Goal: Task Accomplishment & Management: Complete application form

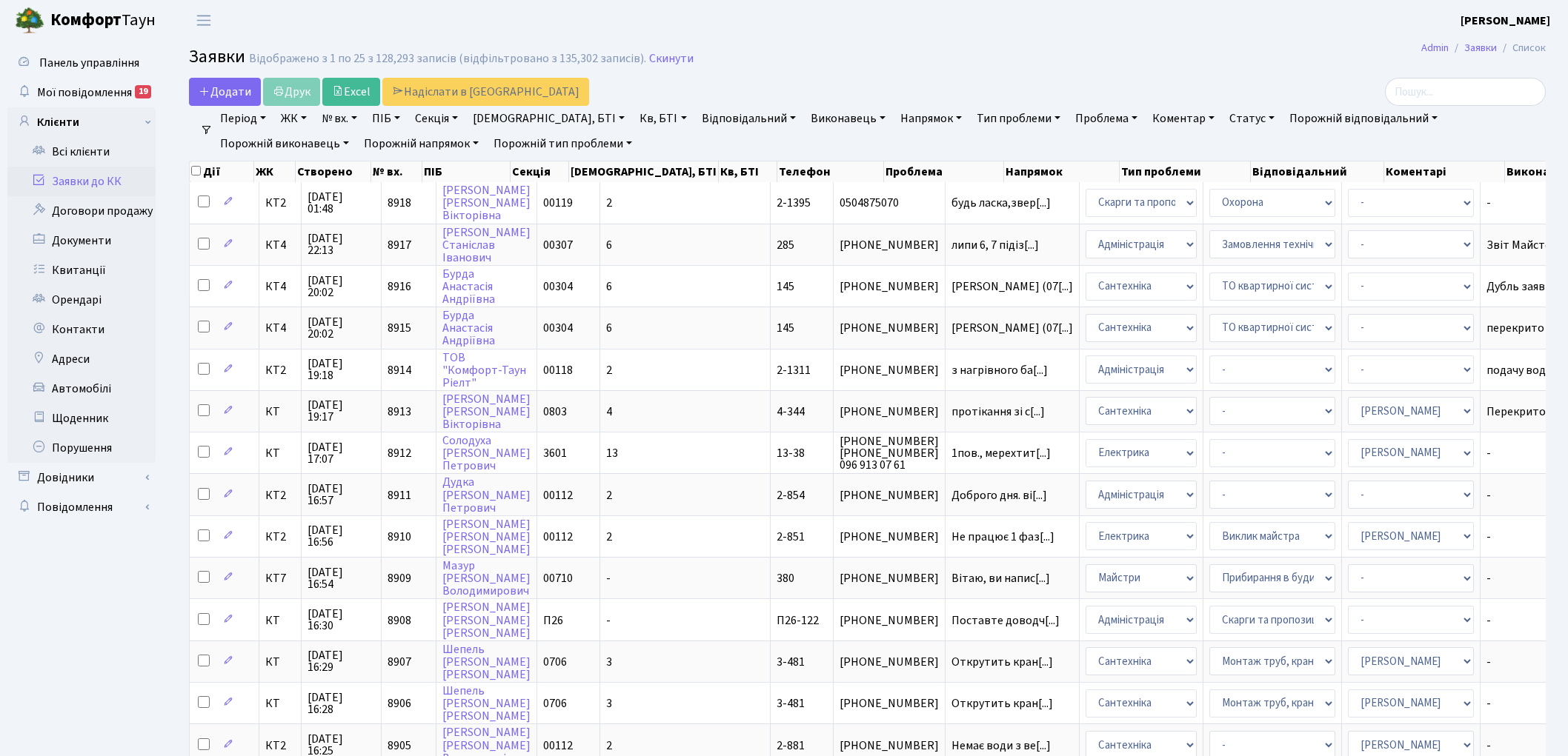
select select "25"
click at [665, 60] on link "Скинути" at bounding box center [670, 59] width 44 height 14
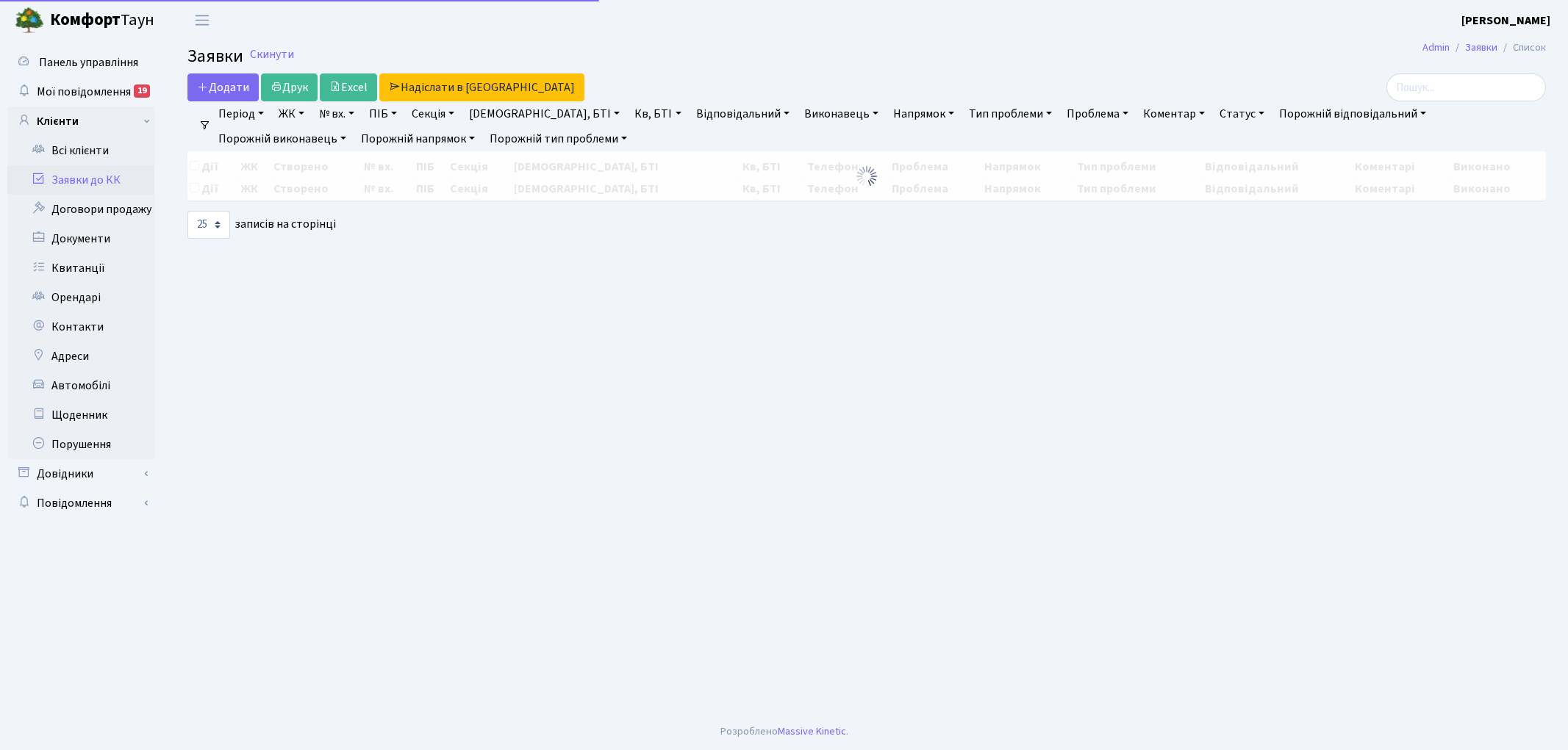
select select "25"
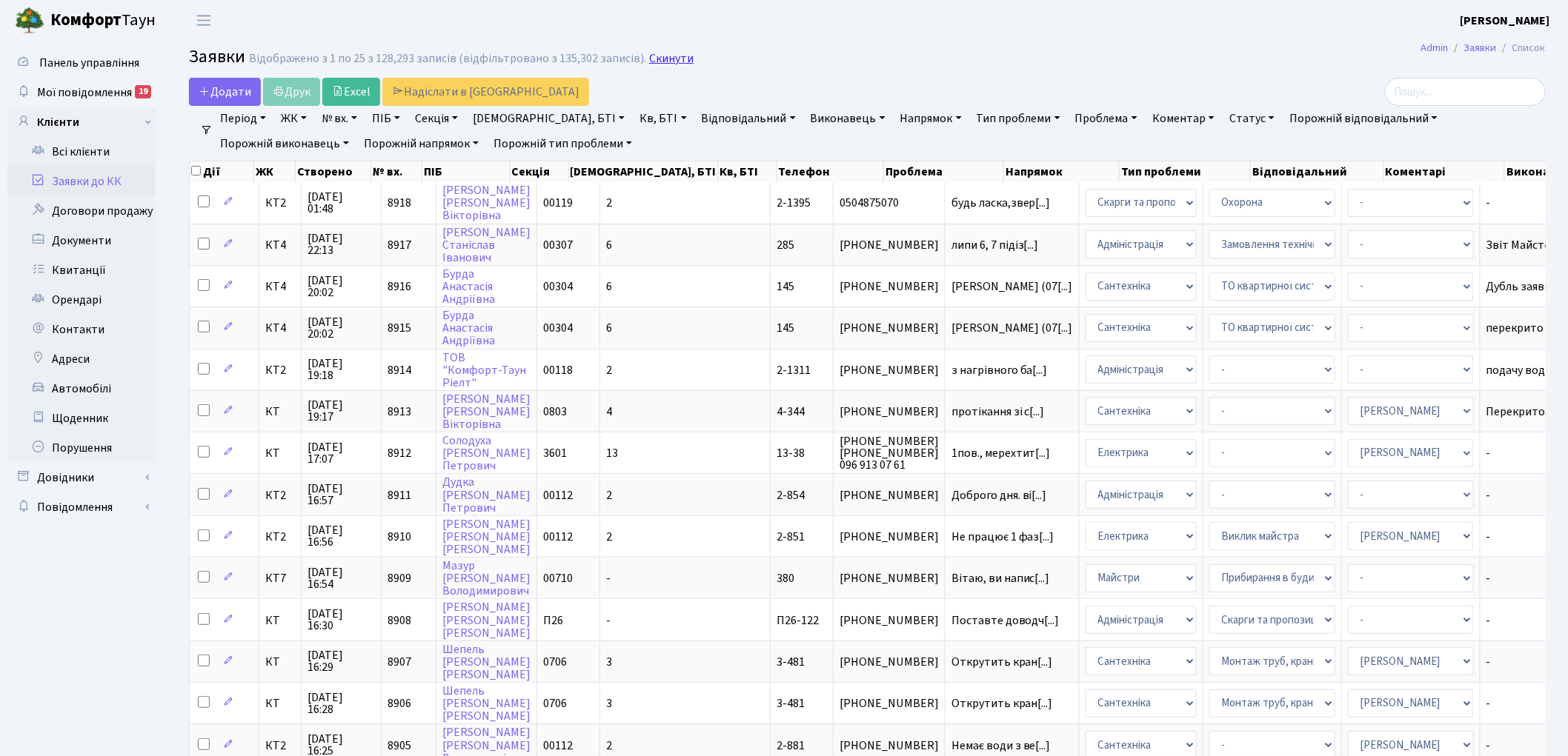
click at [649, 54] on link "Скинути" at bounding box center [670, 59] width 44 height 14
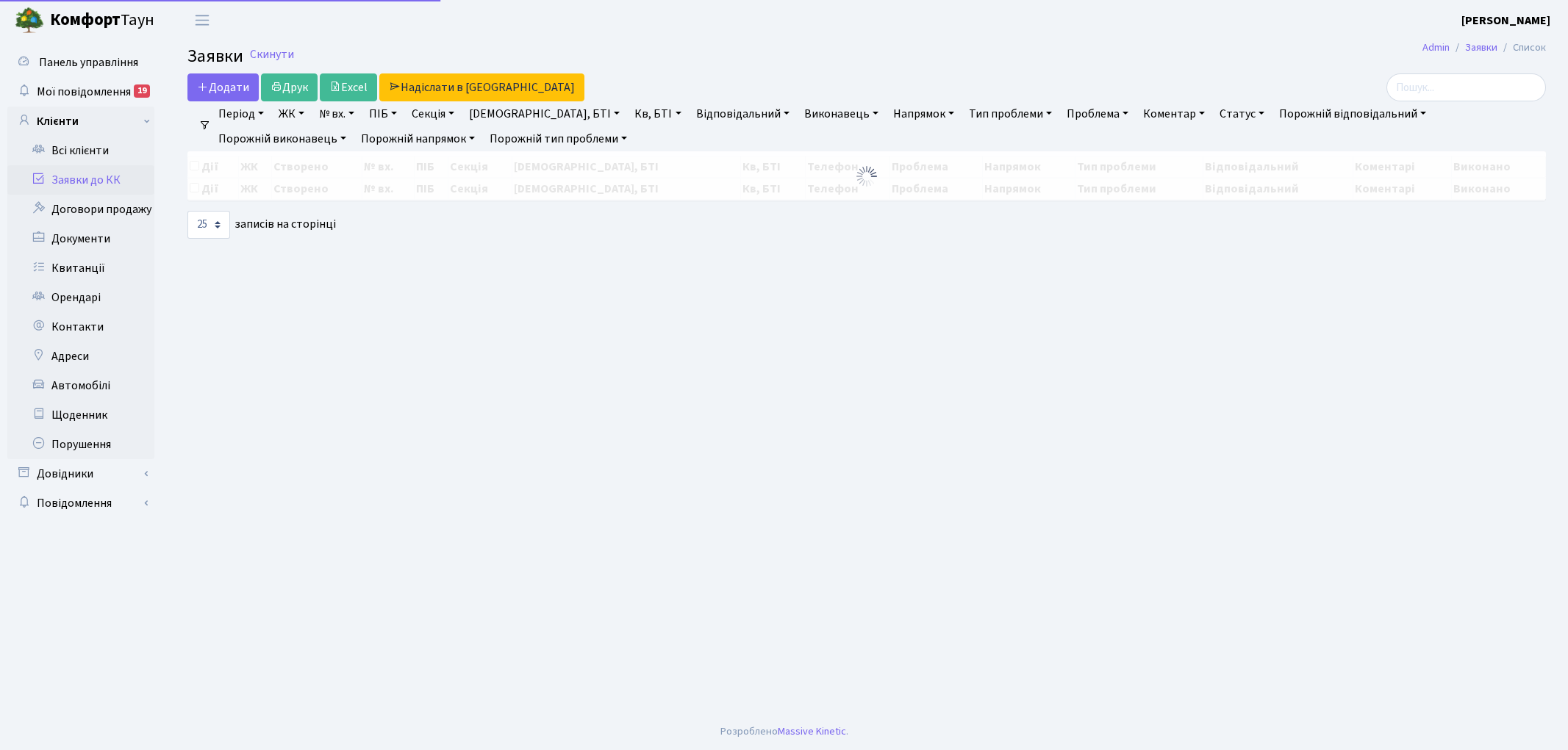
select select "25"
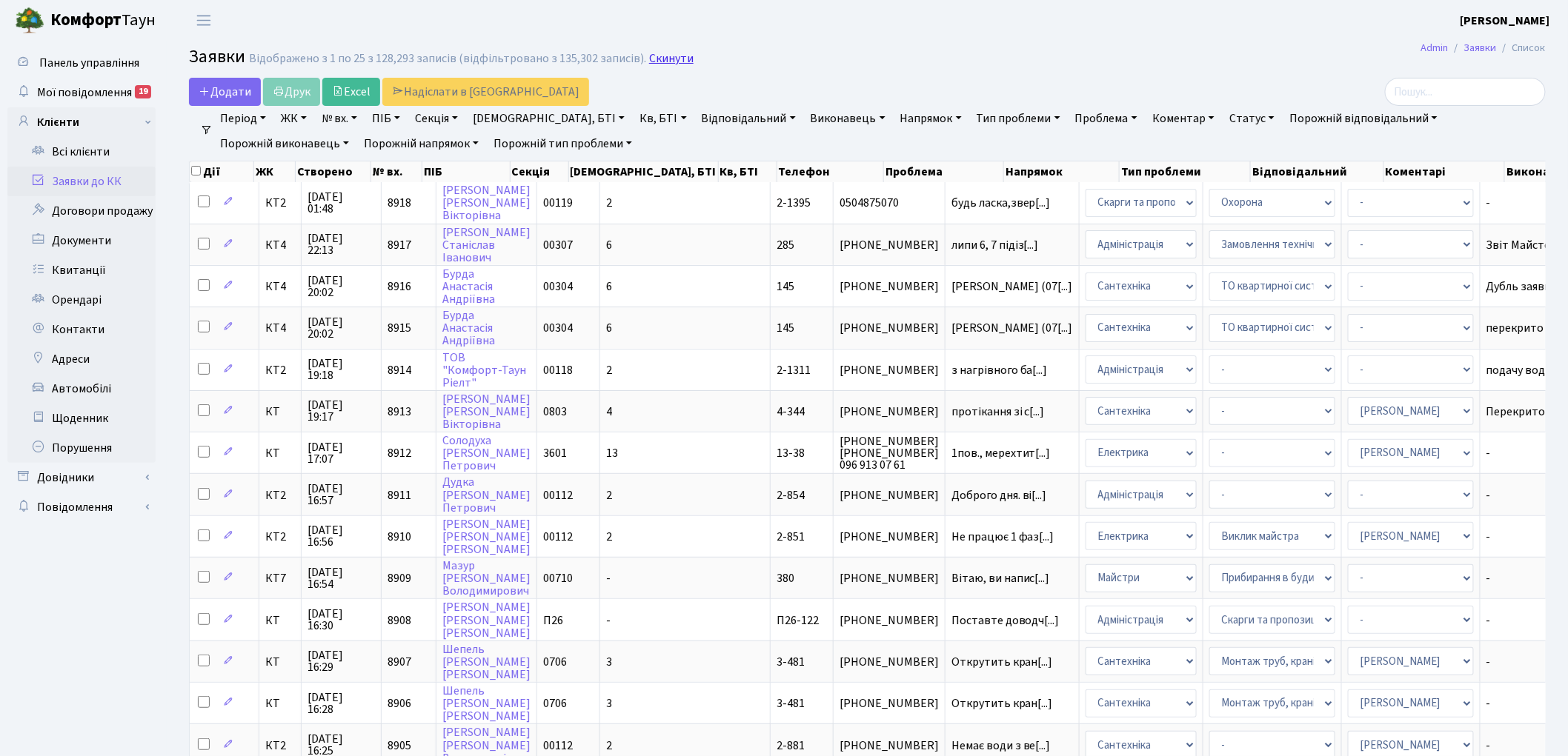
click at [664, 56] on link "Скинути" at bounding box center [670, 59] width 44 height 14
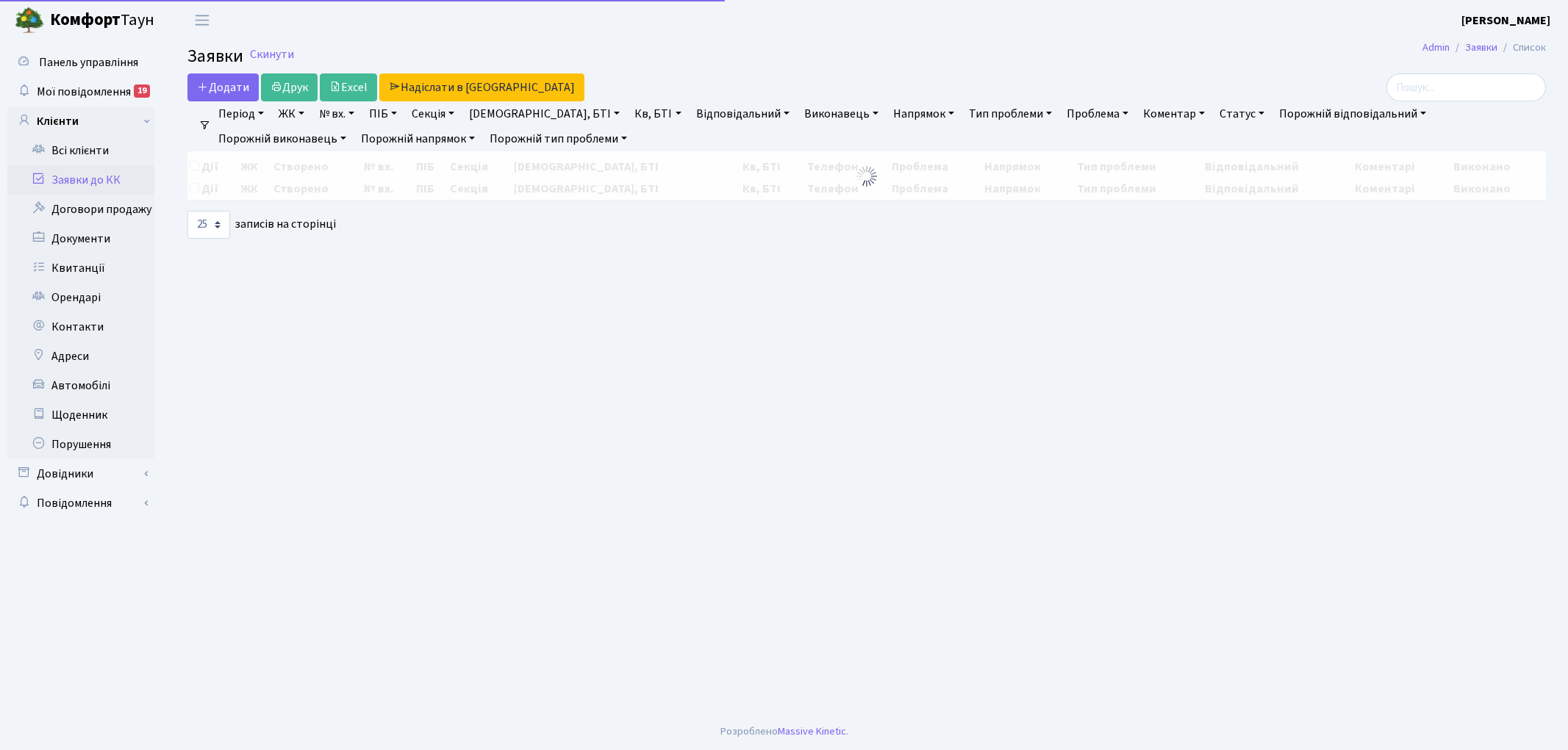
select select "25"
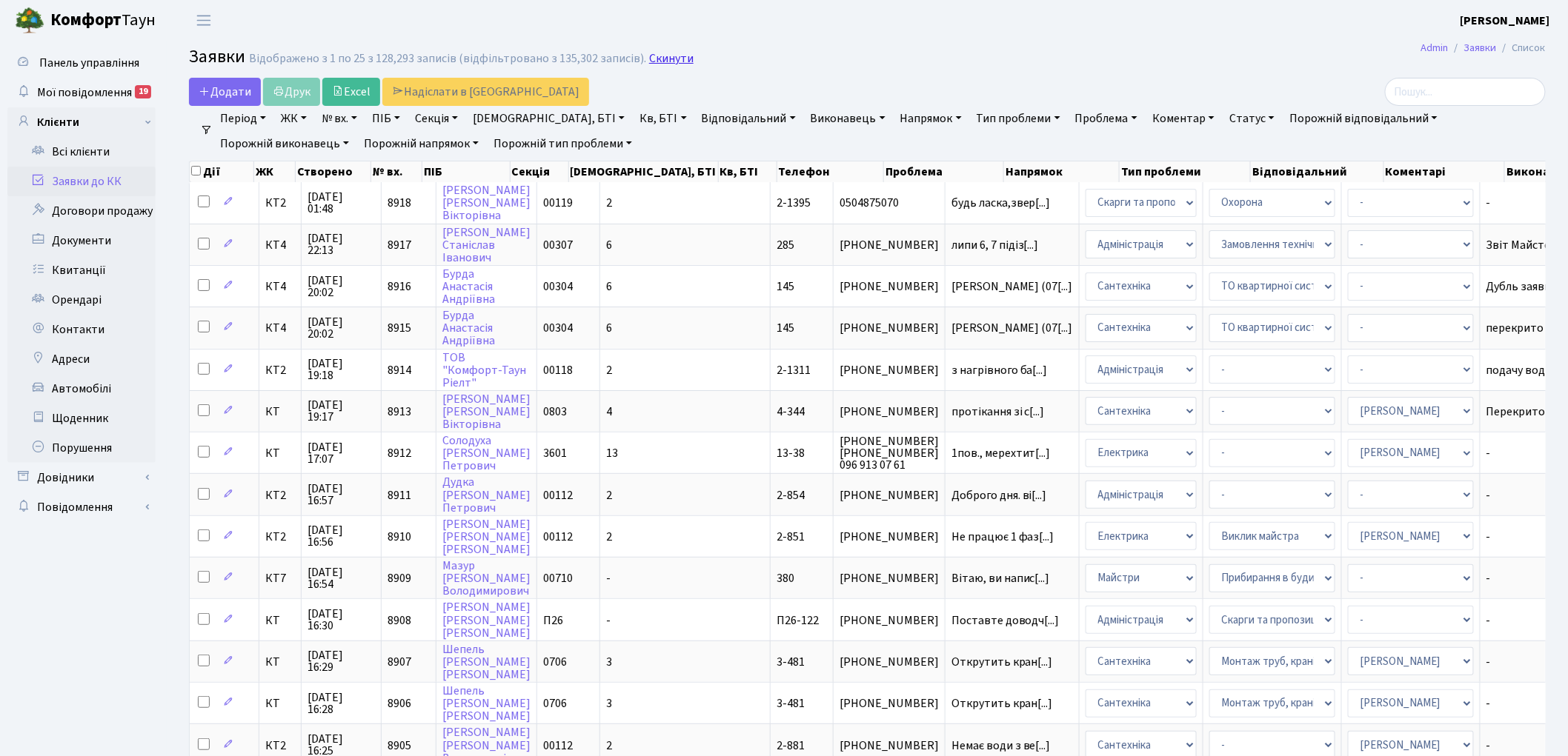
click at [661, 56] on link "Скинути" at bounding box center [670, 59] width 44 height 14
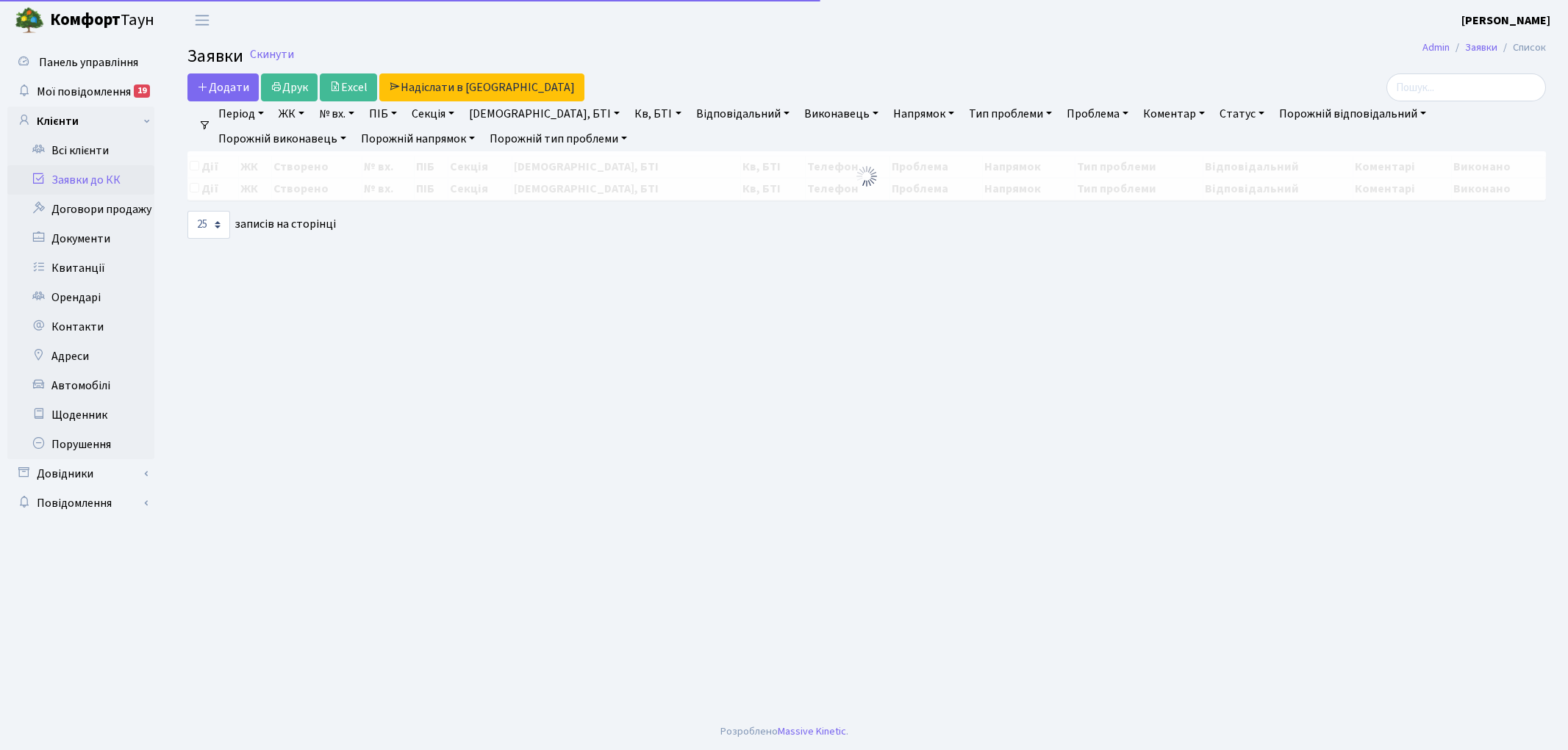
select select "25"
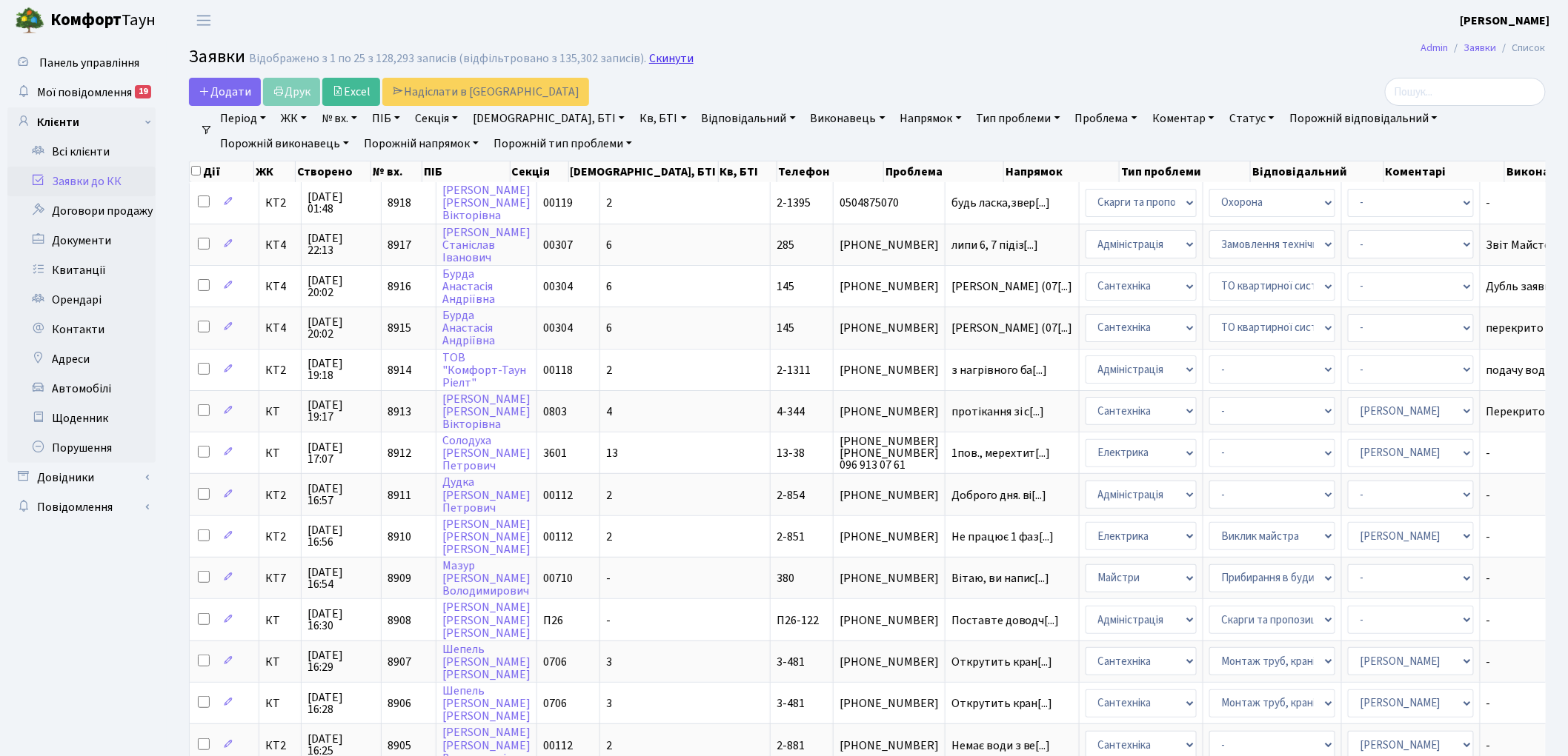
click at [675, 61] on link "Скинути" at bounding box center [670, 59] width 44 height 14
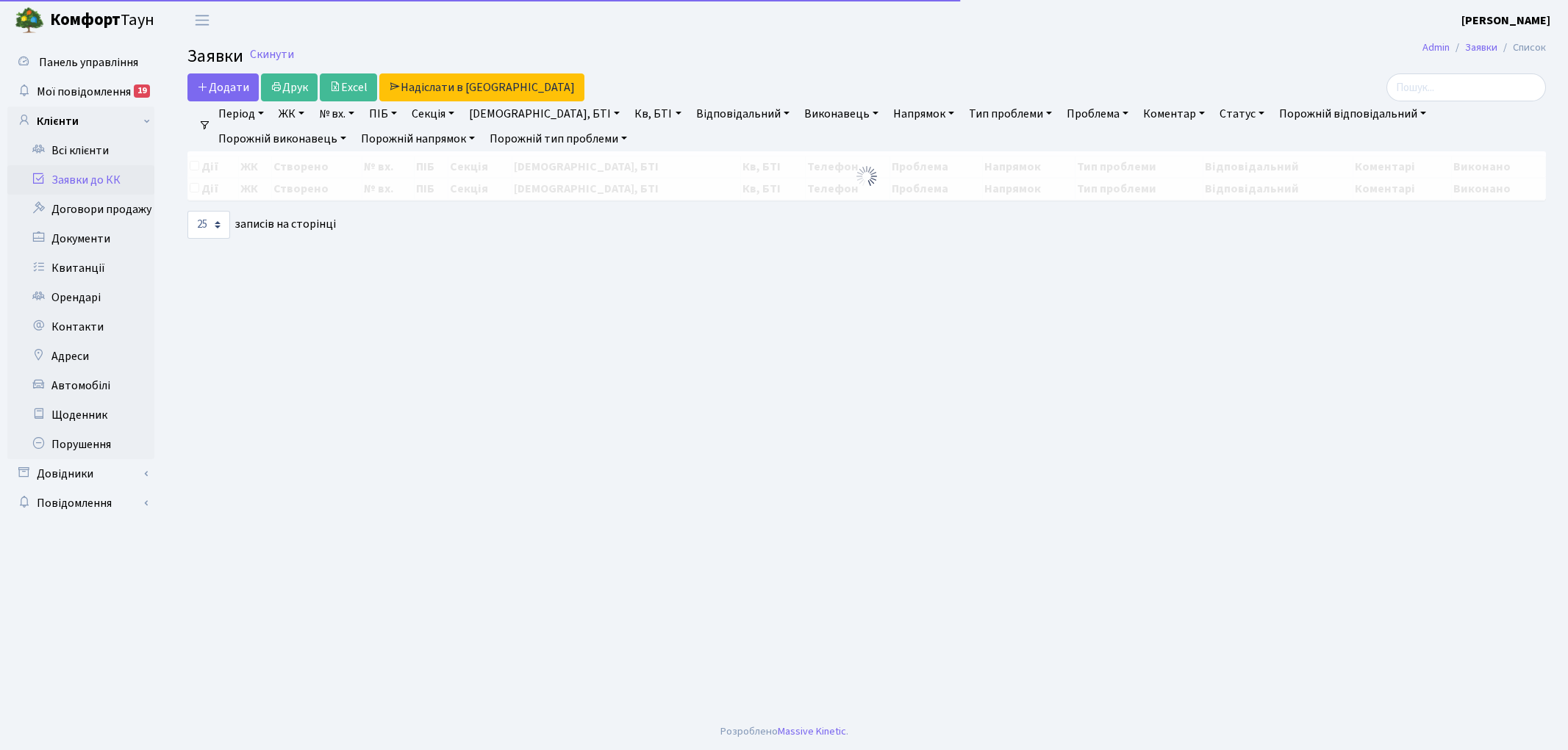
select select "25"
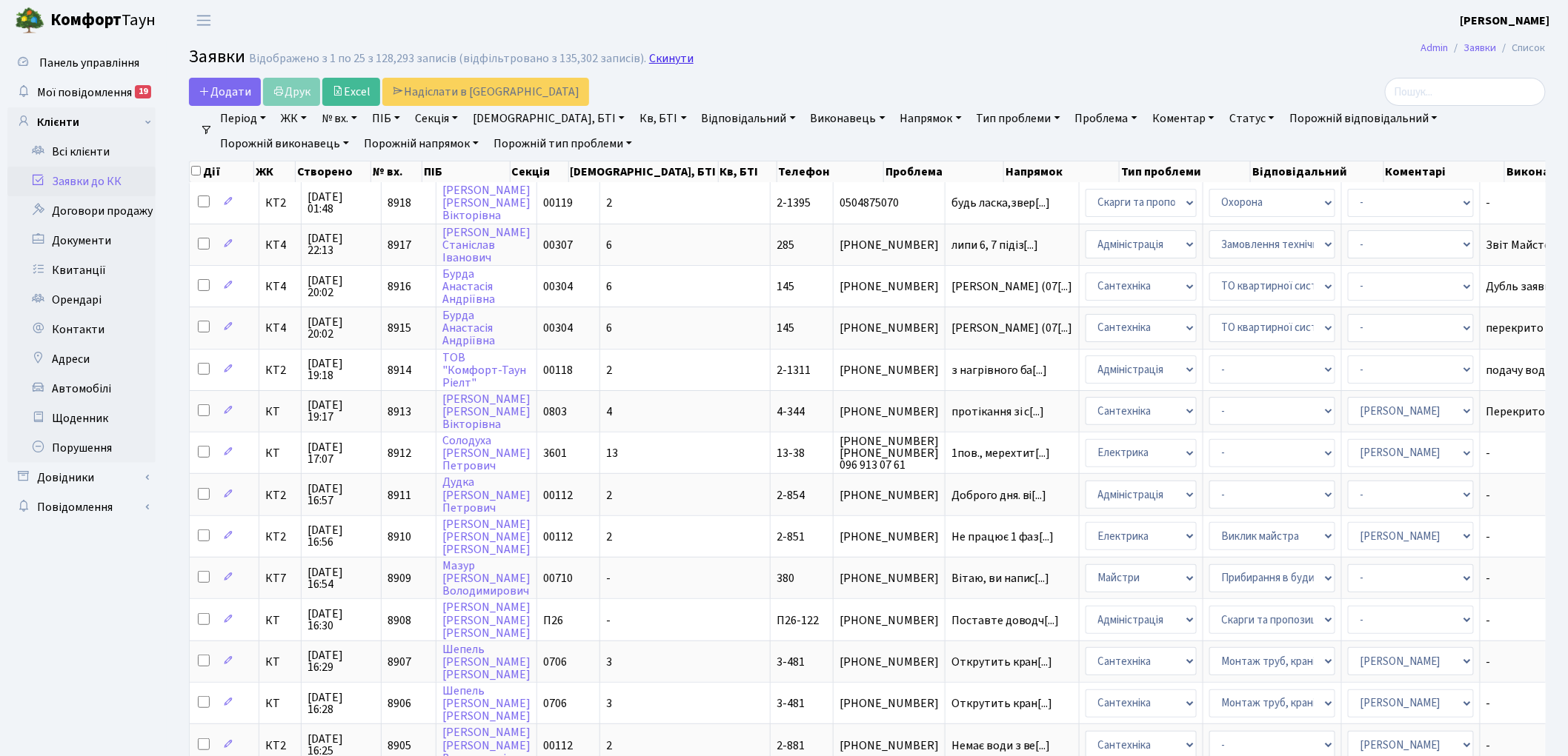
click at [672, 55] on link "Скинути" at bounding box center [670, 59] width 44 height 14
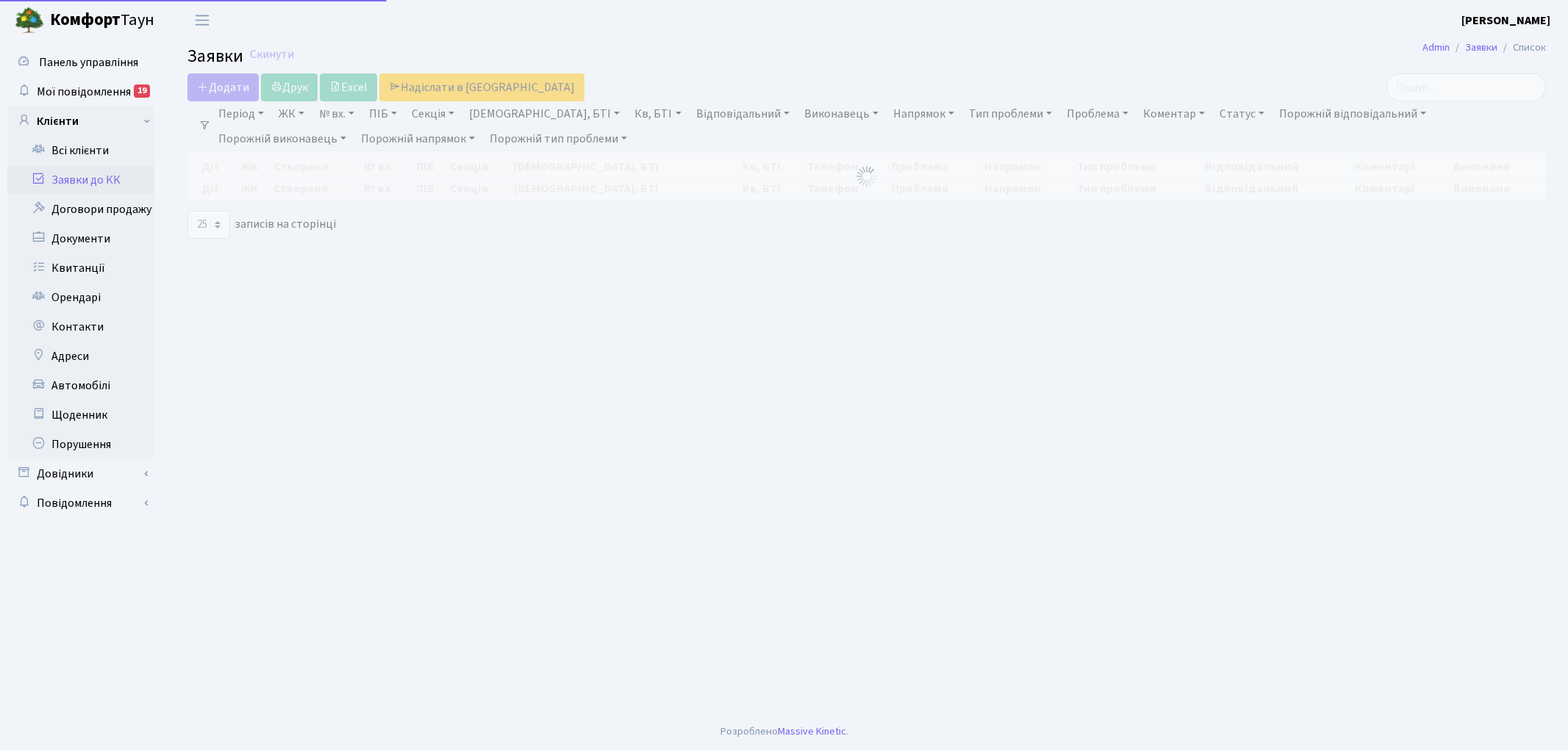
select select "25"
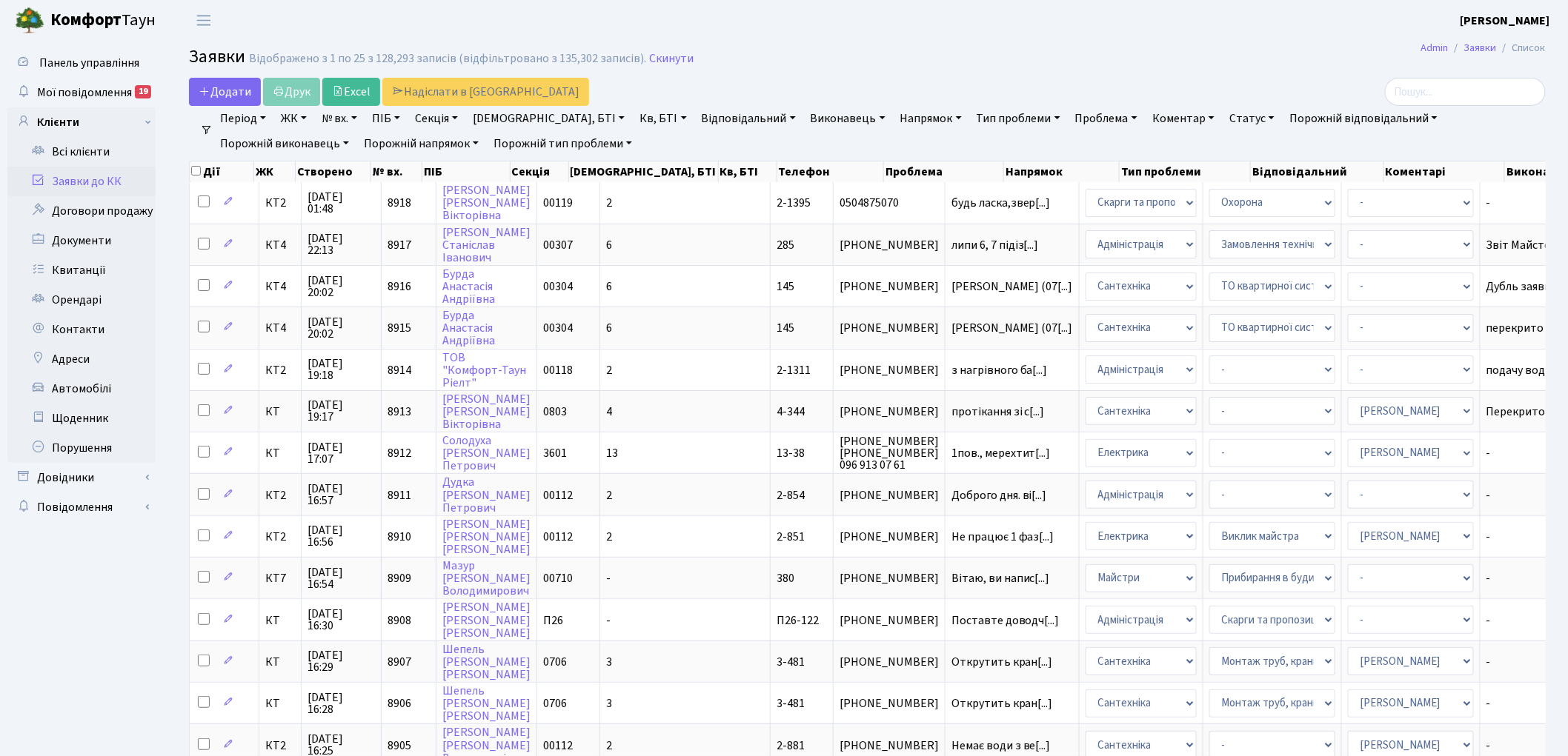
click at [672, 54] on link "Скинути" at bounding box center [670, 59] width 44 height 14
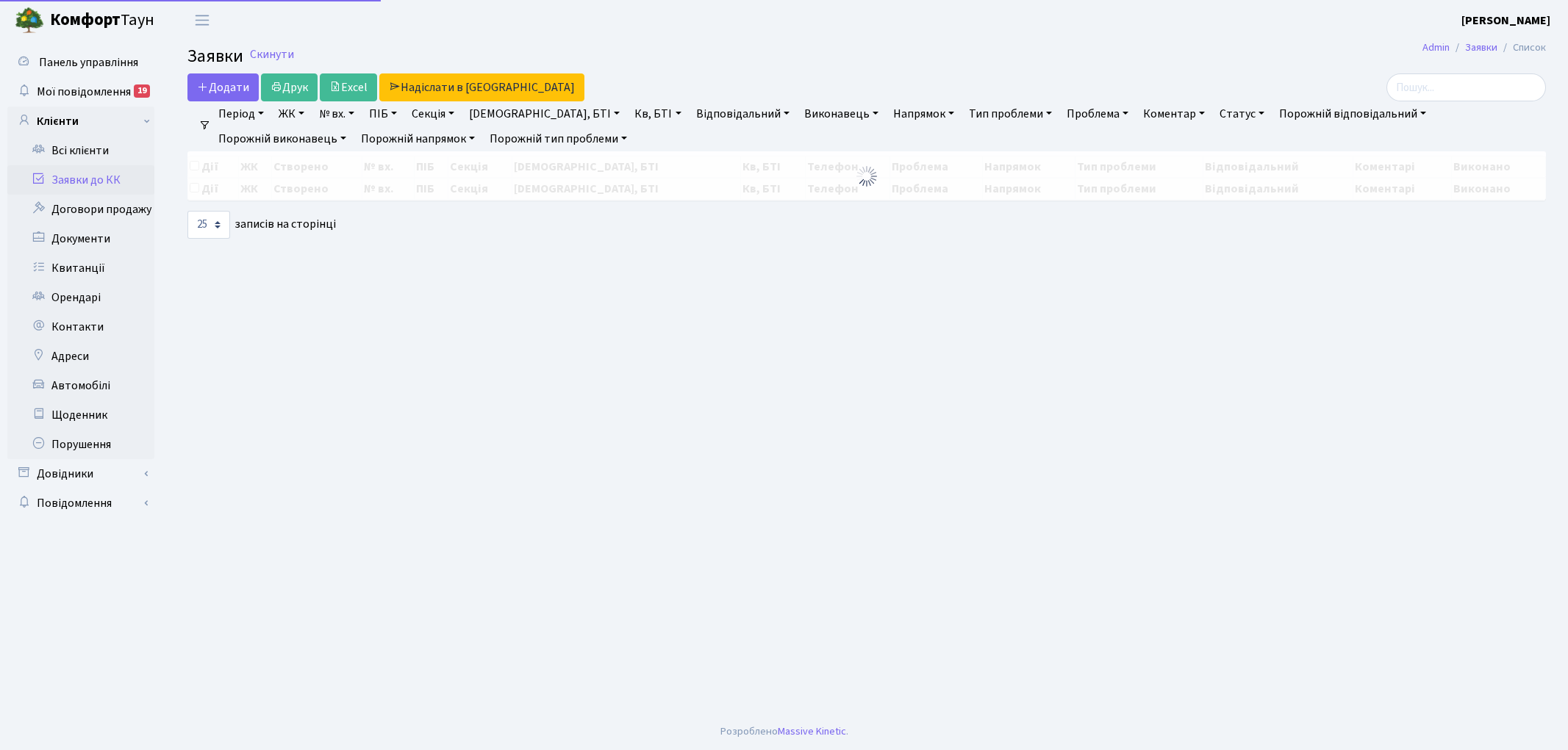
select select "25"
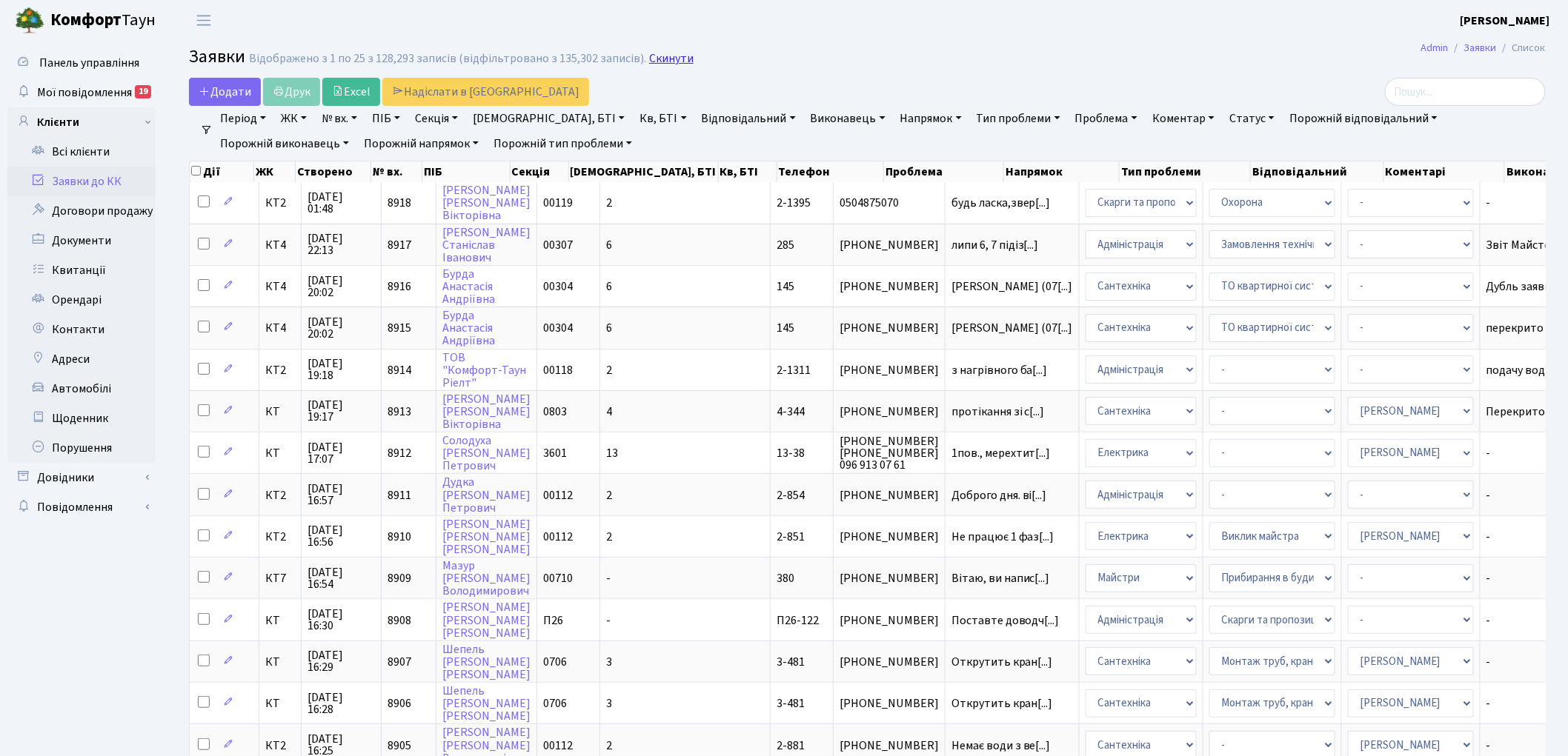
click at [660, 61] on link "Скинути" at bounding box center [670, 59] width 44 height 14
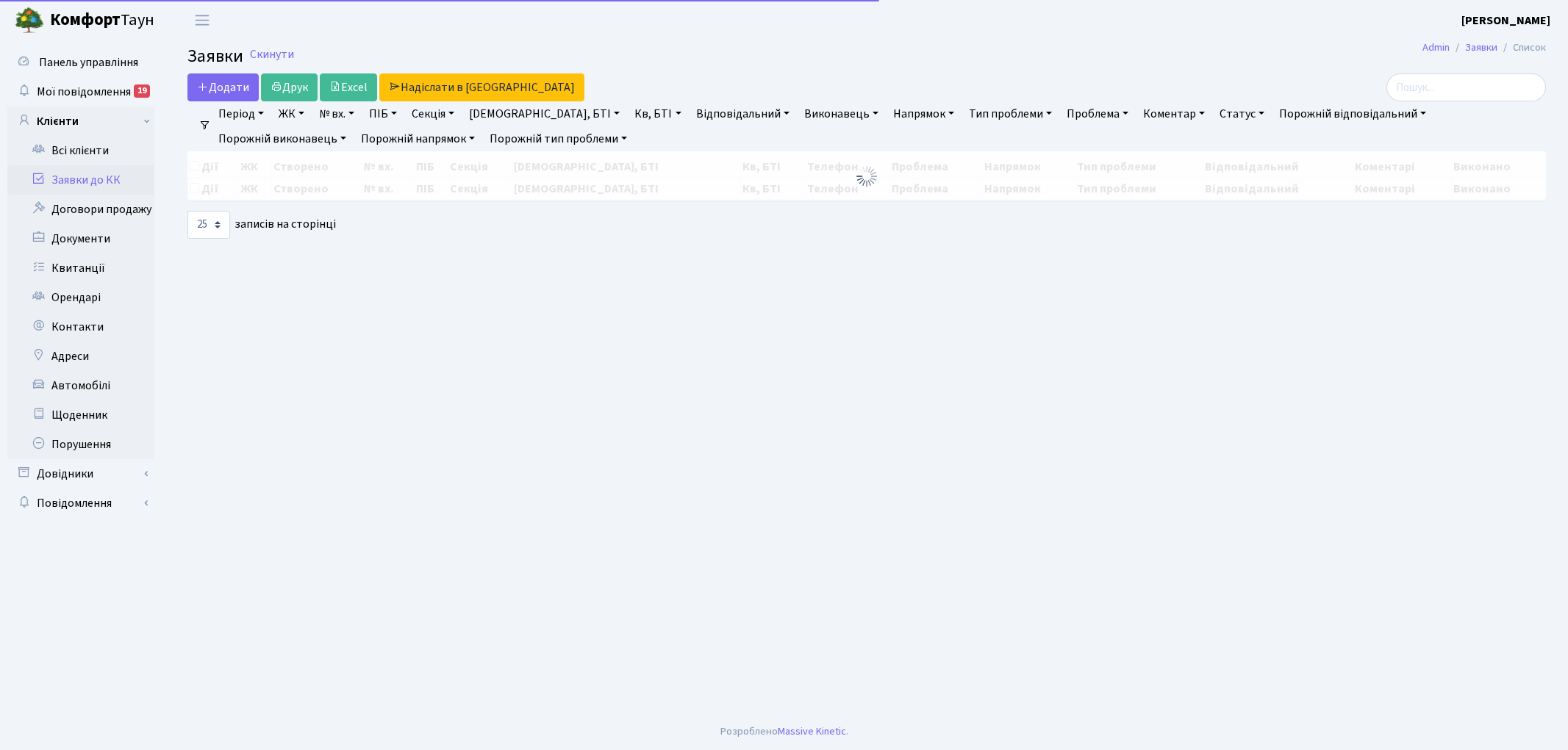
select select "25"
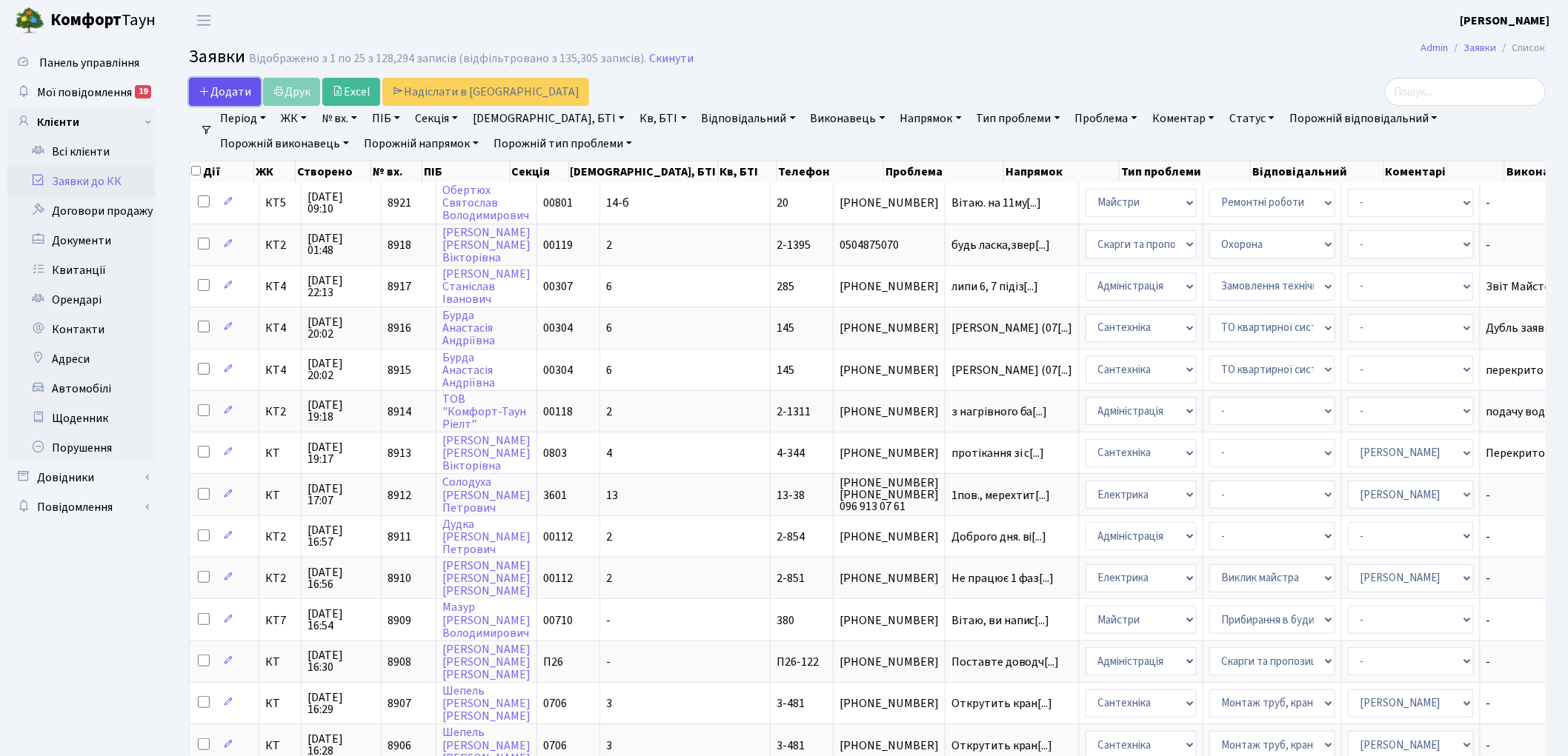
click at [209, 93] on icon at bounding box center [205, 91] width 12 height 12
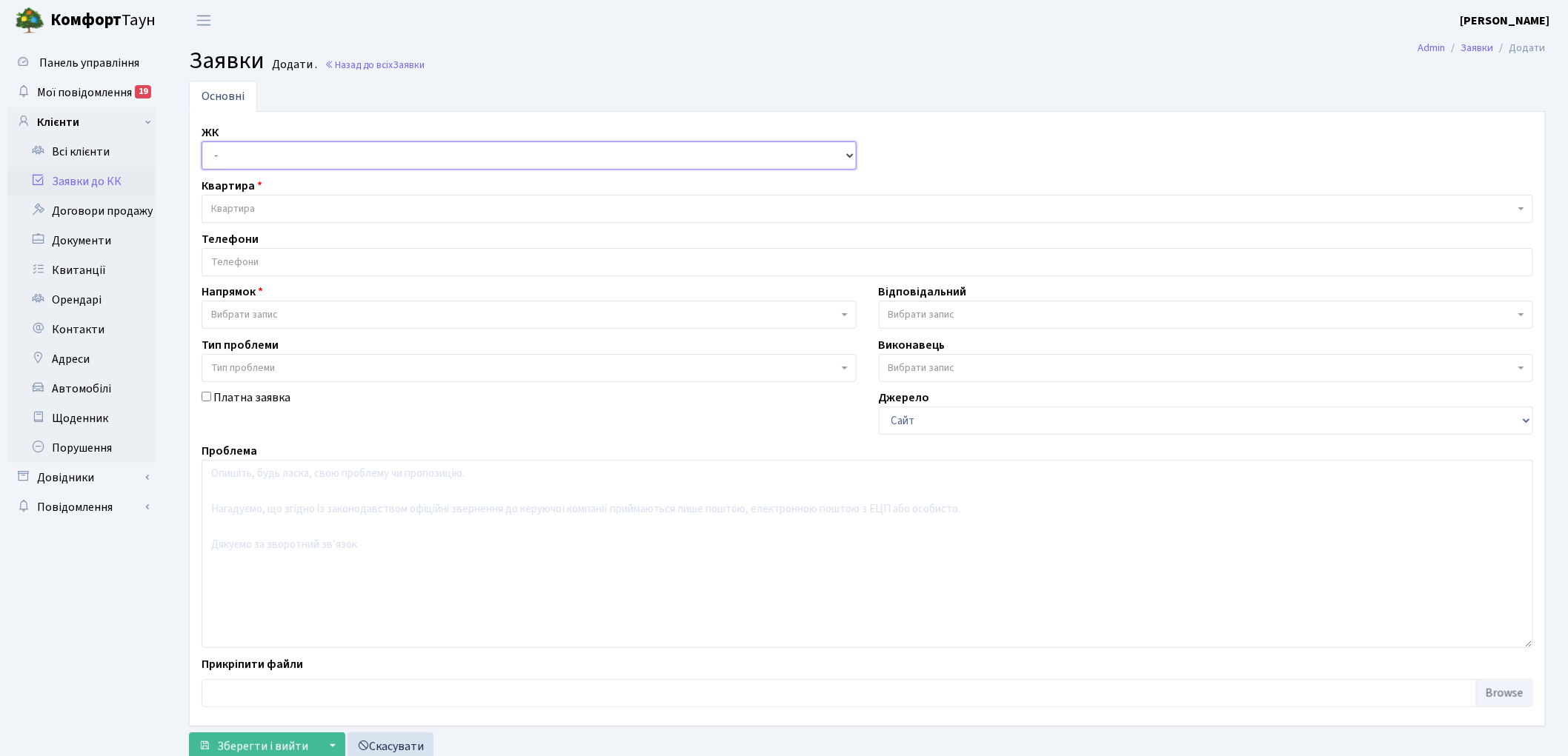
click at [206, 165] on select "- КТ, вул. Регенераторна, 4 КТ2, просп. Соборності, 17 КТ3, вул. Березнева, 16 …" at bounding box center [528, 155] width 655 height 28
select select "271"
click at [201, 141] on select "- КТ, вул. Регенераторна, 4 КТ2, просп. Соборності, 17 КТ3, вул. Березнева, 16 …" at bounding box center [528, 155] width 655 height 28
select select
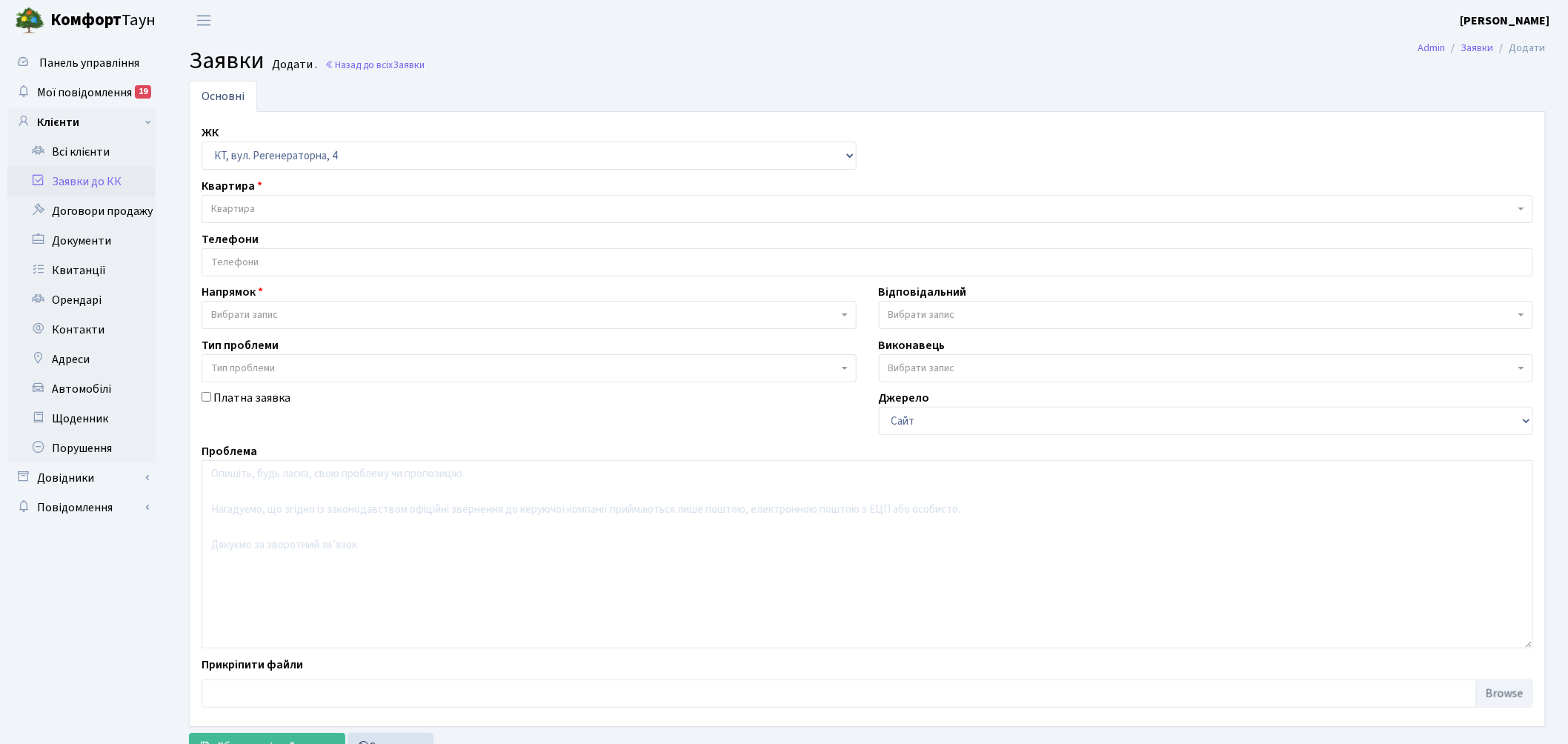
click at [239, 208] on span "Квартира" at bounding box center [232, 208] width 43 height 15
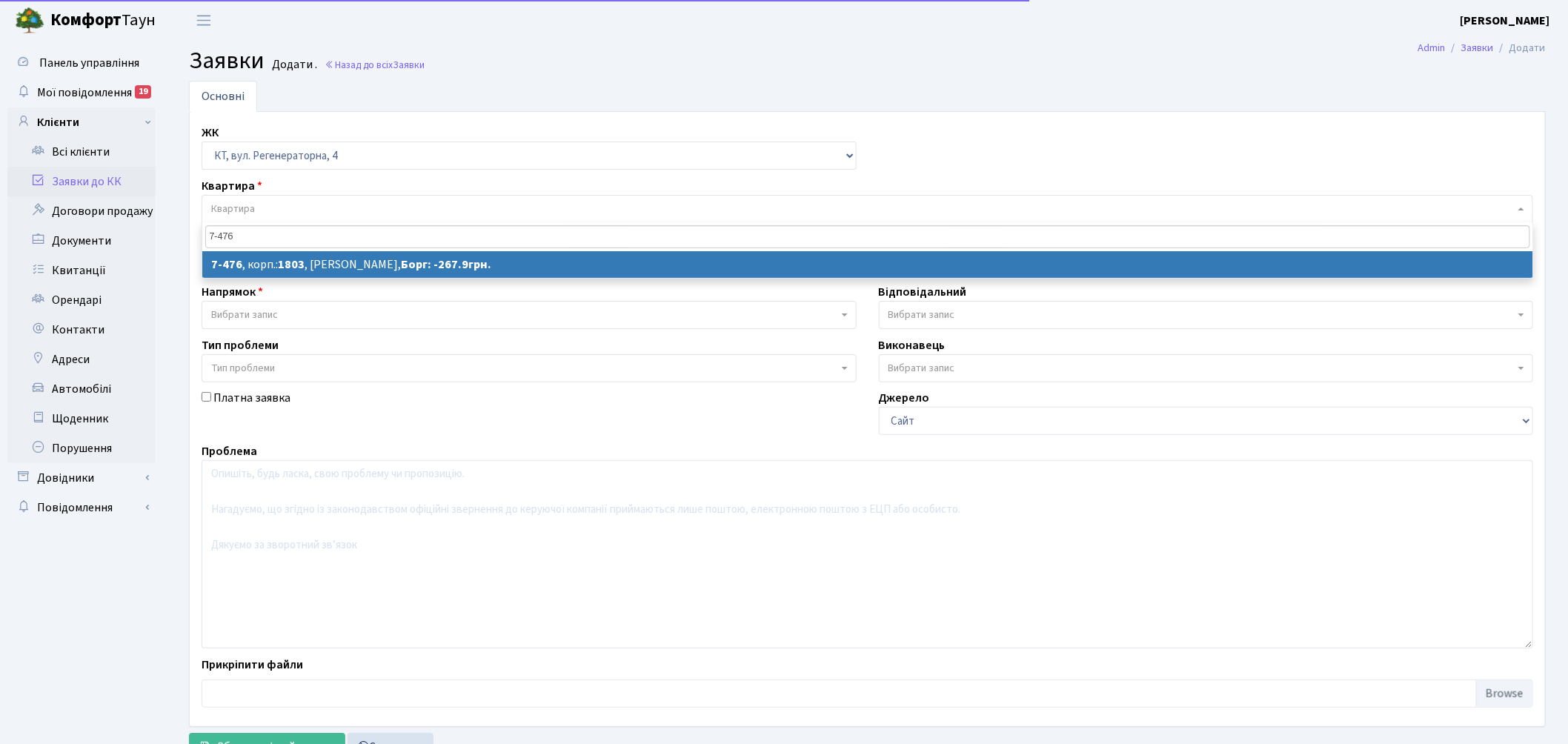
type input "7-476"
select select
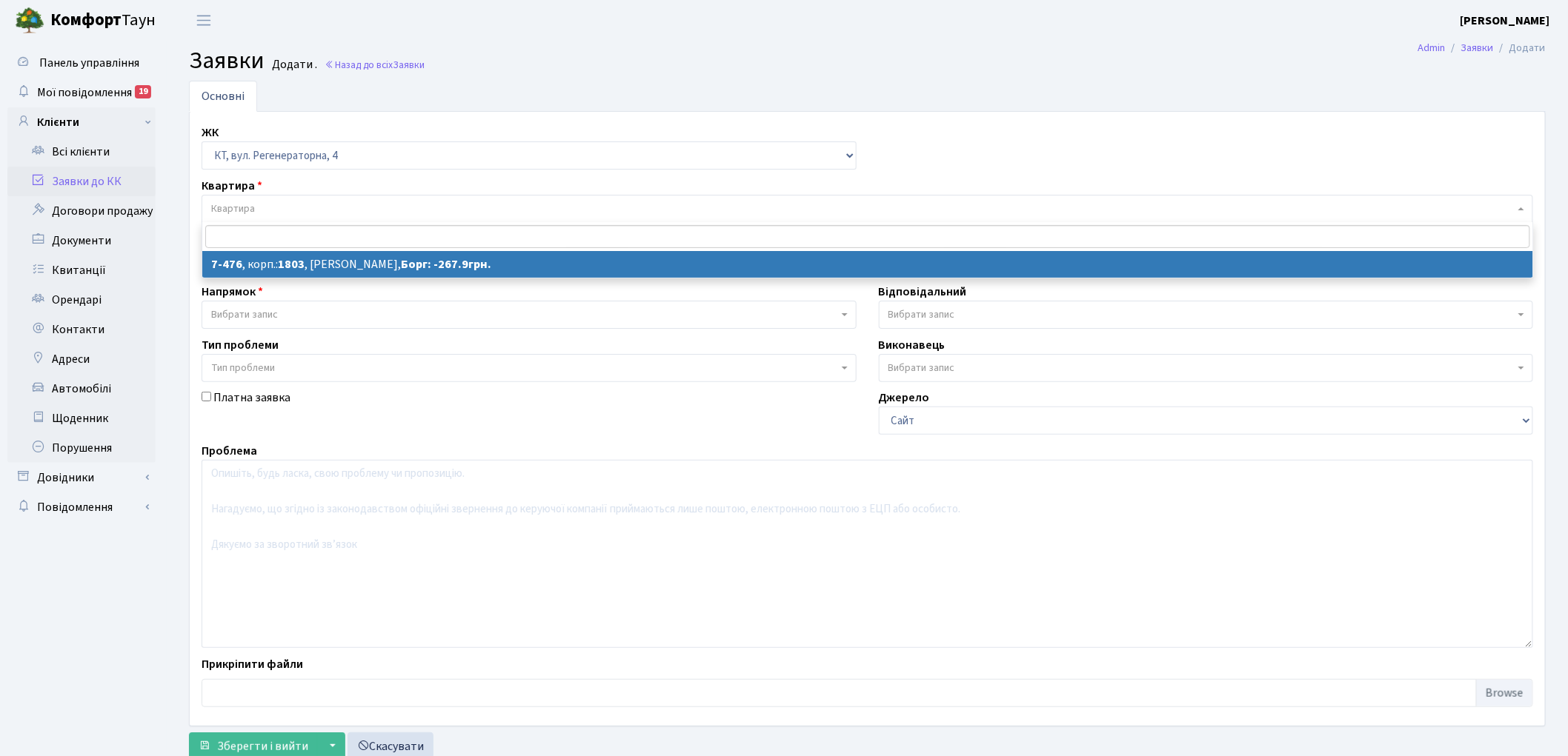
select select "4693"
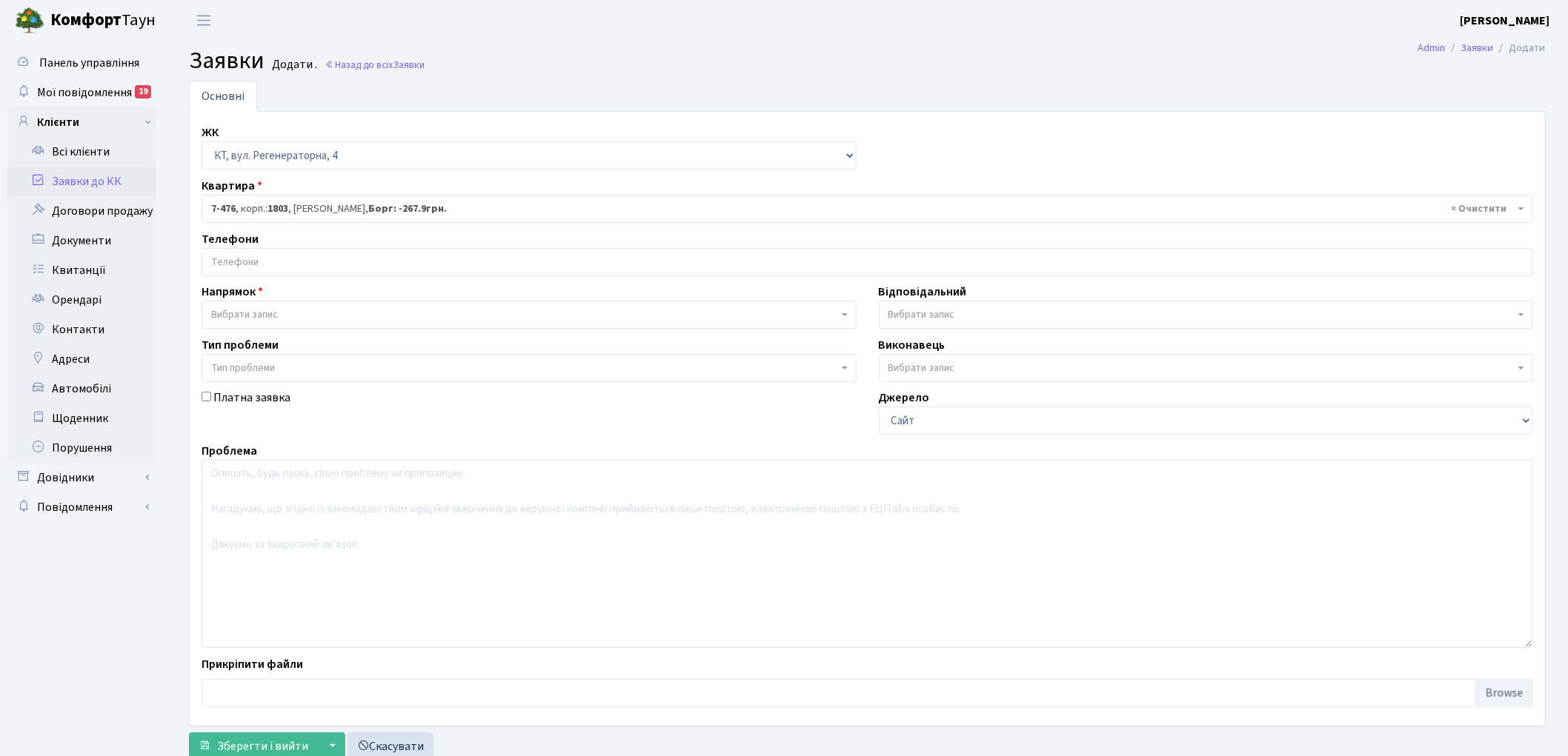
click at [262, 267] on input "search" at bounding box center [867, 262] width 1330 height 27
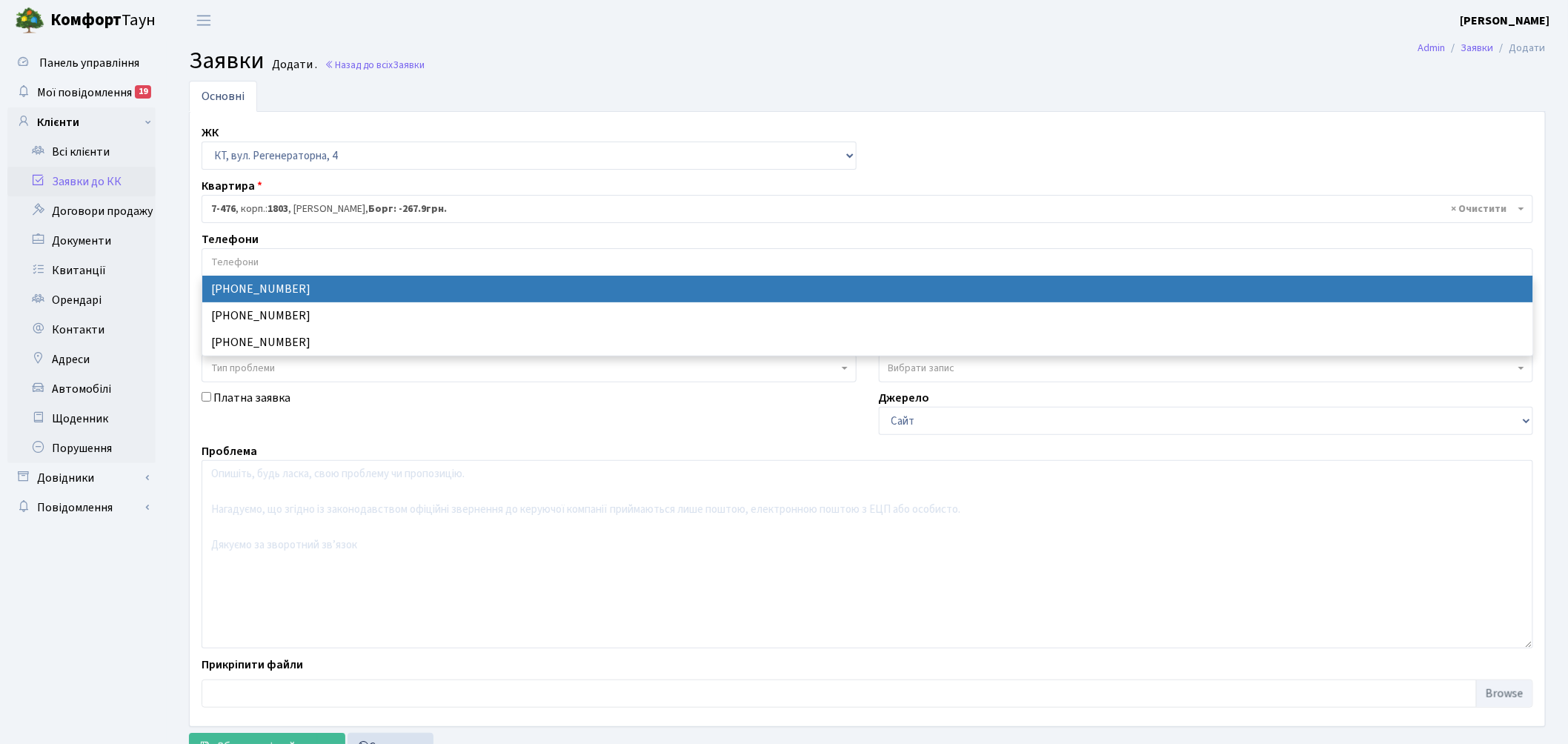
select select "132709"
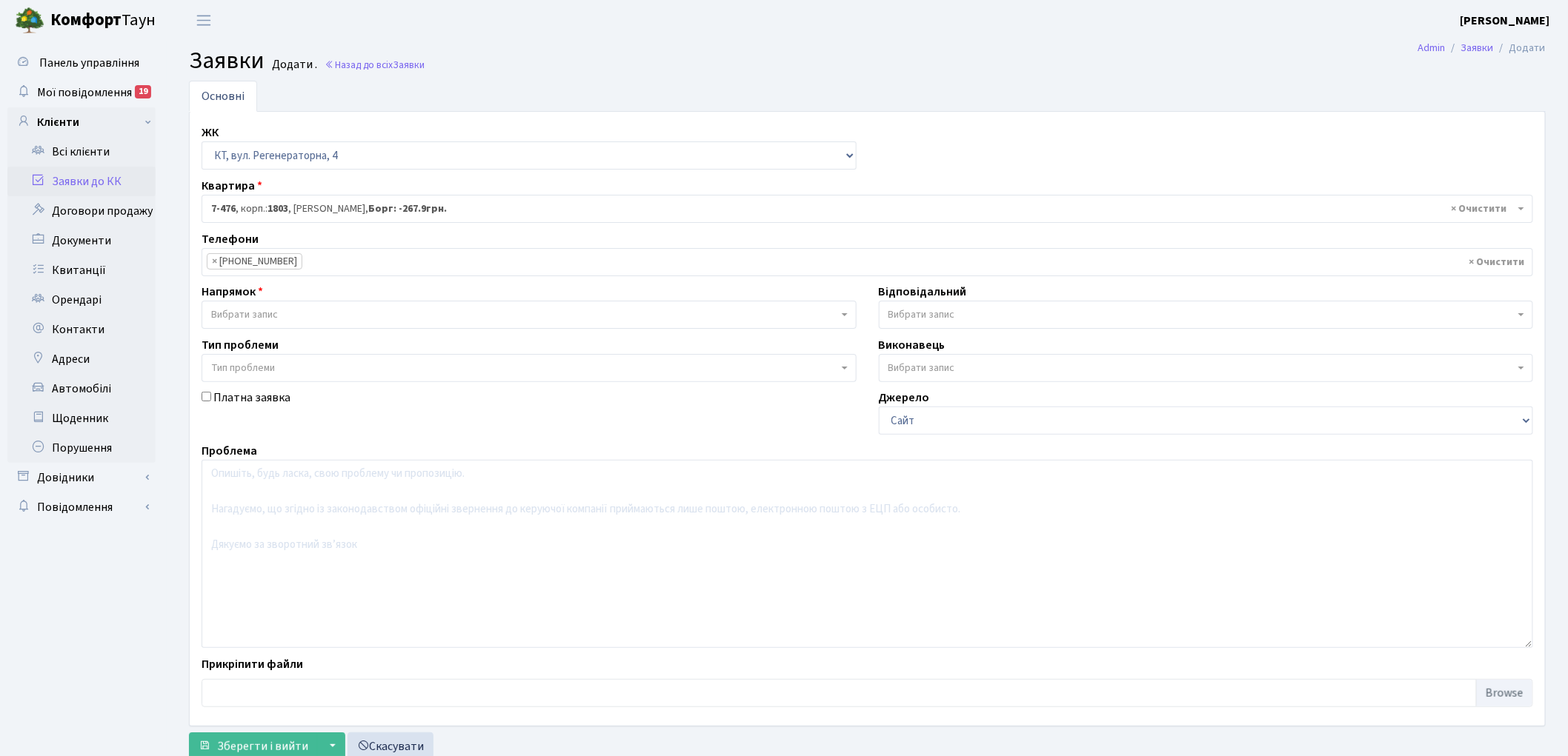
click at [264, 260] on li "× +380672250702" at bounding box center [254, 261] width 95 height 16
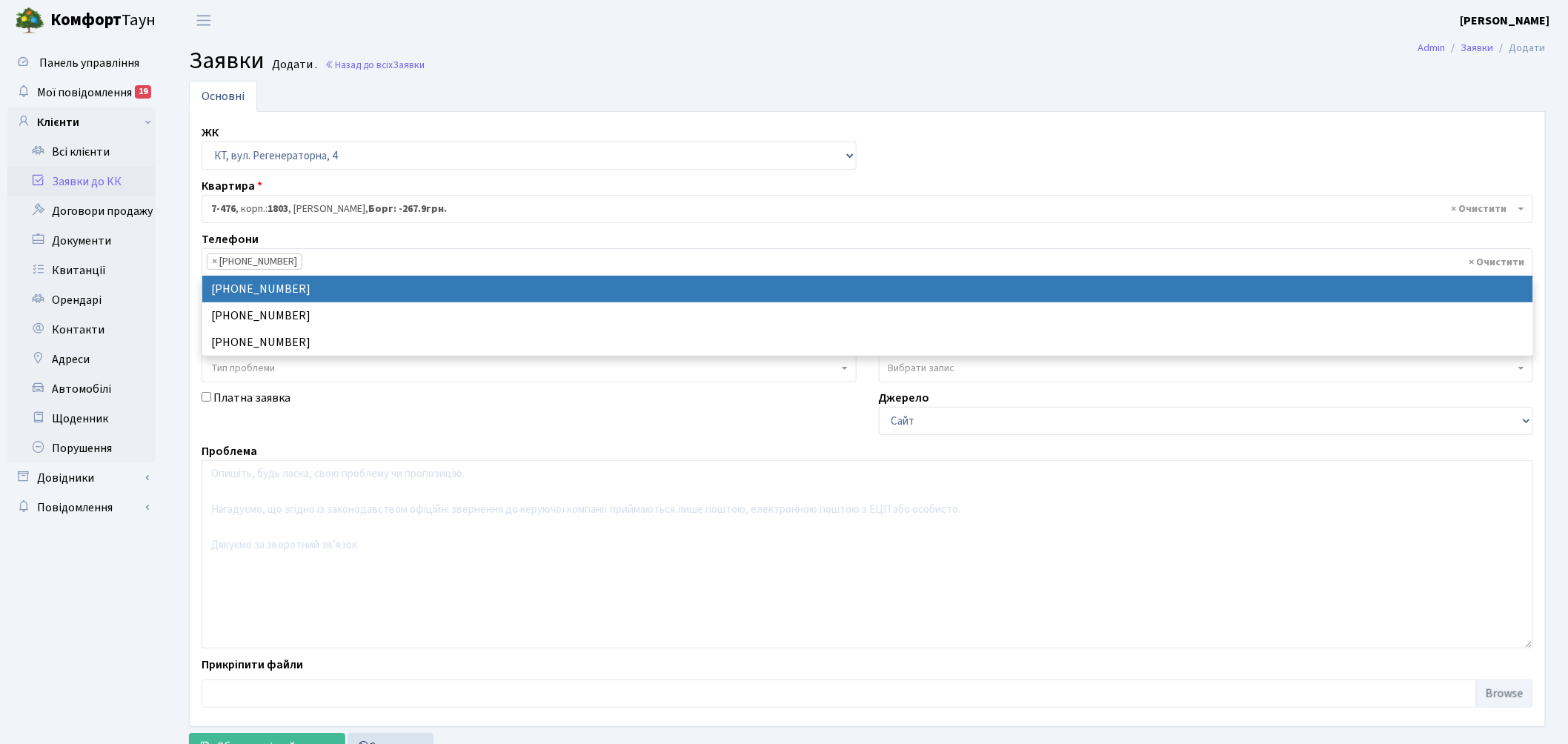
click at [264, 260] on li "× +380672250702" at bounding box center [254, 261] width 95 height 16
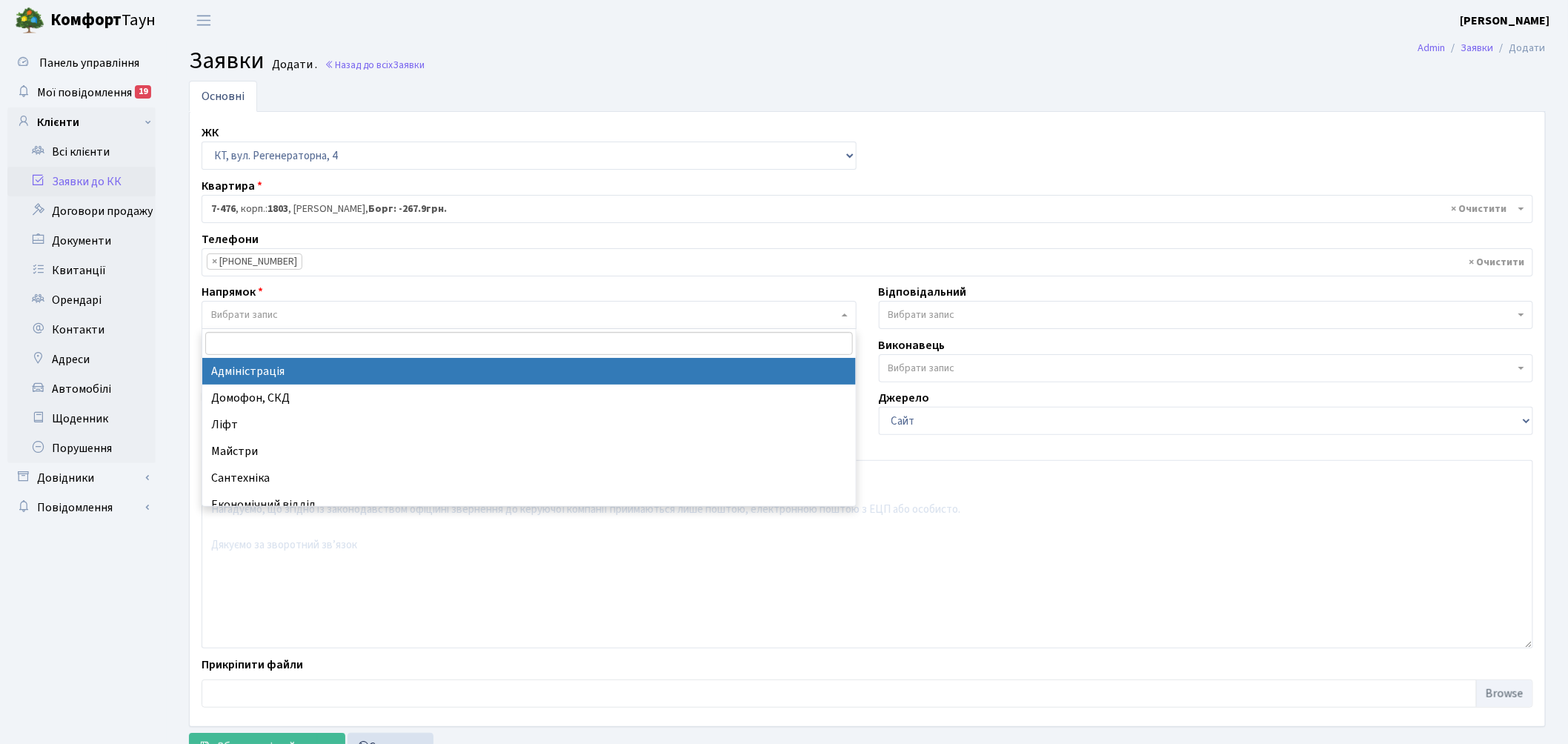
click at [261, 301] on span "Вибрати запис" at bounding box center [528, 315] width 655 height 28
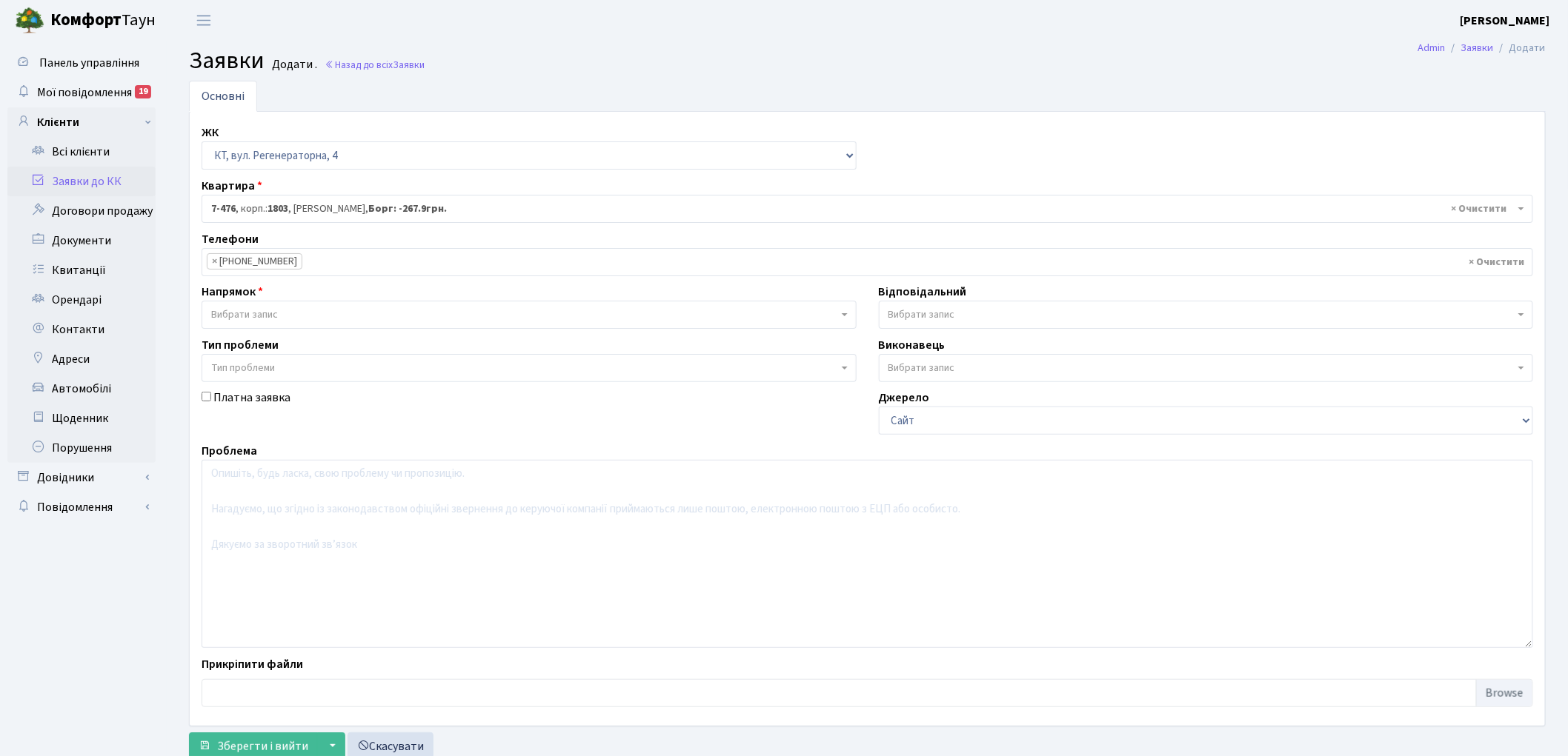
click at [254, 264] on li "× +380672250702" at bounding box center [254, 261] width 95 height 16
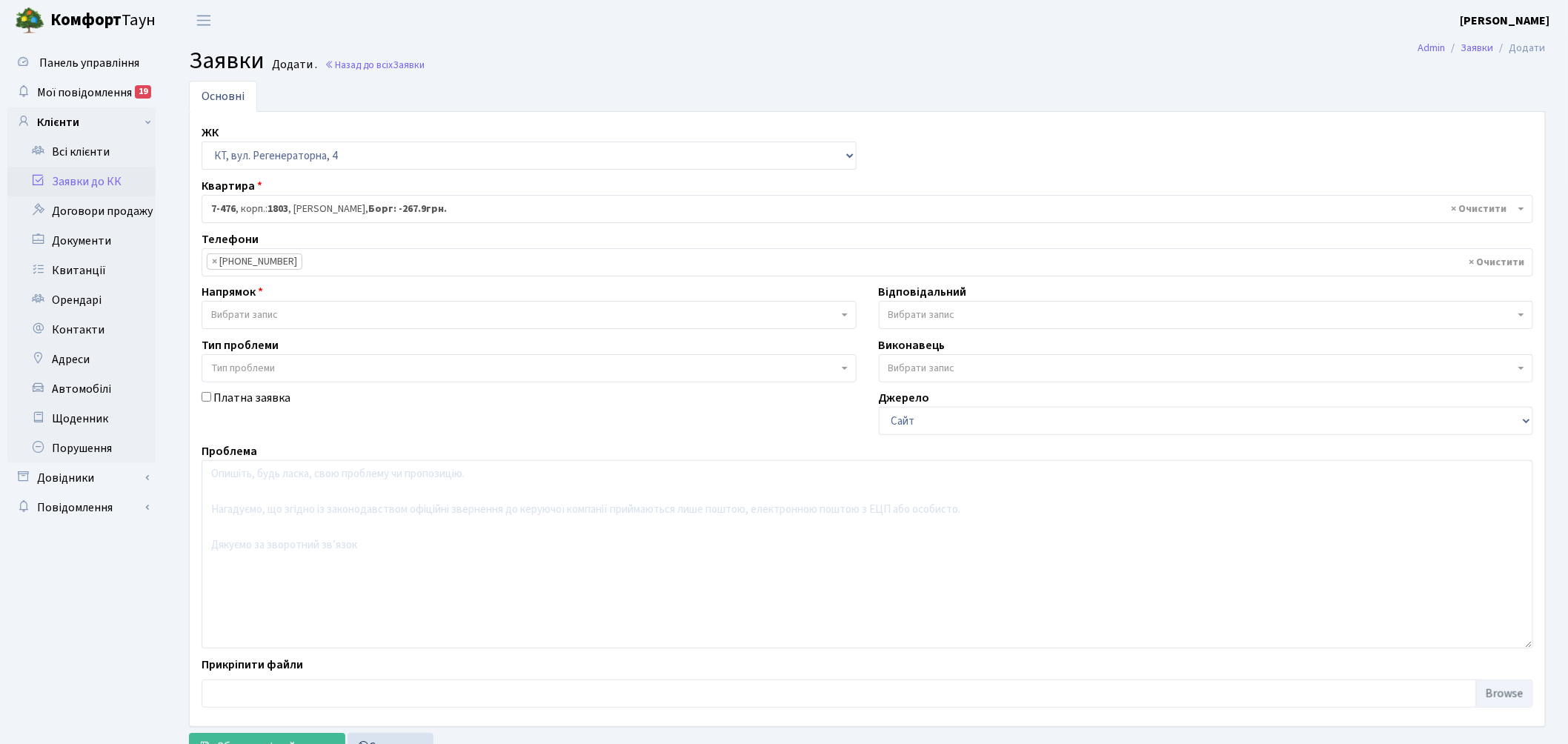
click at [291, 320] on span "Вибрати запис" at bounding box center [524, 315] width 627 height 15
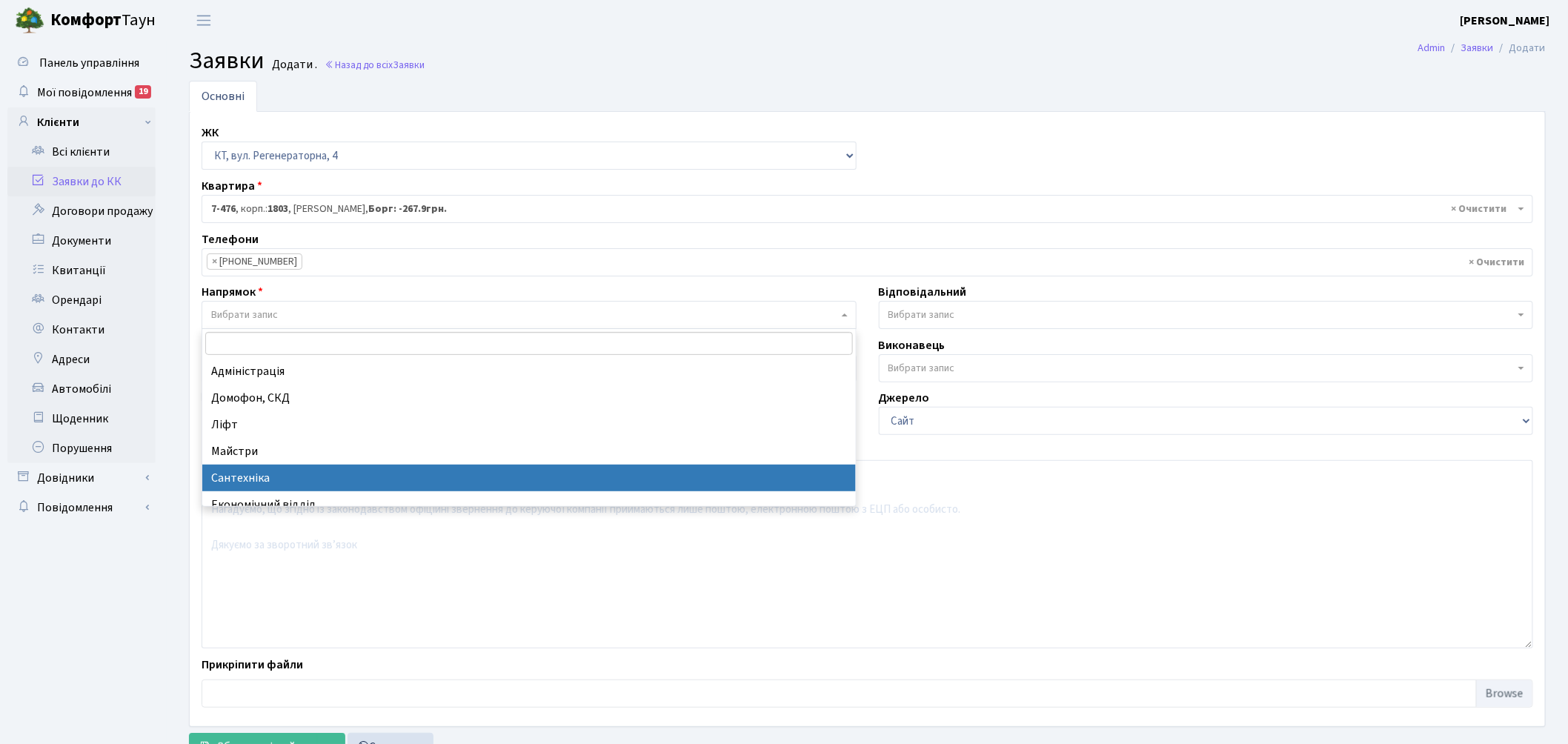
select select "2"
select select
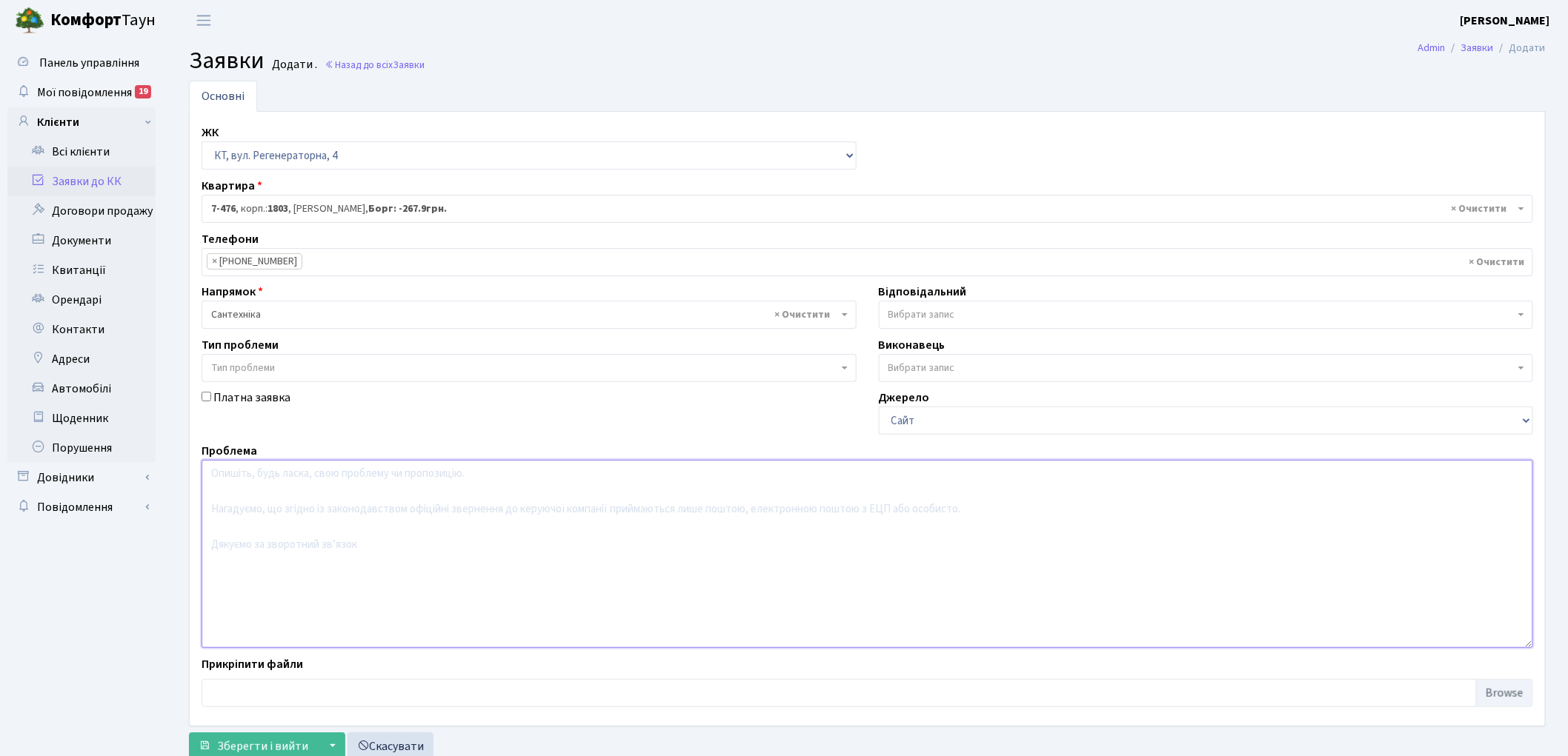
click at [339, 547] on textarea at bounding box center [866, 554] width 1331 height 188
type textarea "тече каналізація в квартиру"
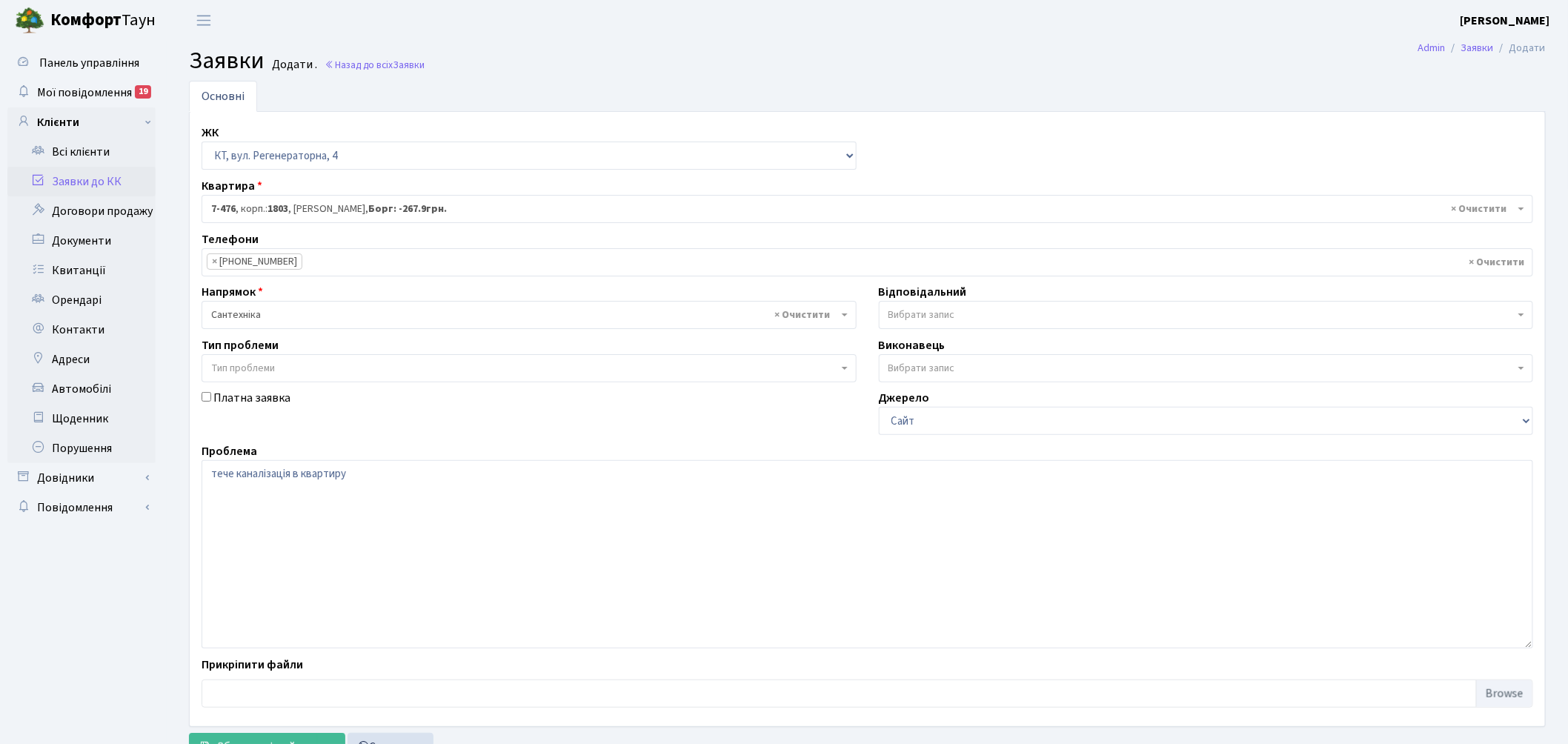
click at [1002, 315] on span "Вибрати запис" at bounding box center [1201, 315] width 627 height 15
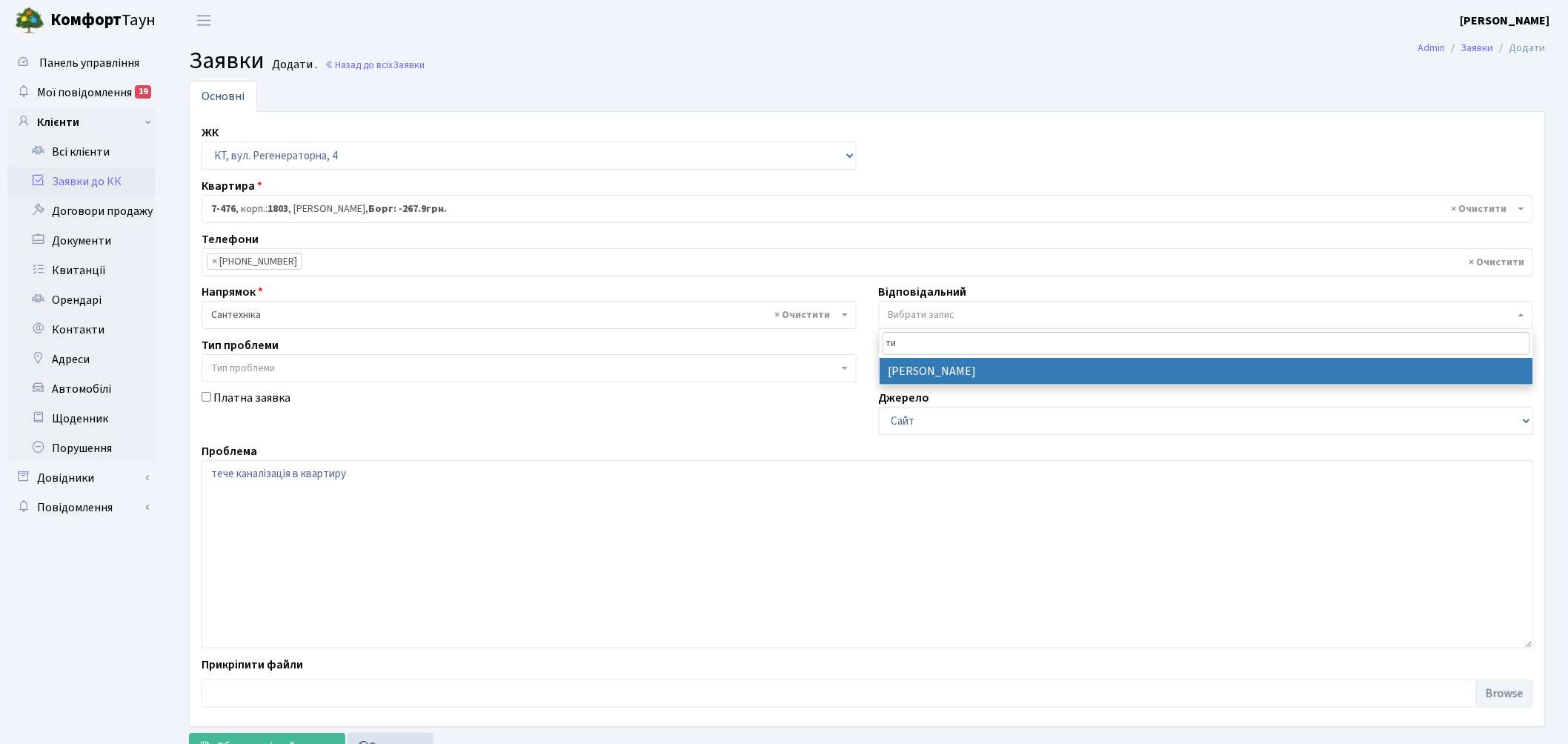
type input "ти"
select select "67"
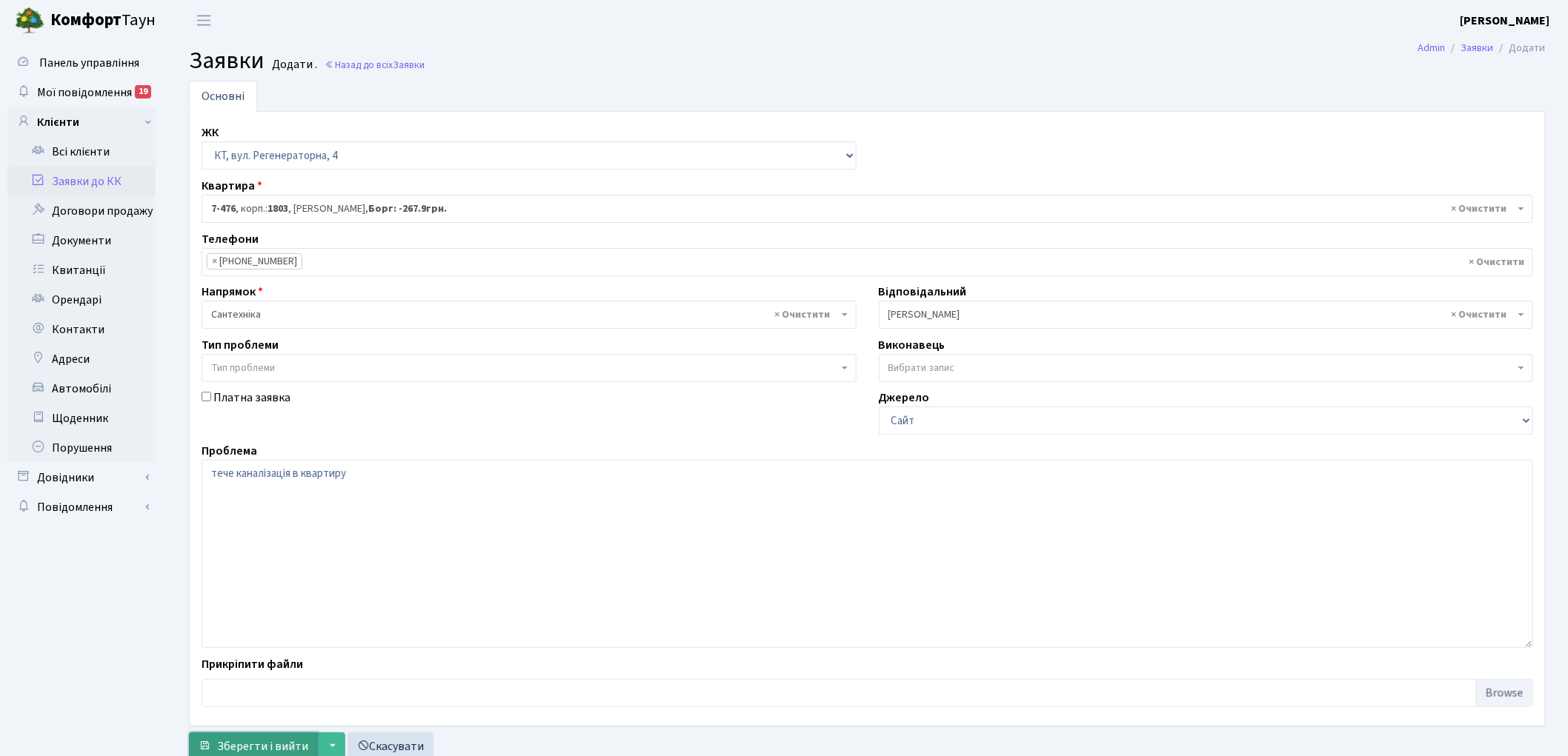
click at [292, 745] on span "Зберегти і вийти" at bounding box center [262, 746] width 91 height 16
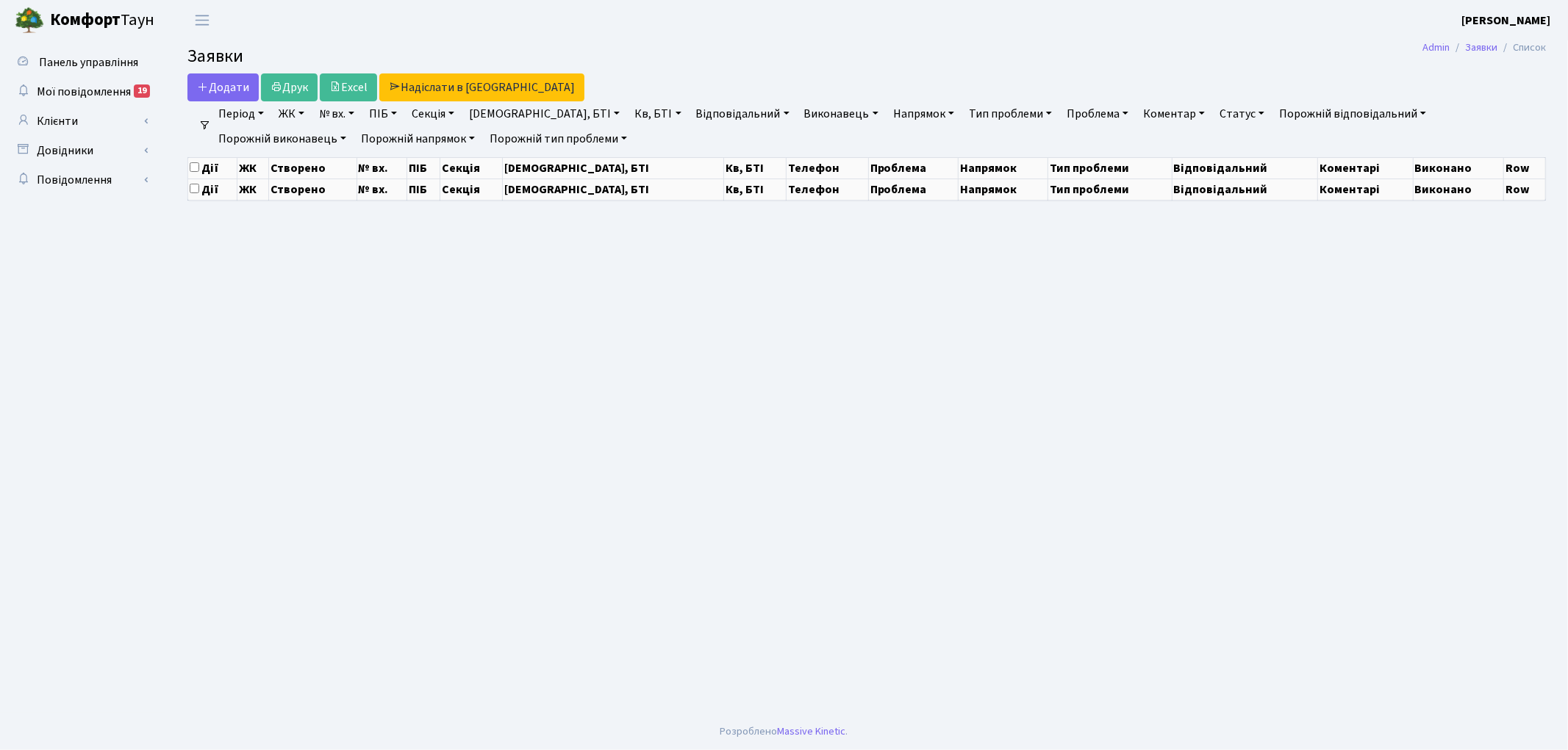
select select "25"
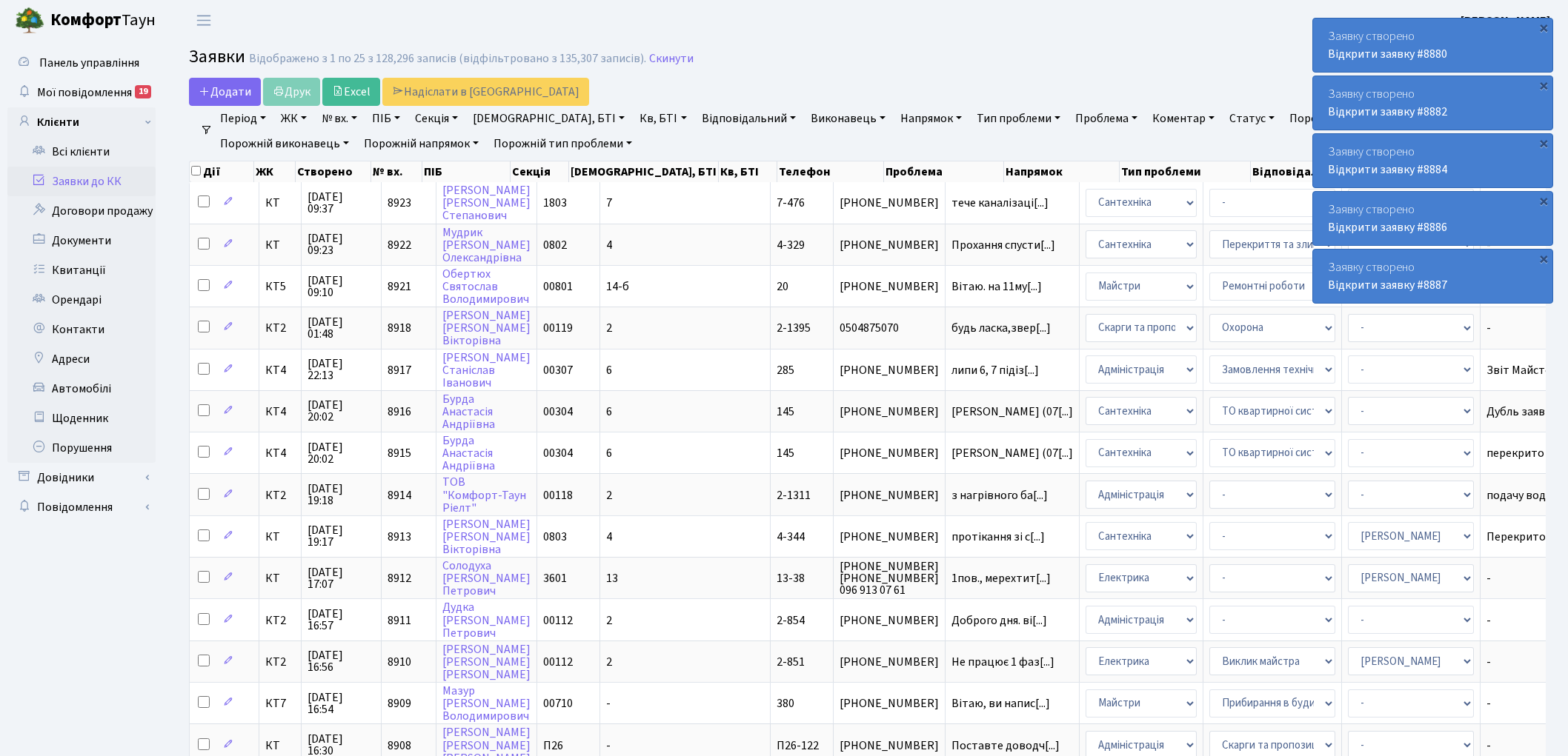
select select "25"
click at [120, 173] on link "Заявки до КК" at bounding box center [82, 181] width 148 height 29
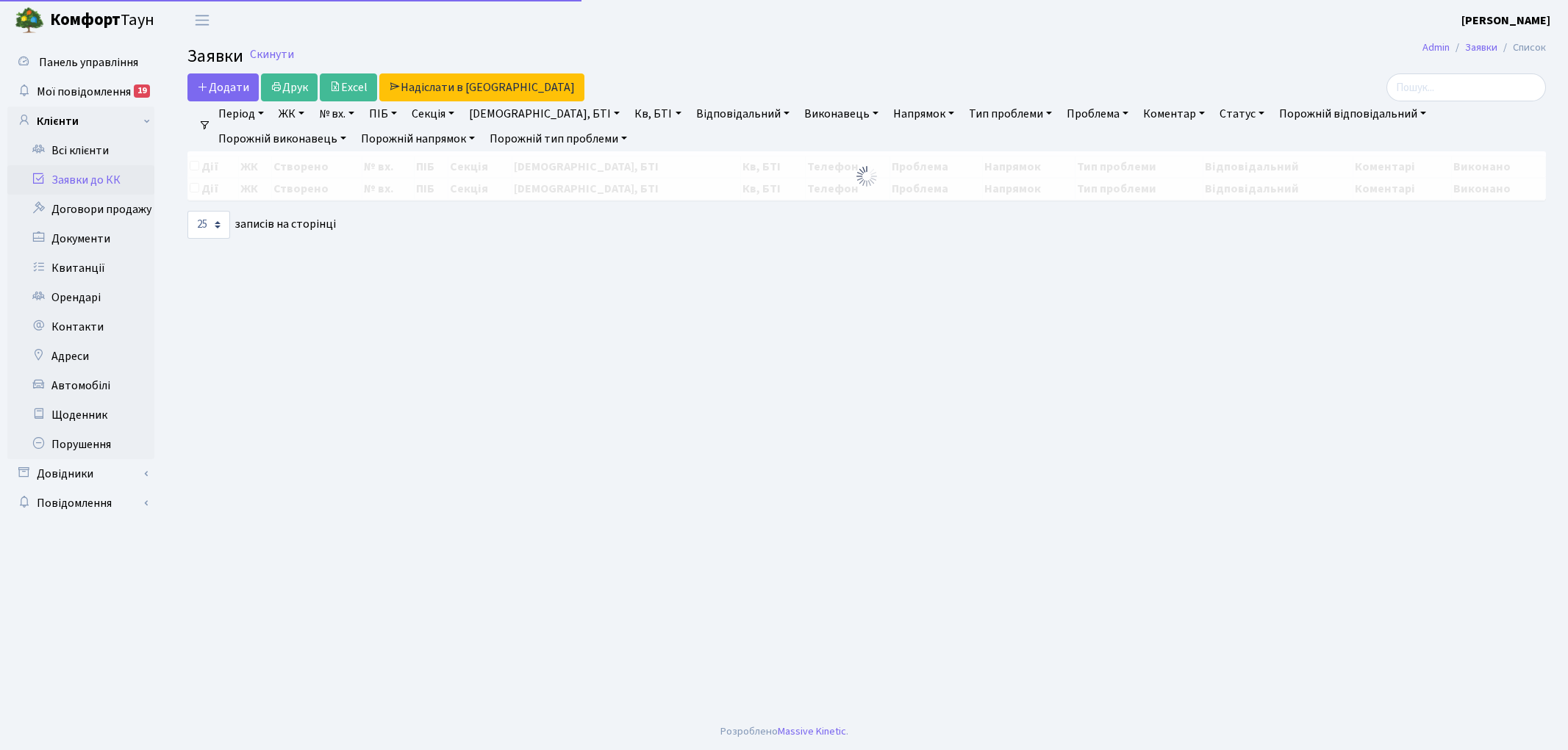
select select "25"
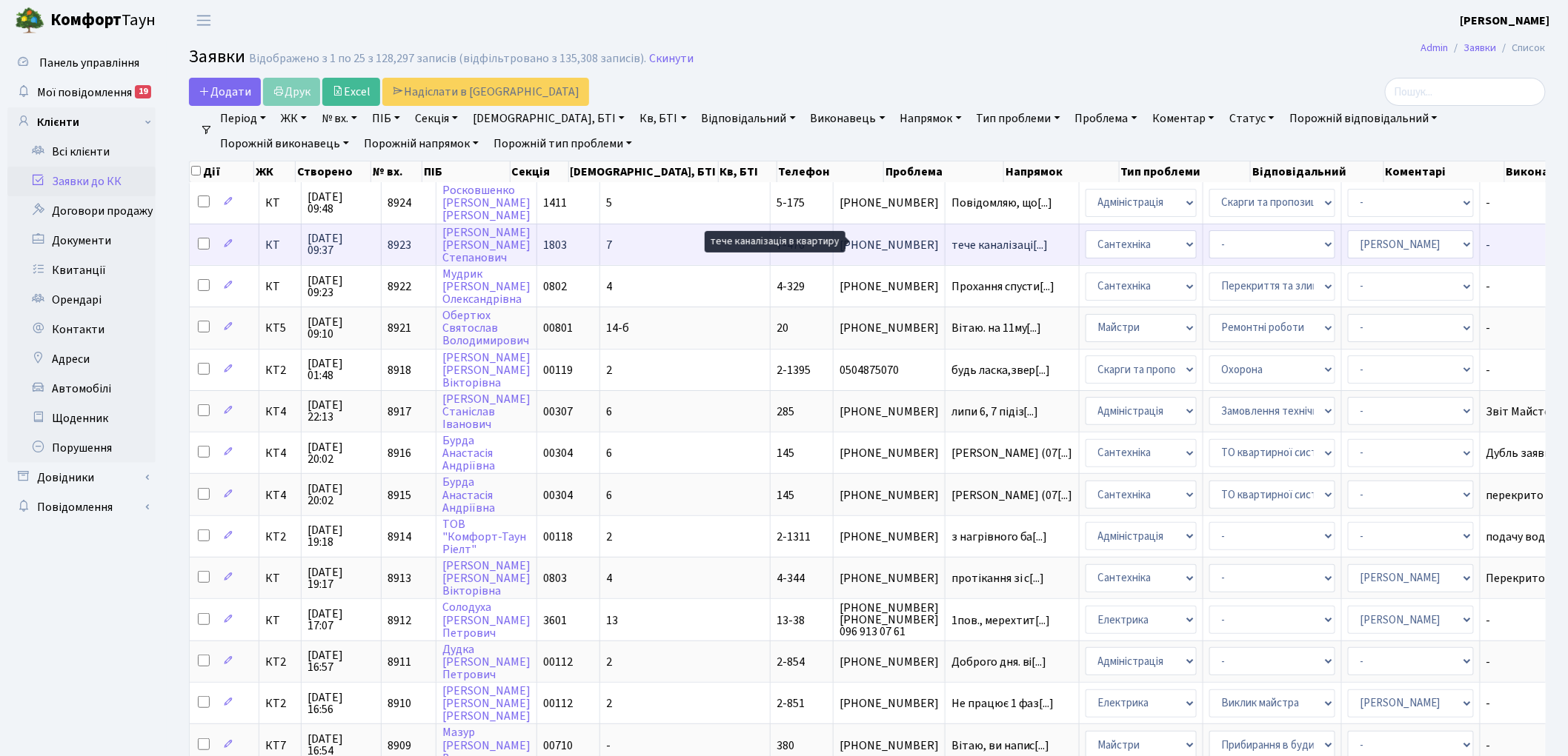
click at [951, 237] on span "тече каналізаці[...]" at bounding box center [1000, 244] width 97 height 16
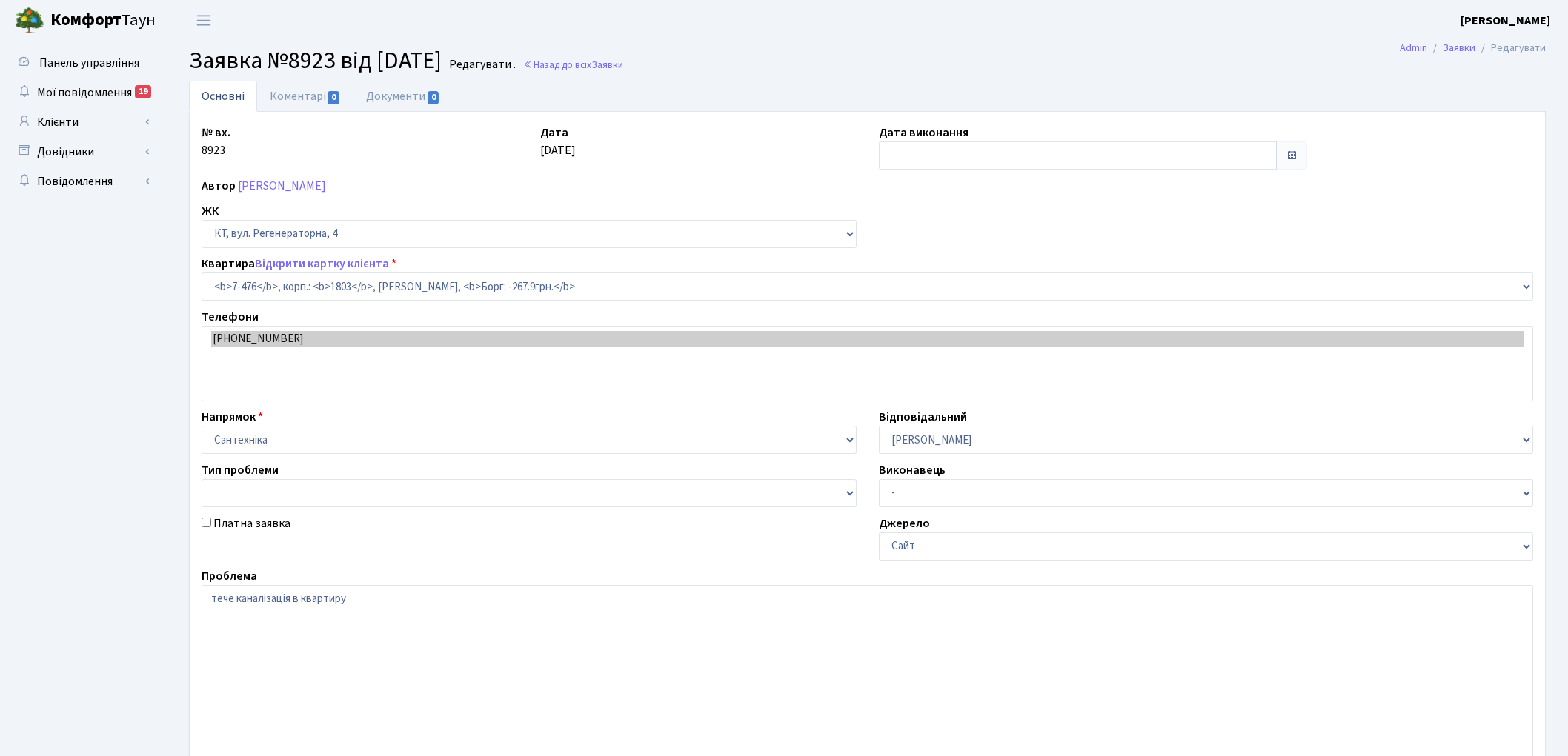
select select "4693"
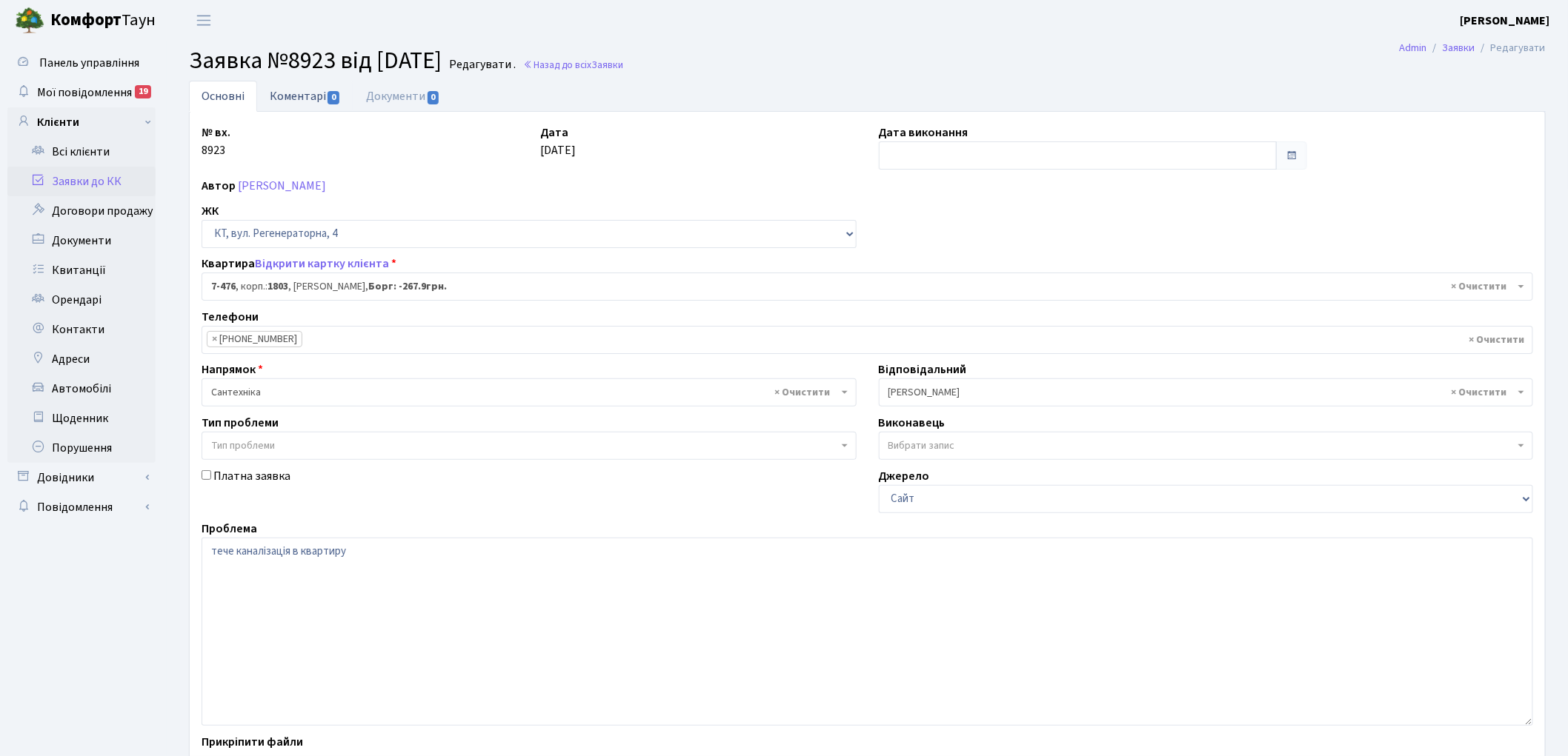
click at [297, 102] on link "Коментарі 0" at bounding box center [304, 95] width 96 height 30
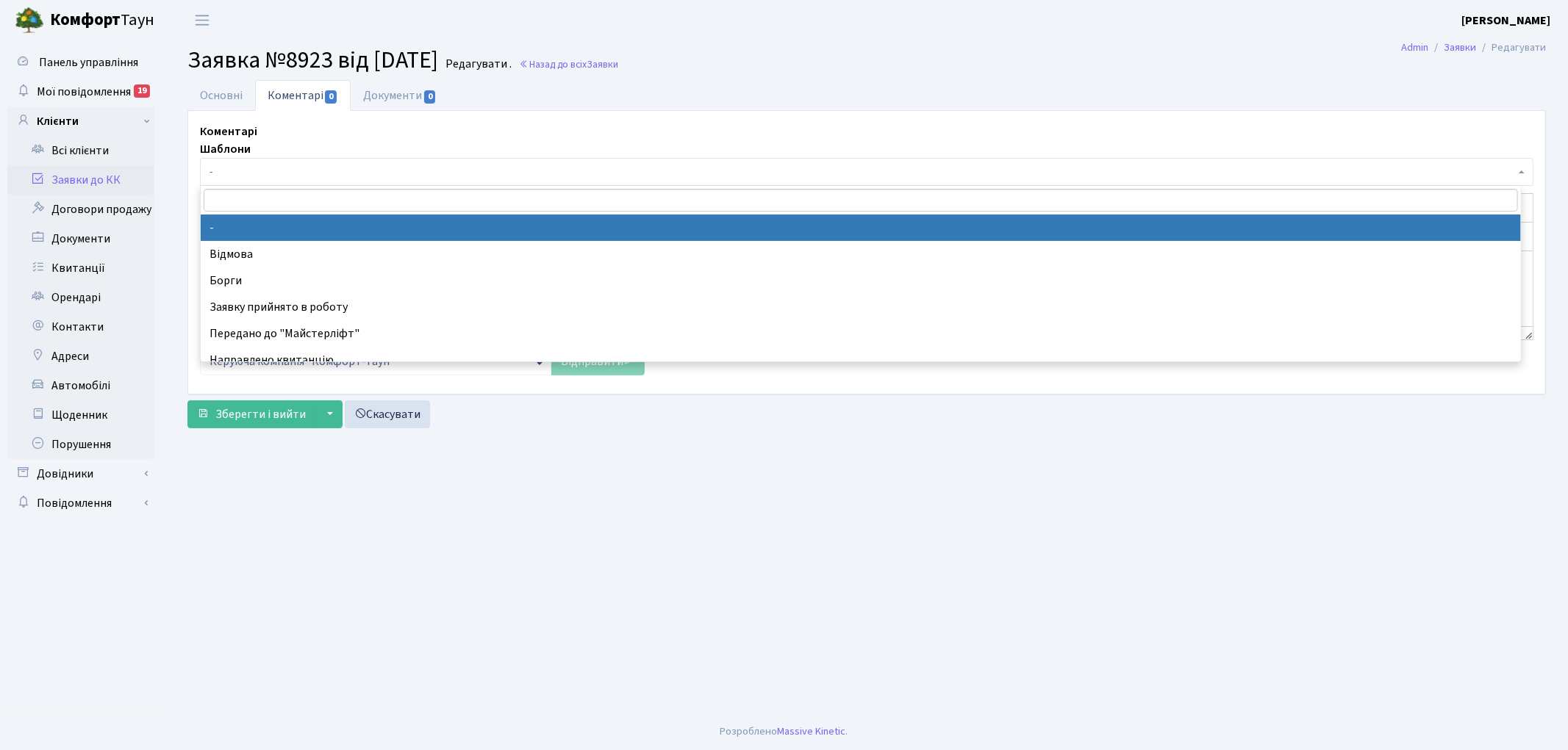
click at [288, 177] on span "-" at bounding box center [861, 171] width 1306 height 15
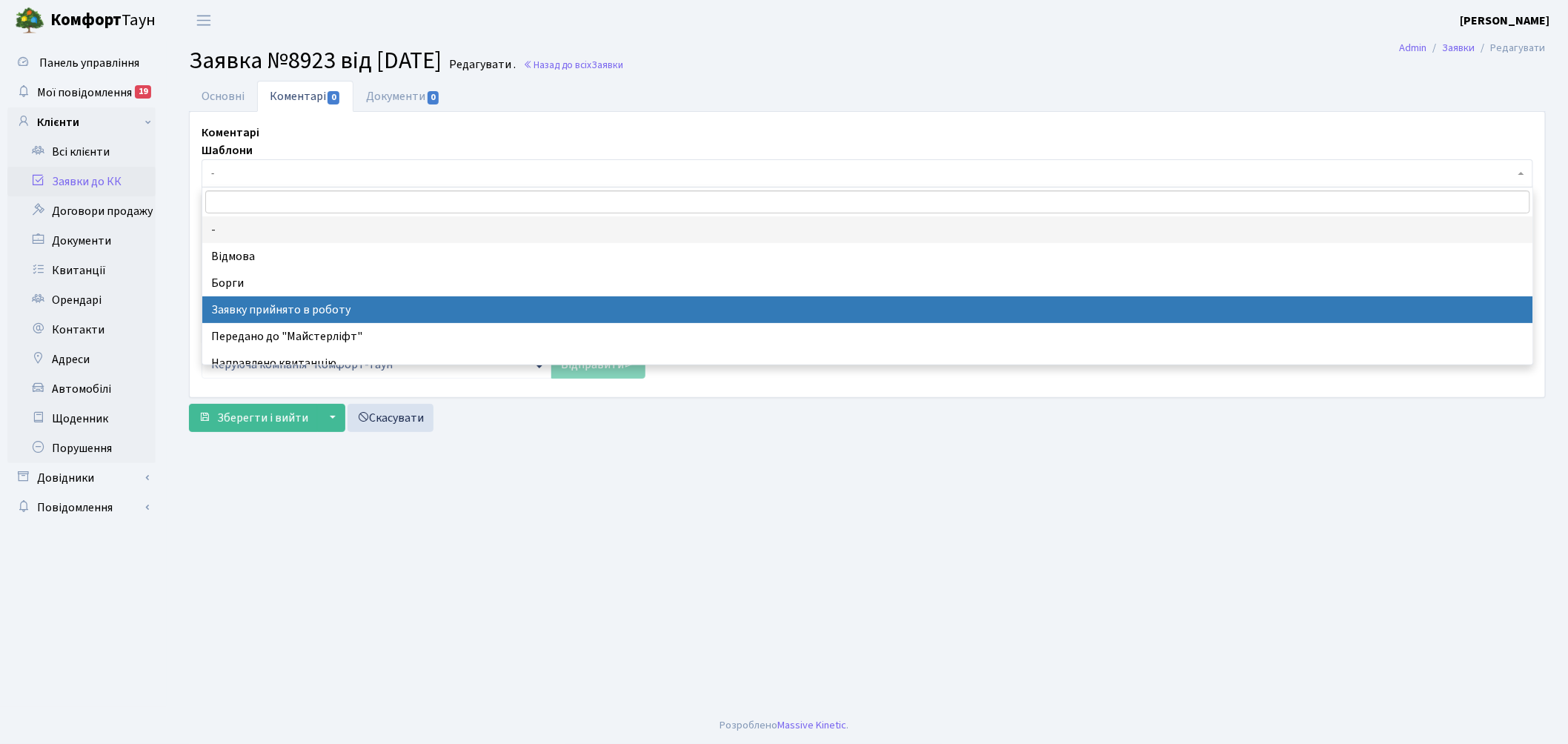
select select "7"
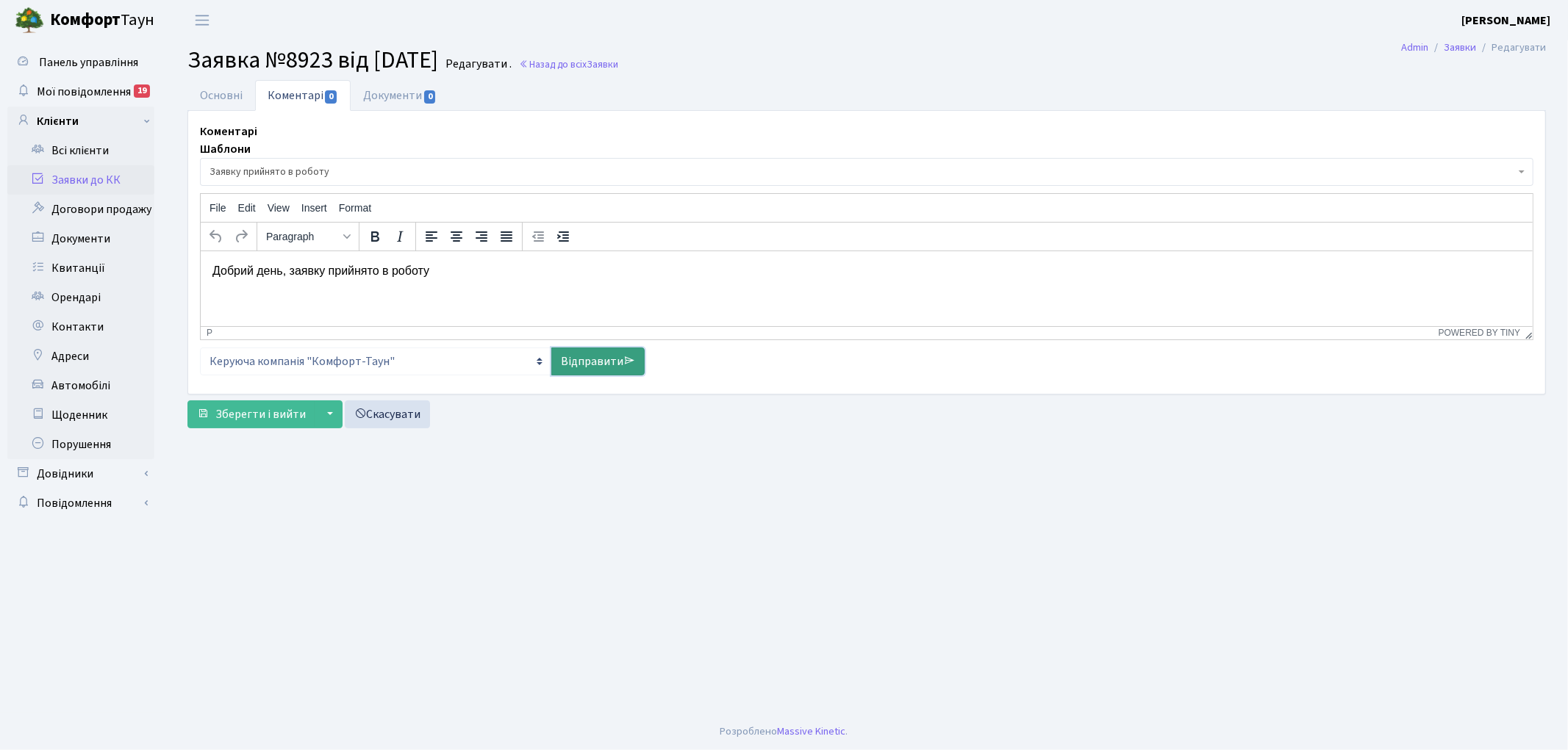
click at [568, 359] on link "Відправити" at bounding box center [598, 361] width 94 height 28
select select
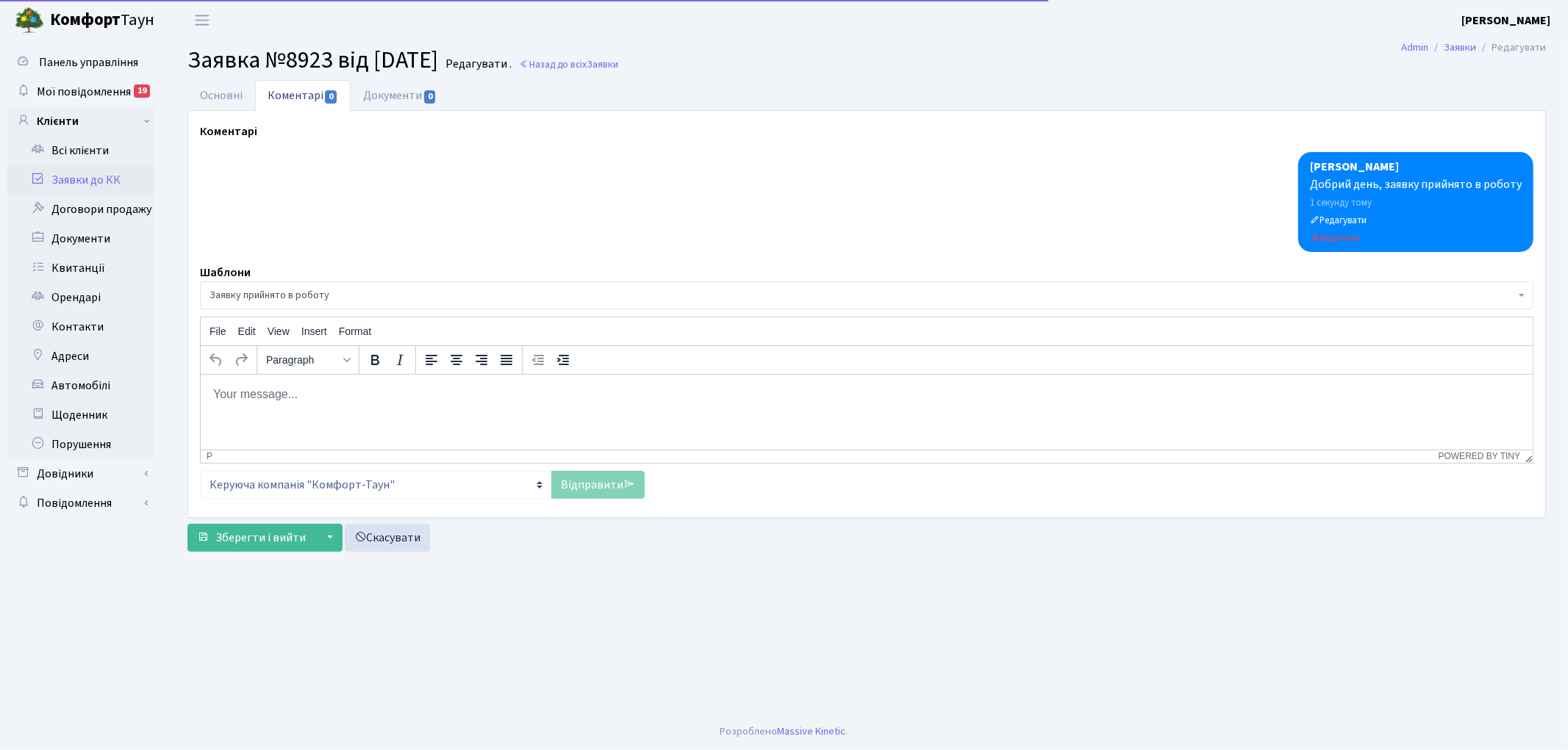
click at [431, 328] on div "File Edit View Insert Format" at bounding box center [867, 331] width 1332 height 28
click at [411, 371] on button "Italic" at bounding box center [399, 360] width 25 height 25
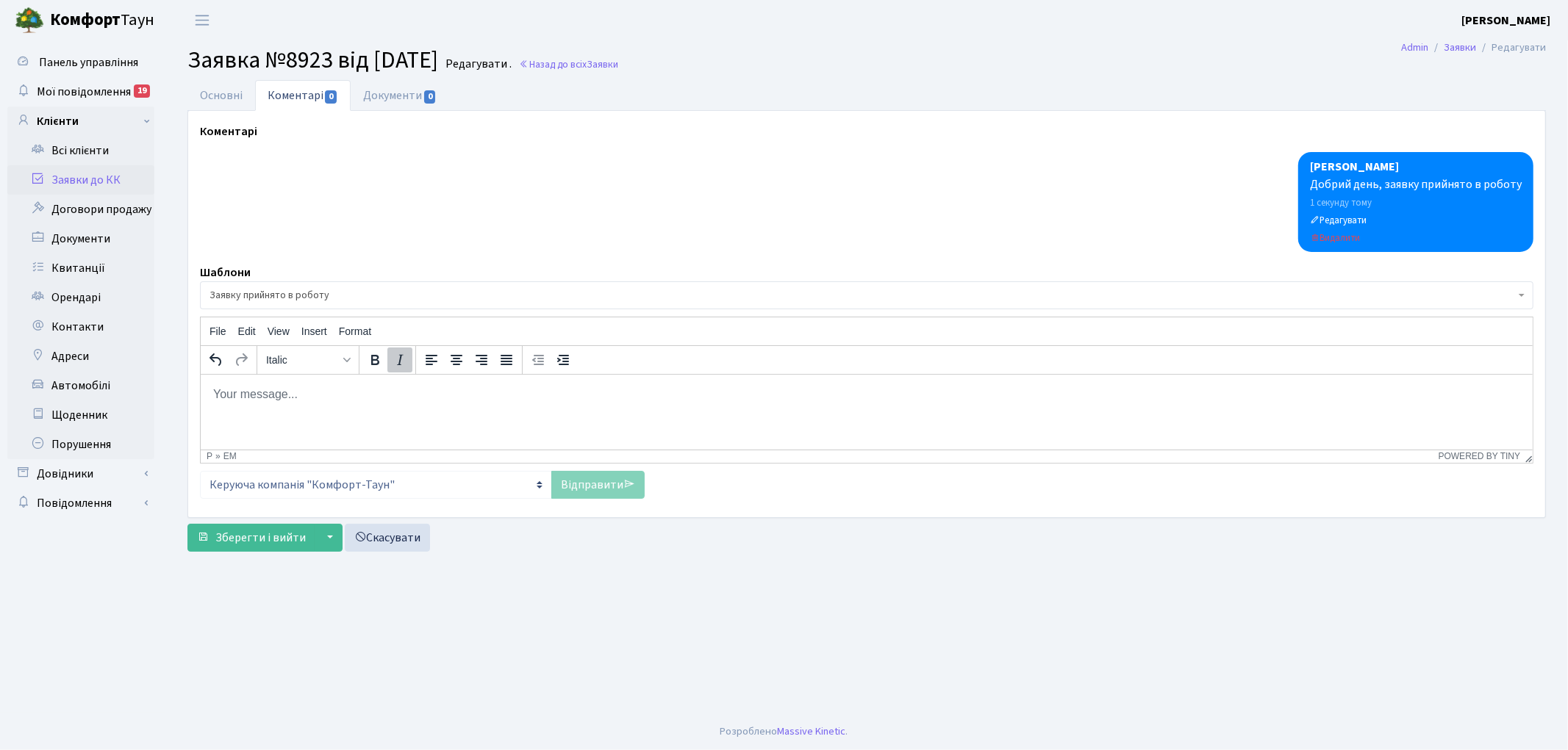
click at [393, 414] on html "﻿" at bounding box center [866, 394] width 1332 height 40
click at [592, 487] on link "Відправити" at bounding box center [598, 485] width 94 height 28
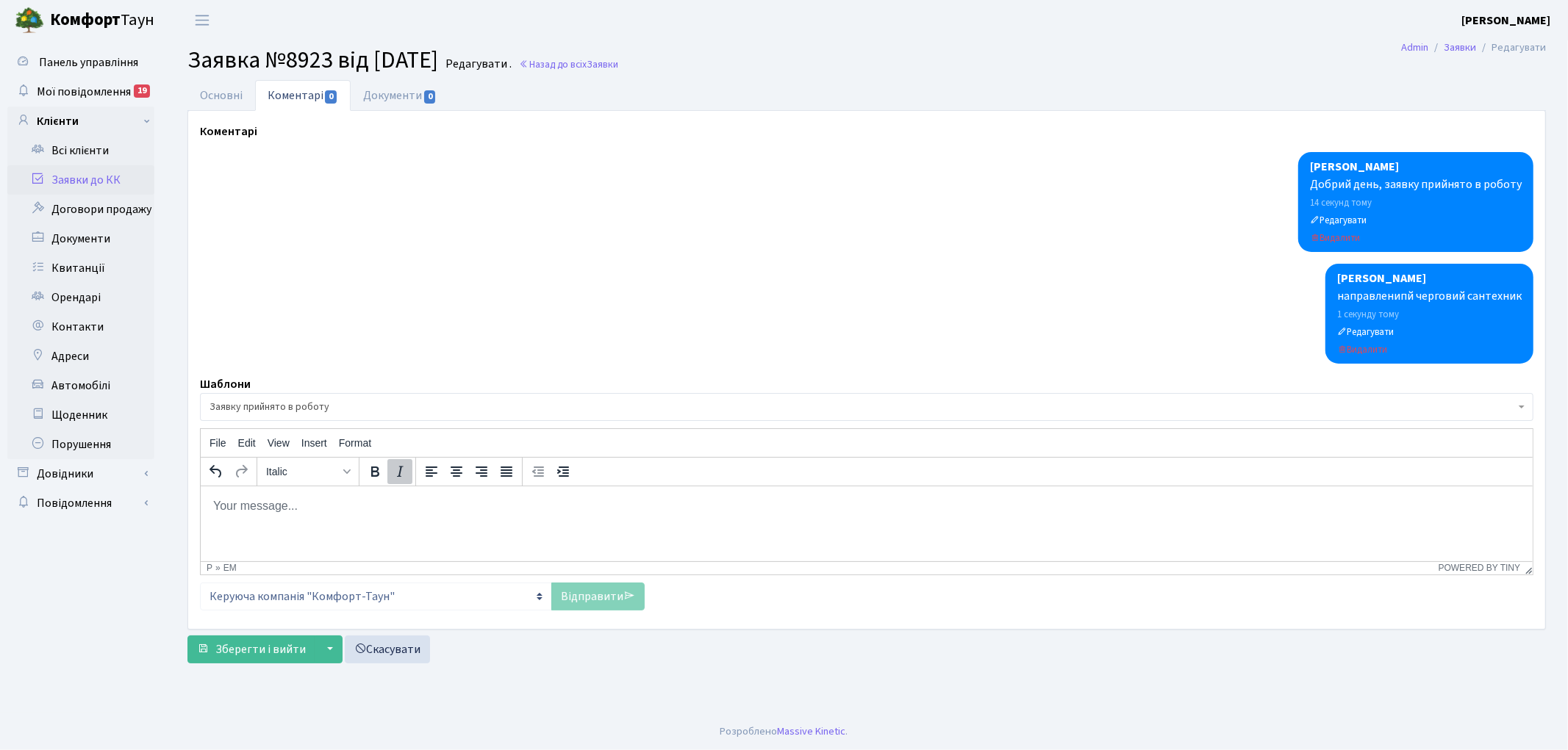
click at [173, 119] on div "Основні Коментарі 0 Документи 0 № вх. 8923 Дата 11.10.2025 Дата виконання Автор…" at bounding box center [867, 375] width 1403 height 590
click at [207, 100] on link "Основні" at bounding box center [221, 95] width 68 height 30
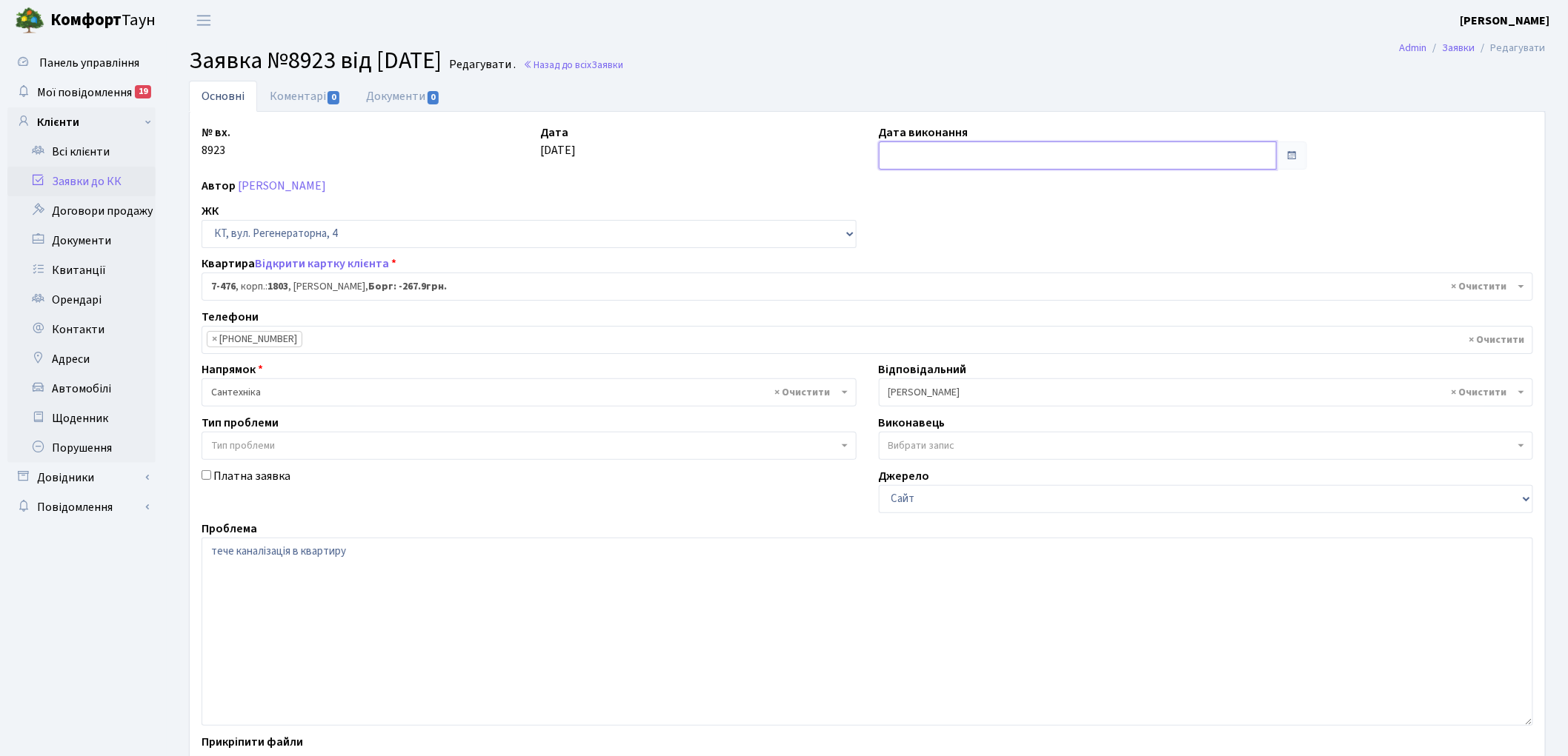
click at [937, 152] on input "text" at bounding box center [1078, 155] width 399 height 28
click at [1001, 257] on td "11" at bounding box center [1005, 253] width 23 height 23
type input "11.10.2025"
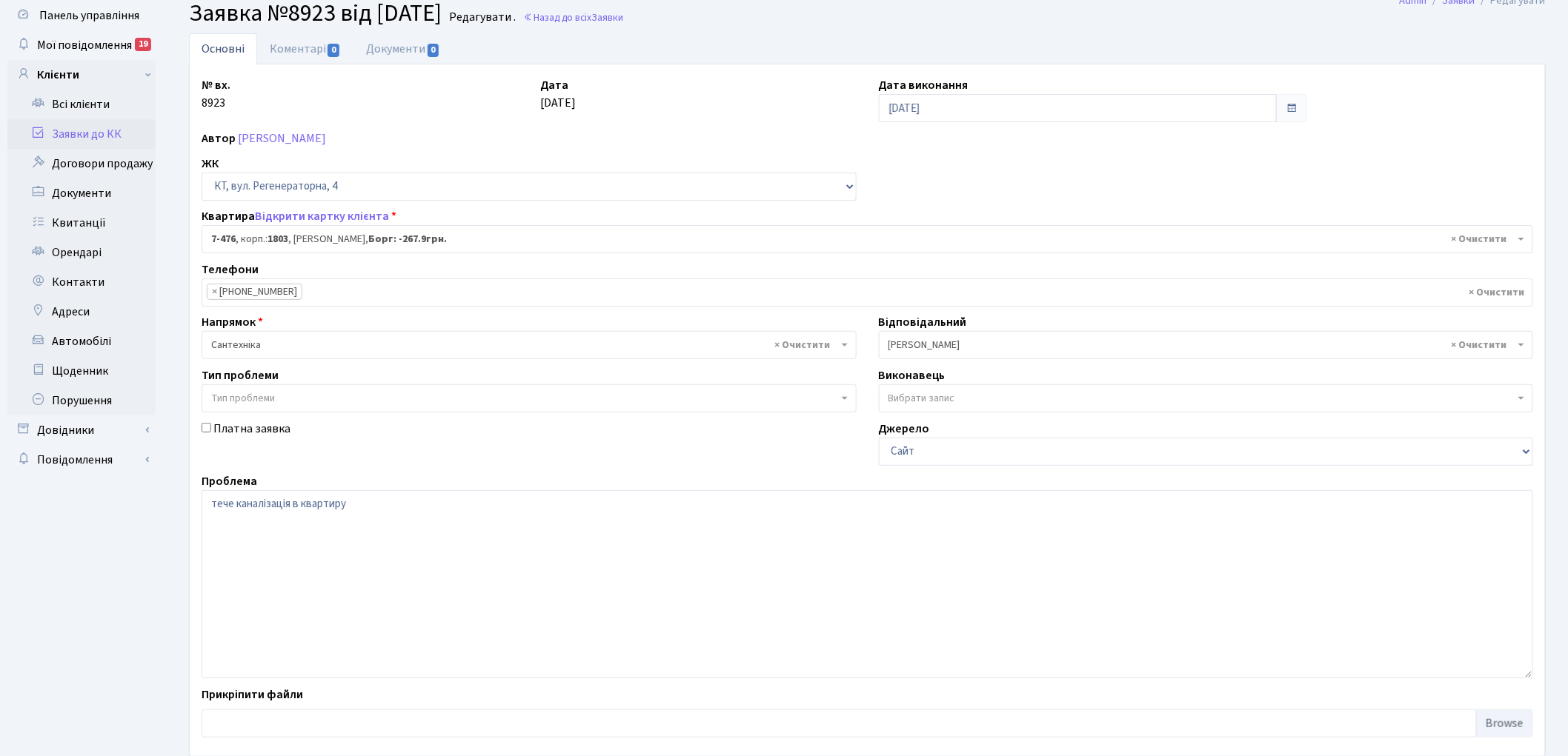
scroll to position [127, 0]
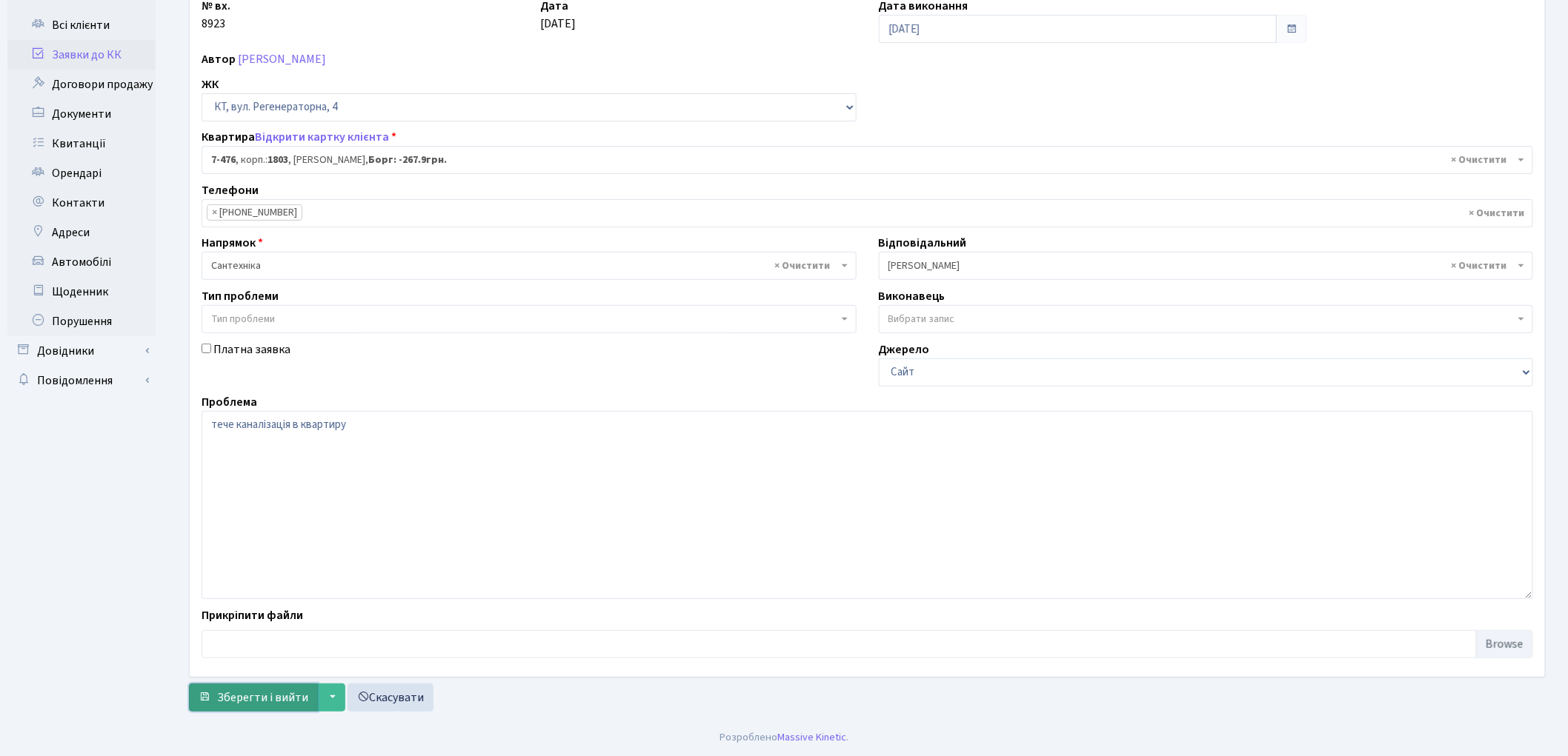
click at [284, 686] on button "Зберегти і вийти" at bounding box center [253, 698] width 129 height 28
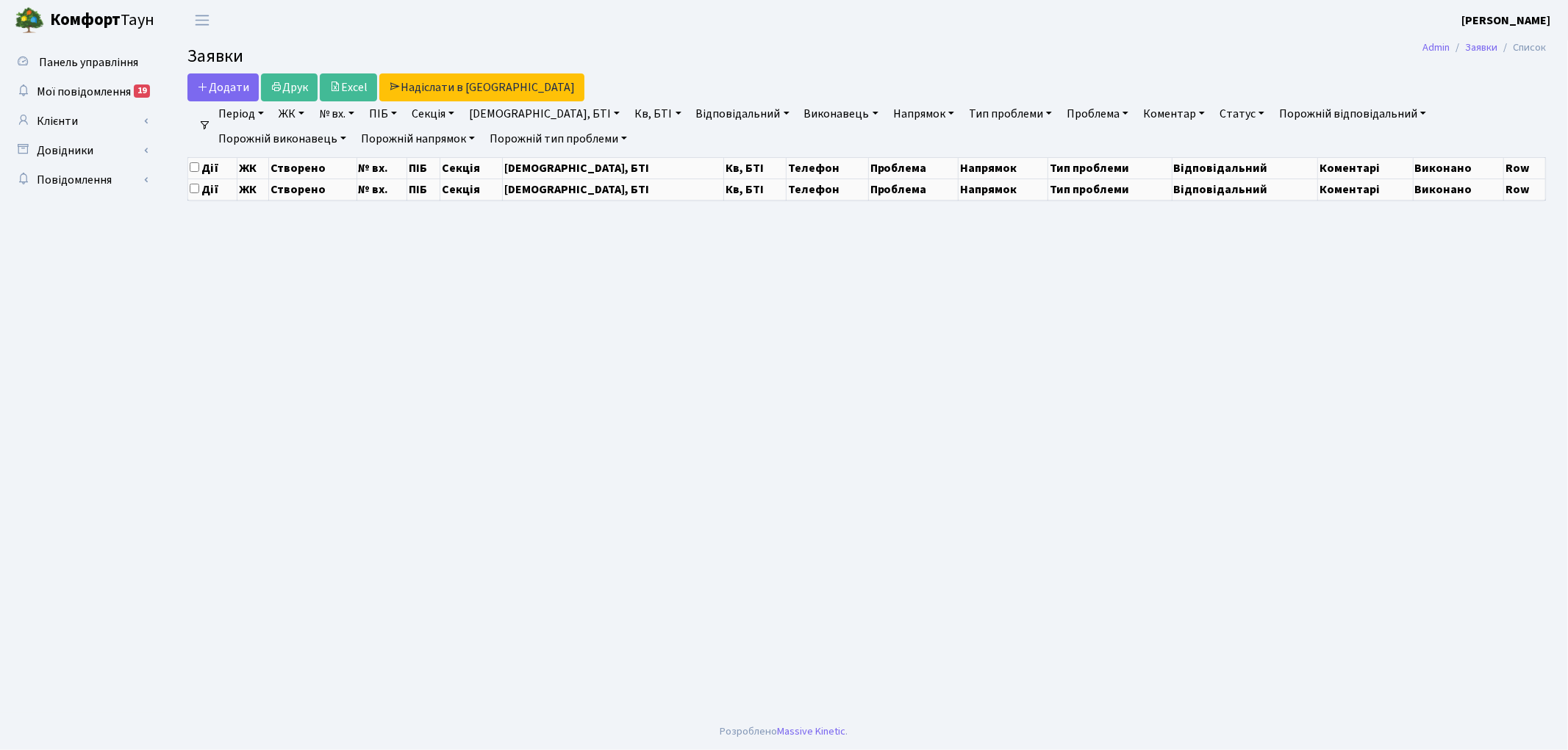
select select "25"
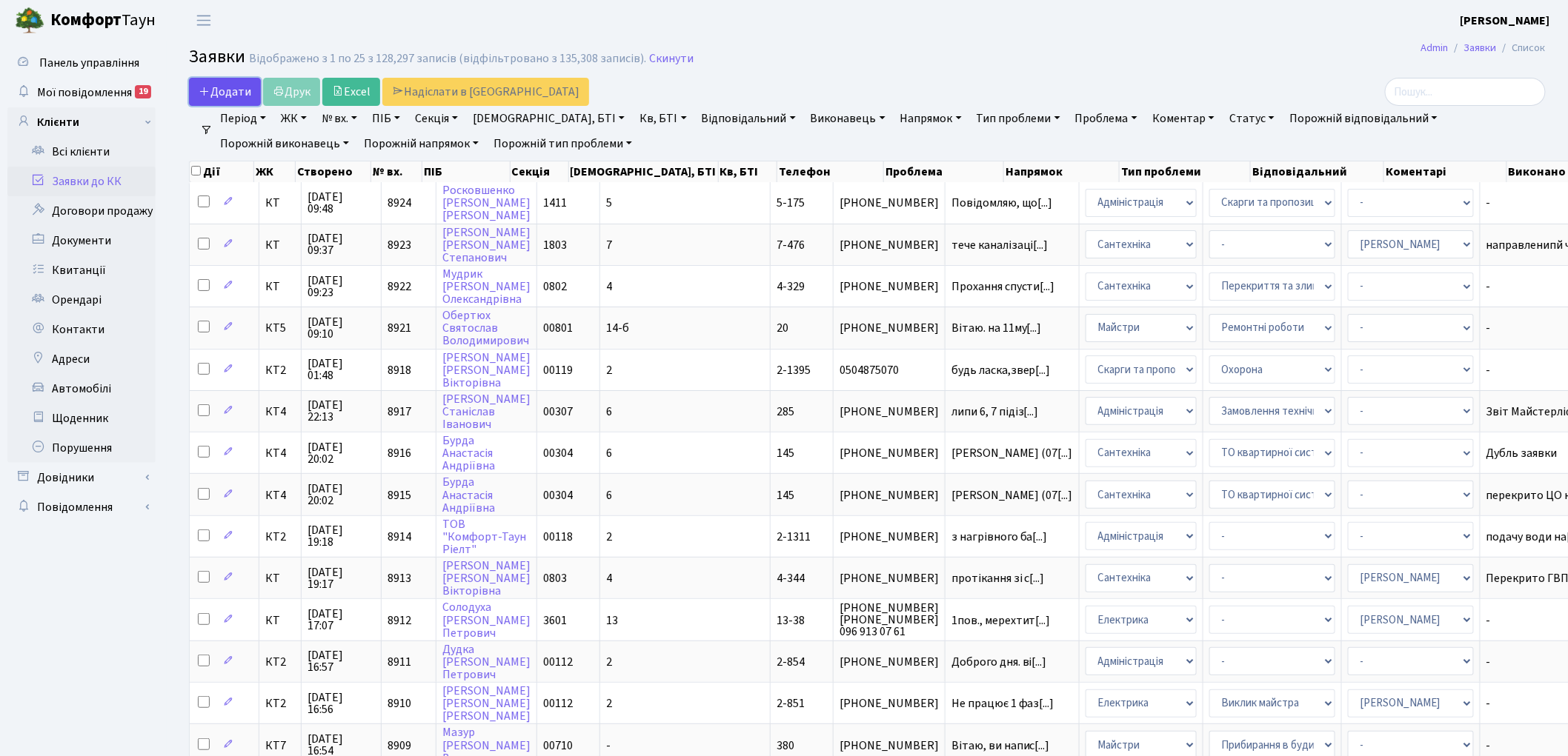
click at [238, 94] on span "Додати" at bounding box center [225, 92] width 53 height 16
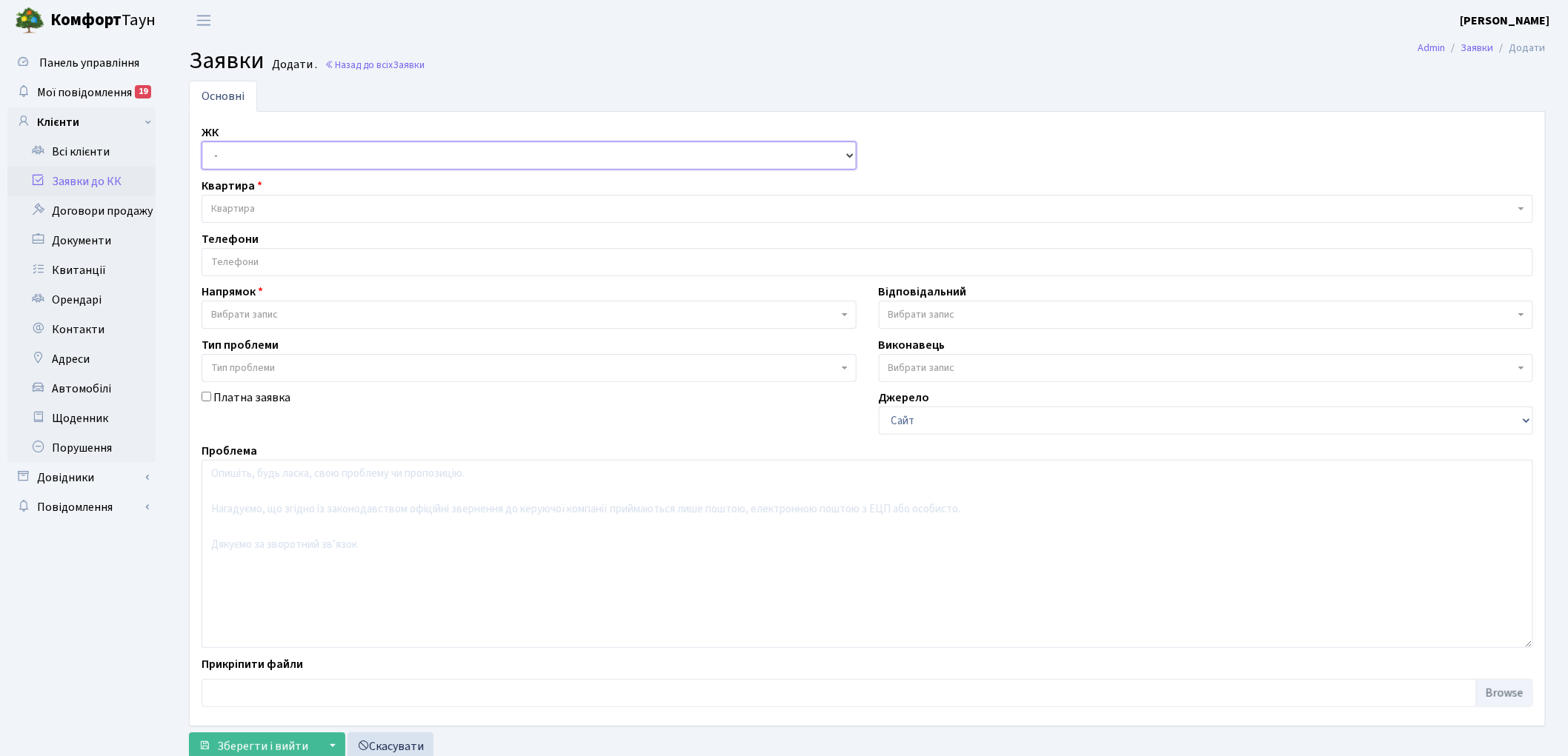
drag, startPoint x: 0, startPoint y: 0, endPoint x: 237, endPoint y: 157, distance: 284.3
click at [237, 157] on select "- КТ, вул. Регенераторна, 4 КТ2, просп. [STREET_ADDRESS] [STREET_ADDRESS] [PERS…" at bounding box center [528, 155] width 655 height 28
select select "271"
click at [201, 141] on select "- КТ, вул. Регенераторна, 4 КТ2, просп. [STREET_ADDRESS] [STREET_ADDRESS] [PERS…" at bounding box center [528, 155] width 655 height 28
select select
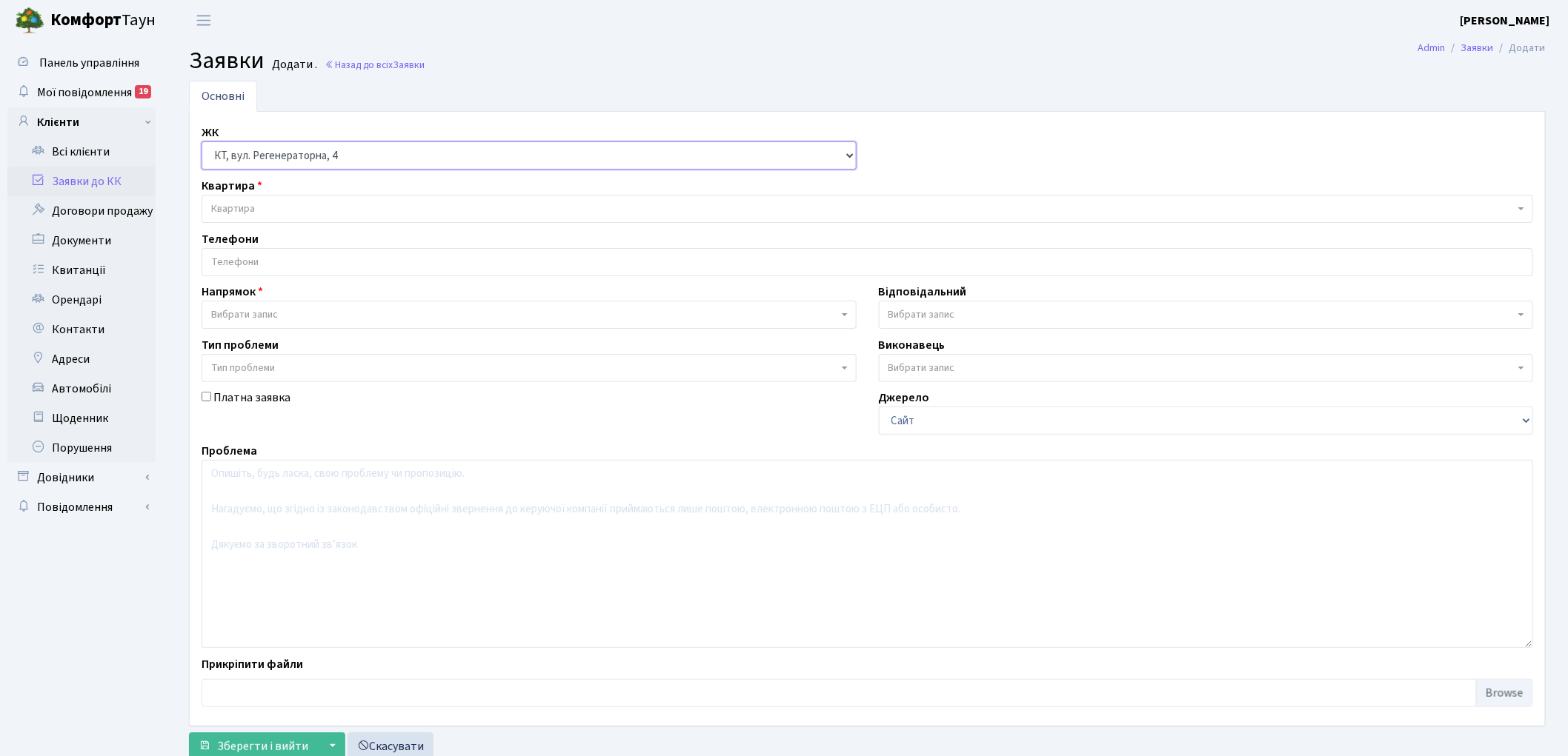
select select
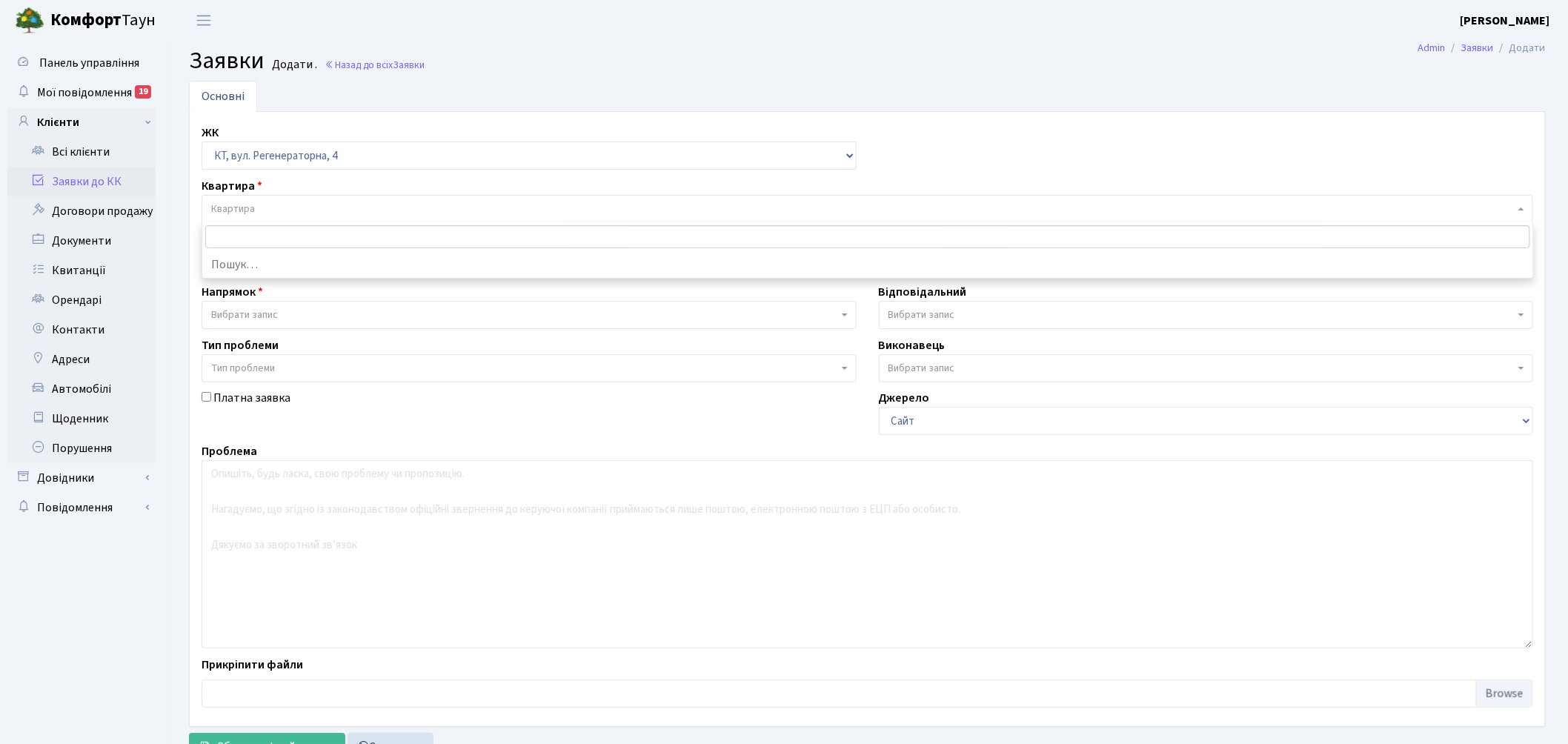
click at [263, 213] on span "Квартира" at bounding box center [862, 208] width 1303 height 15
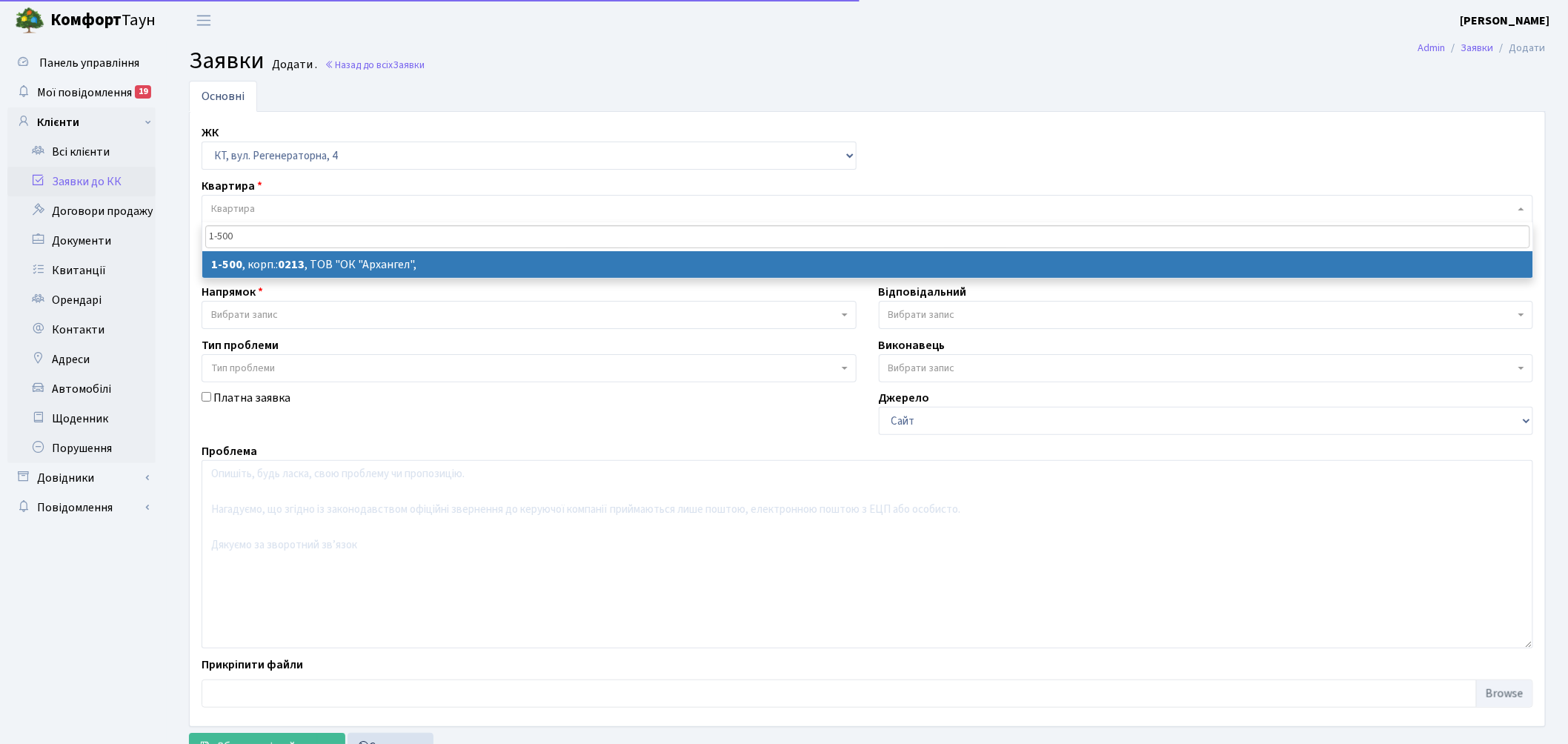
type input "1-500"
select select
select select "16285"
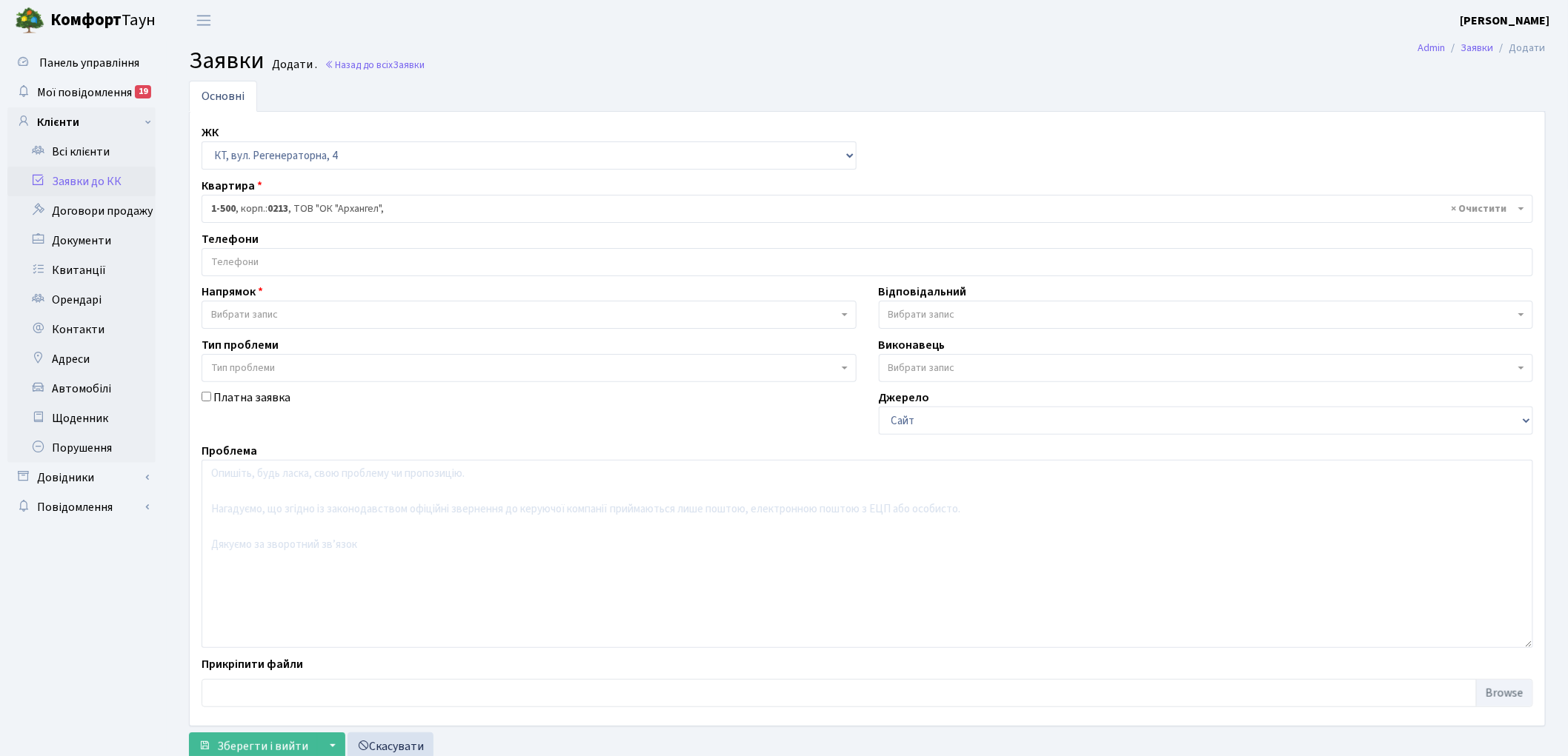
click at [253, 268] on input "search" at bounding box center [867, 262] width 1330 height 27
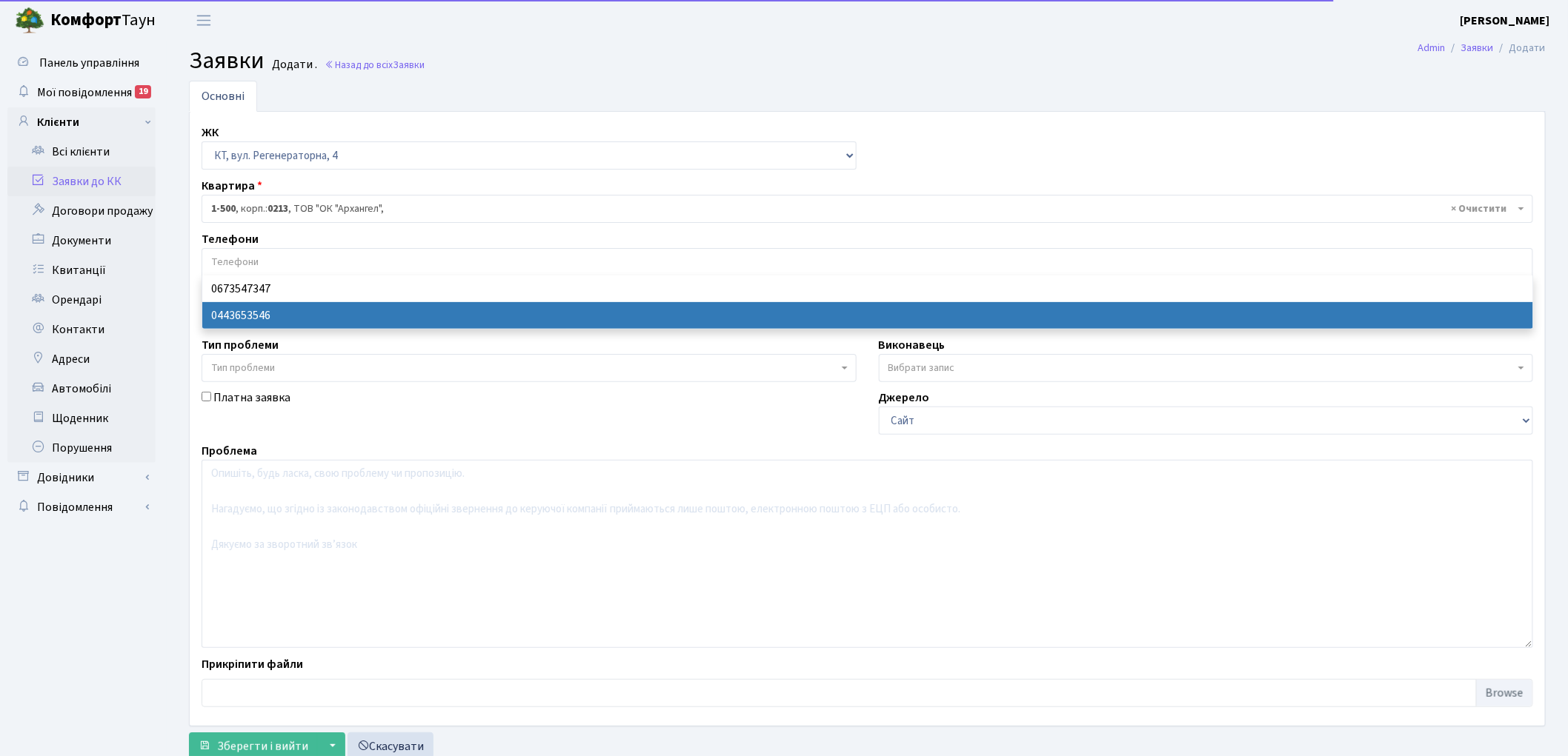
select select "28692"
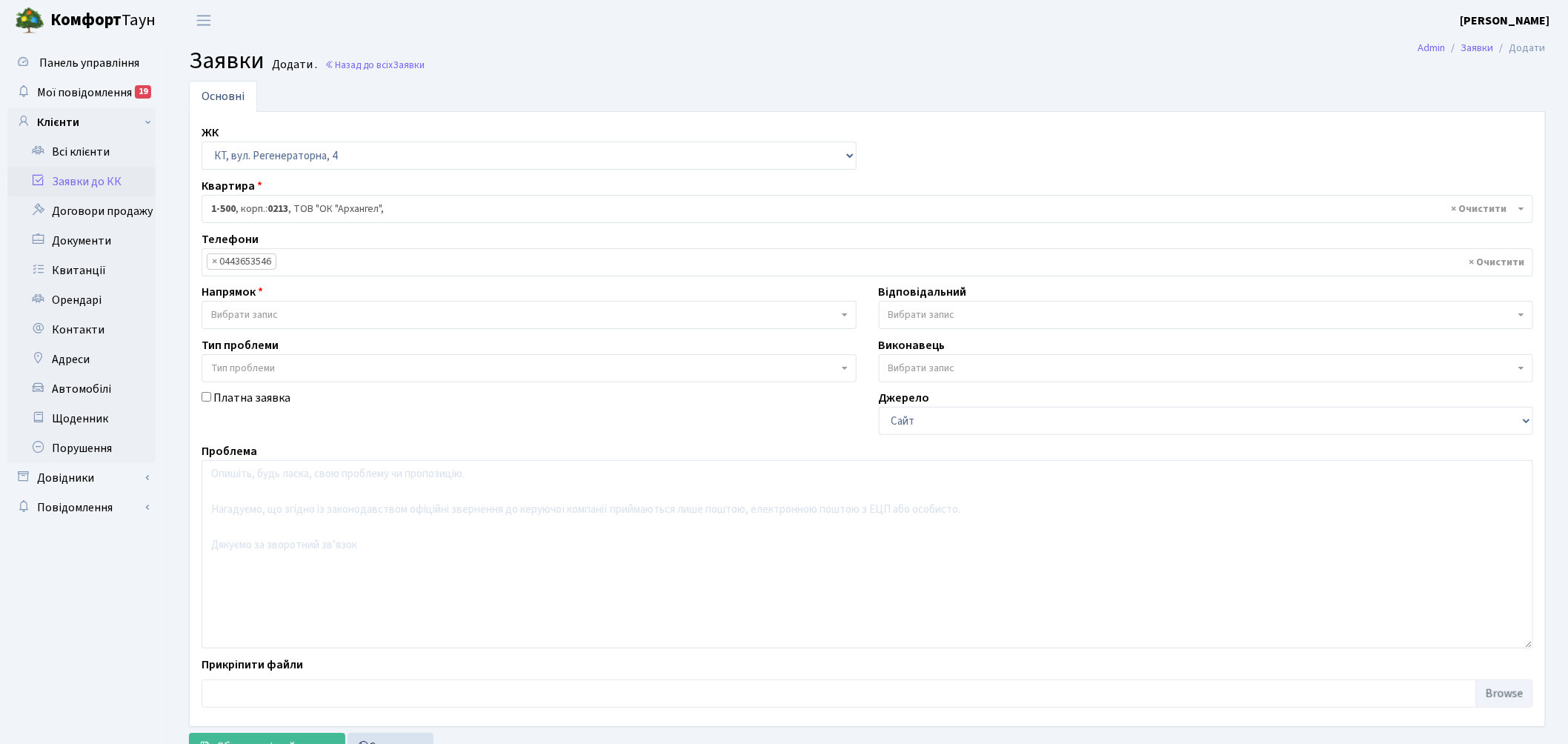
click at [257, 317] on span "Вибрати запис" at bounding box center [244, 315] width 67 height 15
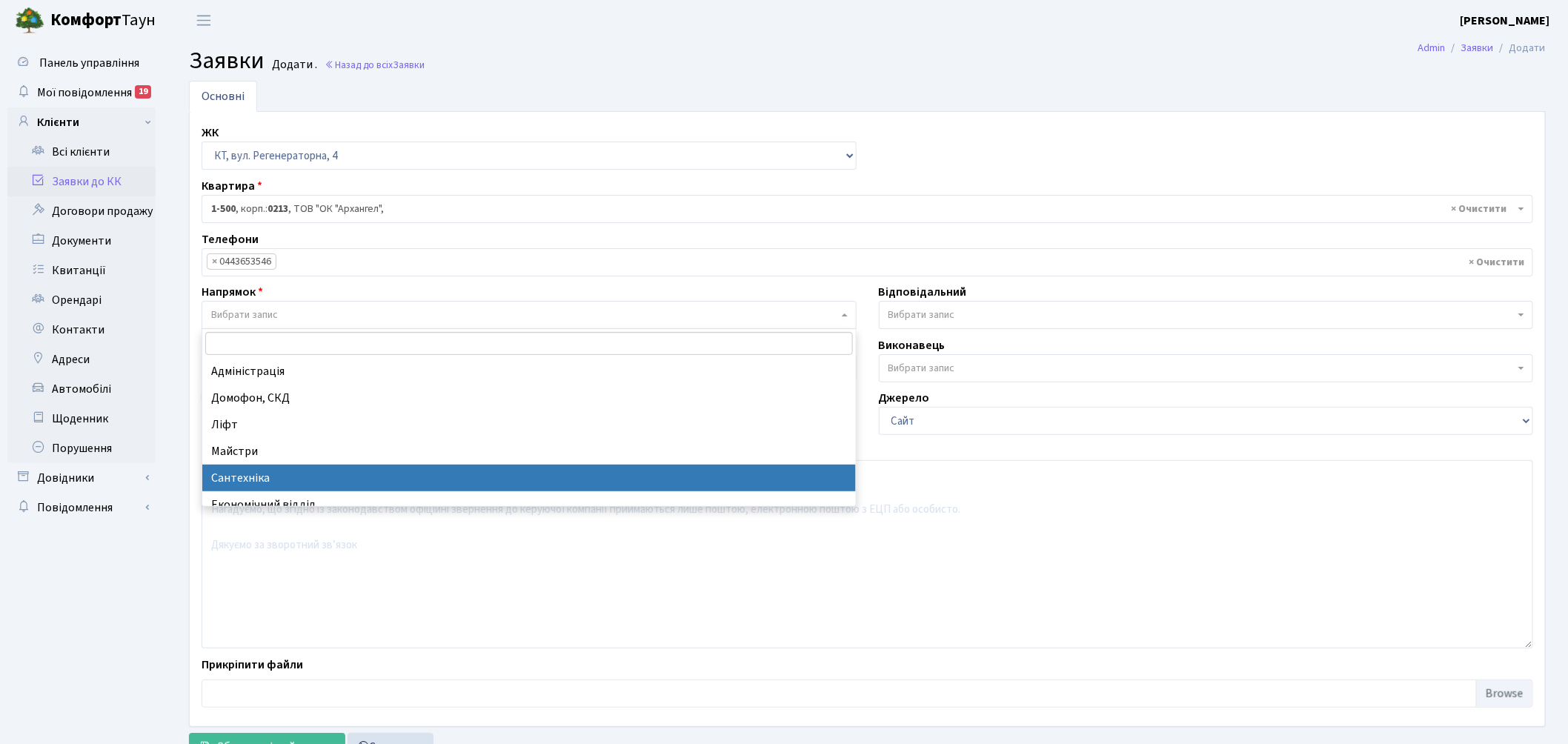
select select "2"
select select
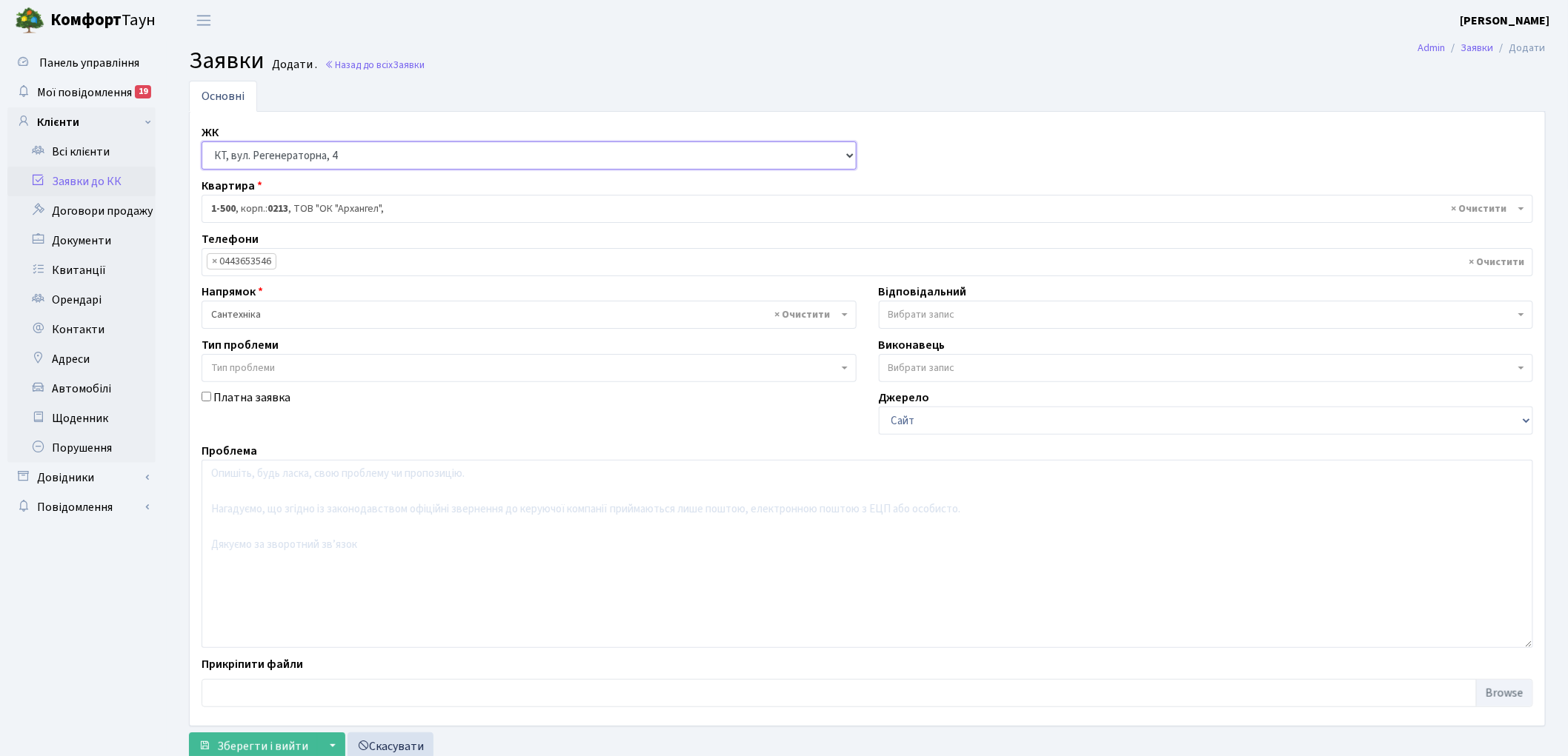
click at [309, 153] on select "- КТ, вул. Регенераторна, 4 КТ2, просп. Соборності, 17 КТ3, вул. Березнева, 16 …" at bounding box center [528, 155] width 655 height 28
click at [380, 109] on ul "Основні" at bounding box center [867, 96] width 1356 height 31
click at [320, 512] on textarea at bounding box center [866, 554] width 1331 height 188
type textarea "регенераторна,4 б№ 4п.6 каналізаця квартирна"
click at [979, 308] on span "Вибрати запис" at bounding box center [1201, 315] width 627 height 15
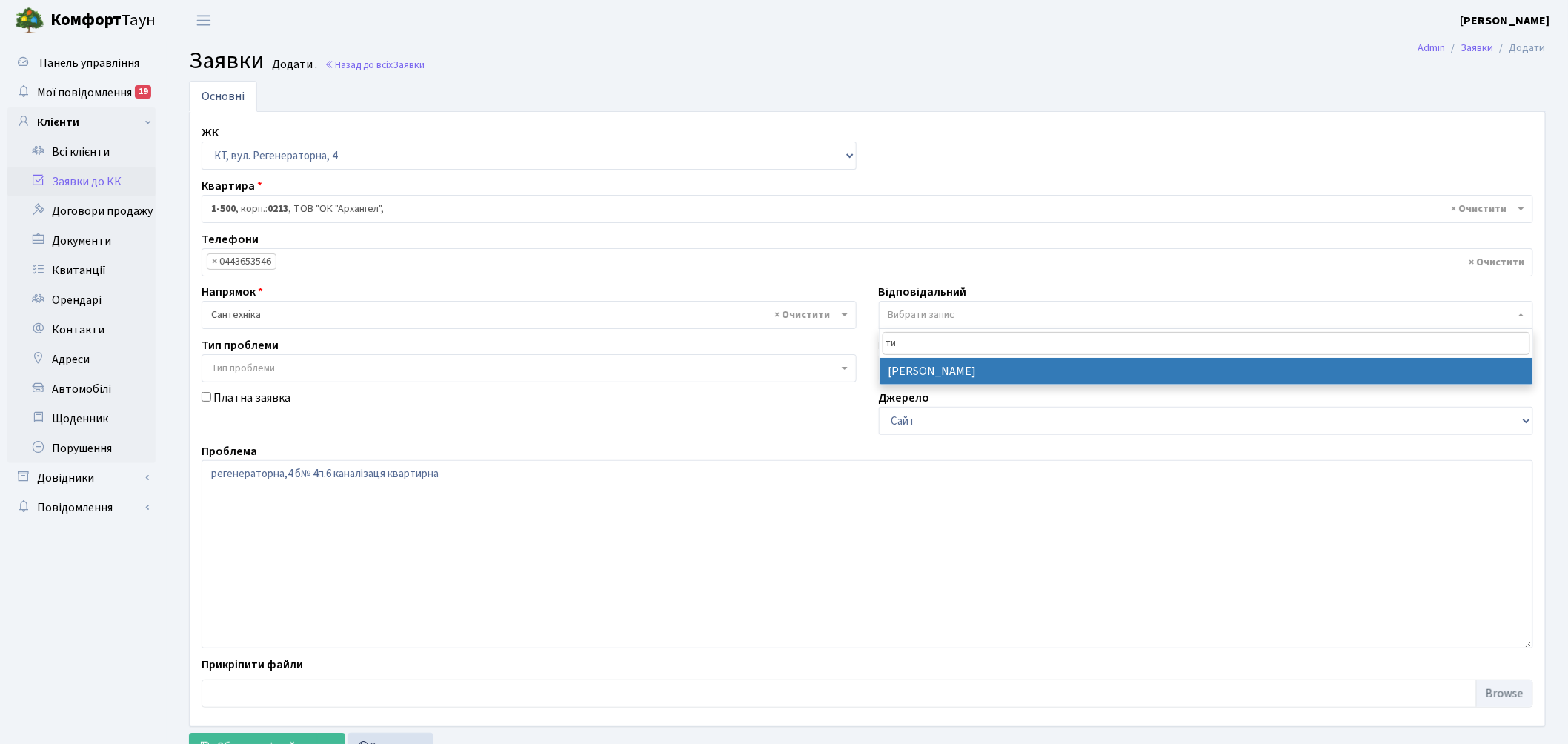
type input "ти"
select select "67"
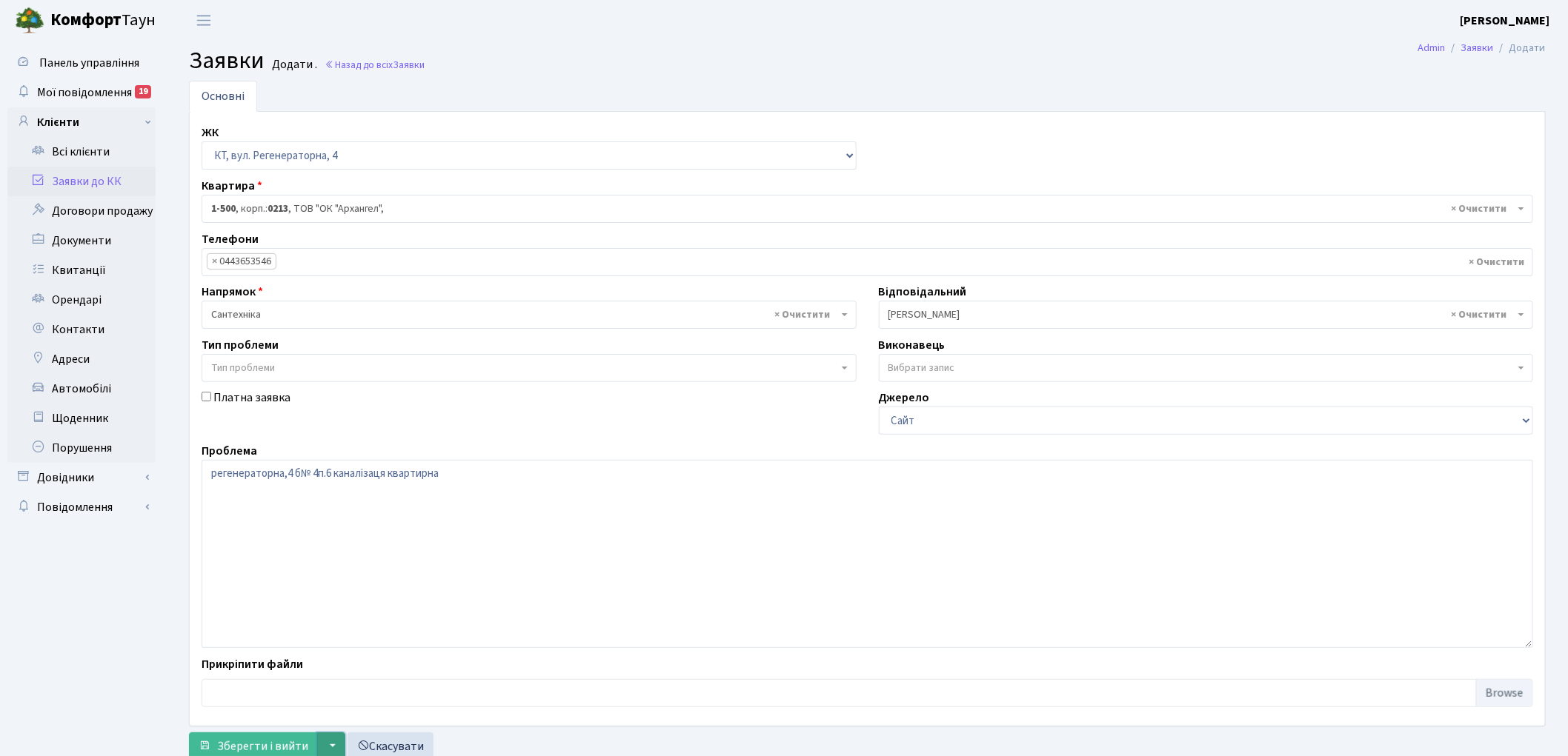
click at [317, 746] on button "▼" at bounding box center [331, 746] width 28 height 28
click at [474, 486] on textarea "регенераторна,4 б№ 4п.6 каналізаця квартирна" at bounding box center [866, 554] width 1331 height 188
type textarea "регенераторна,4 б№ 4п.6 каналізаця в підвал"
click at [289, 740] on span "Зберегти і вийти" at bounding box center [262, 746] width 91 height 16
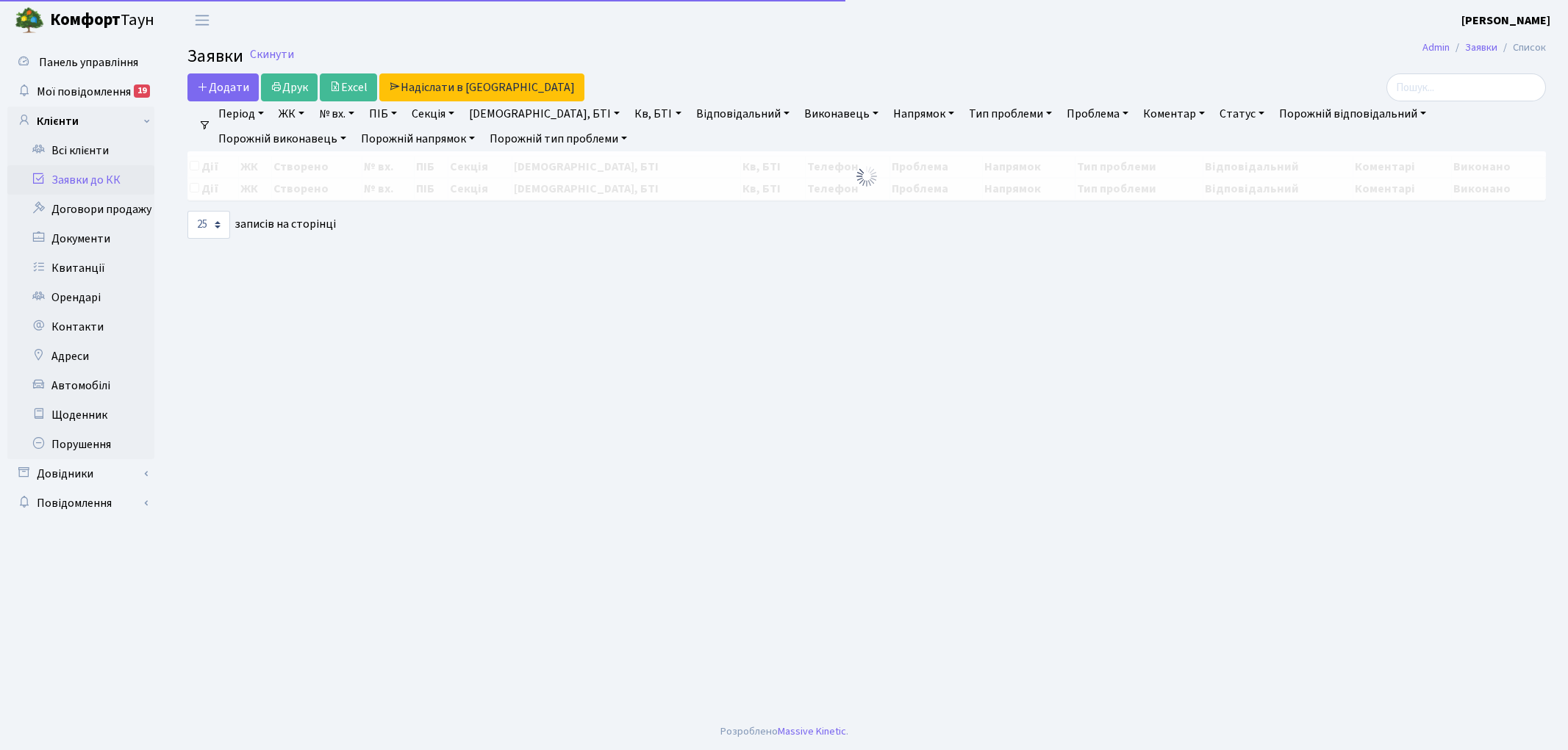
select select "25"
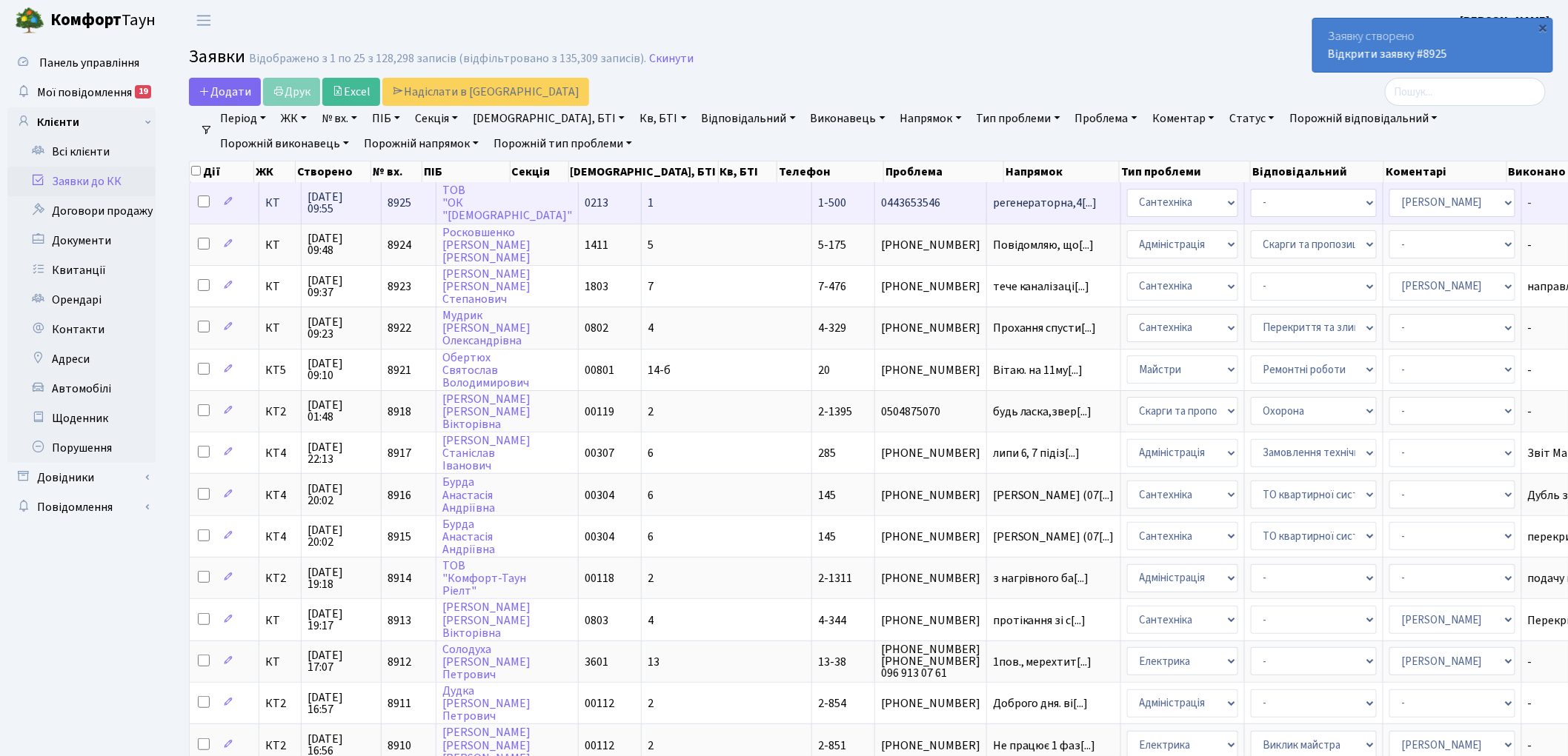
click at [271, 210] on td "КТ" at bounding box center [280, 202] width 42 height 41
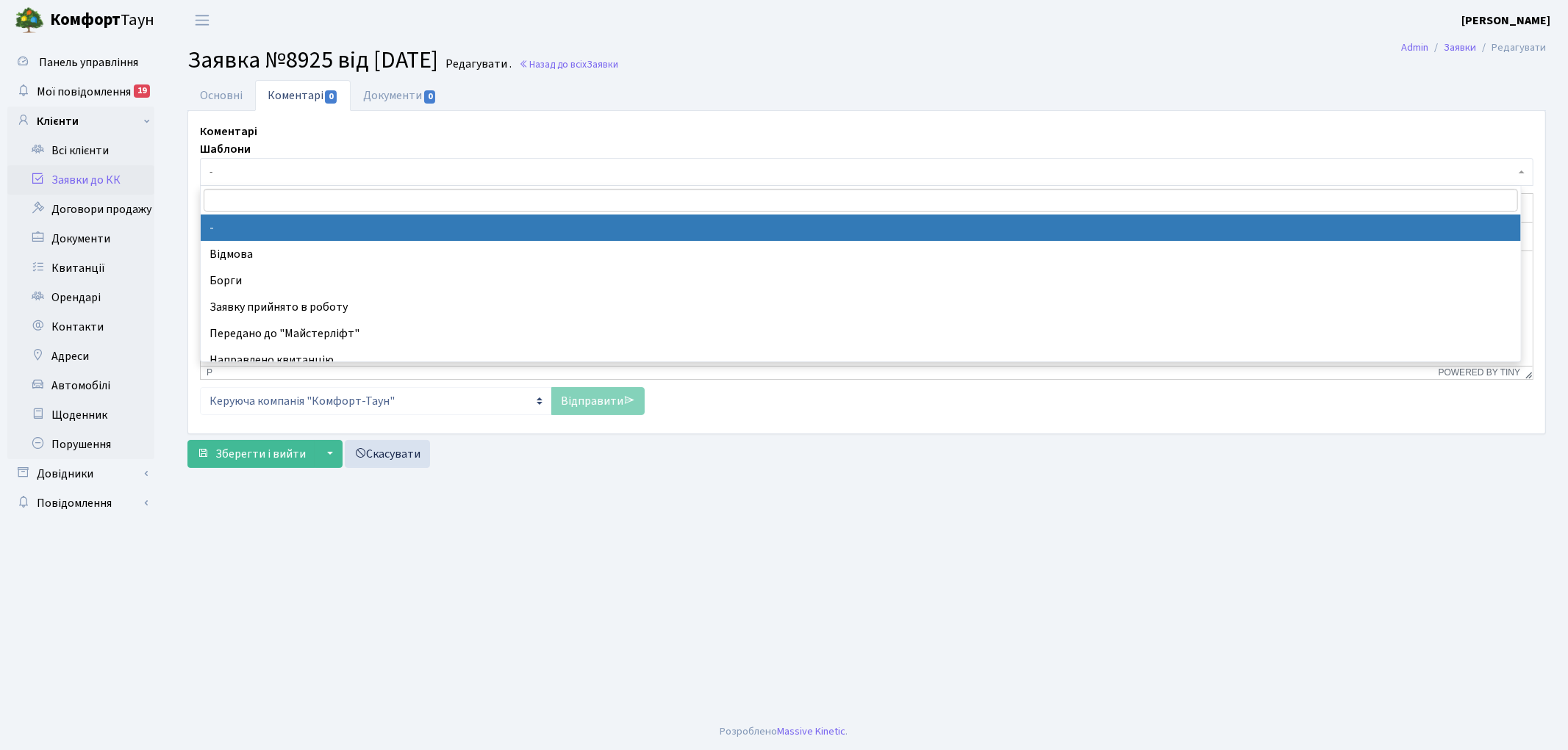
click at [312, 179] on span "-" at bounding box center [861, 171] width 1306 height 15
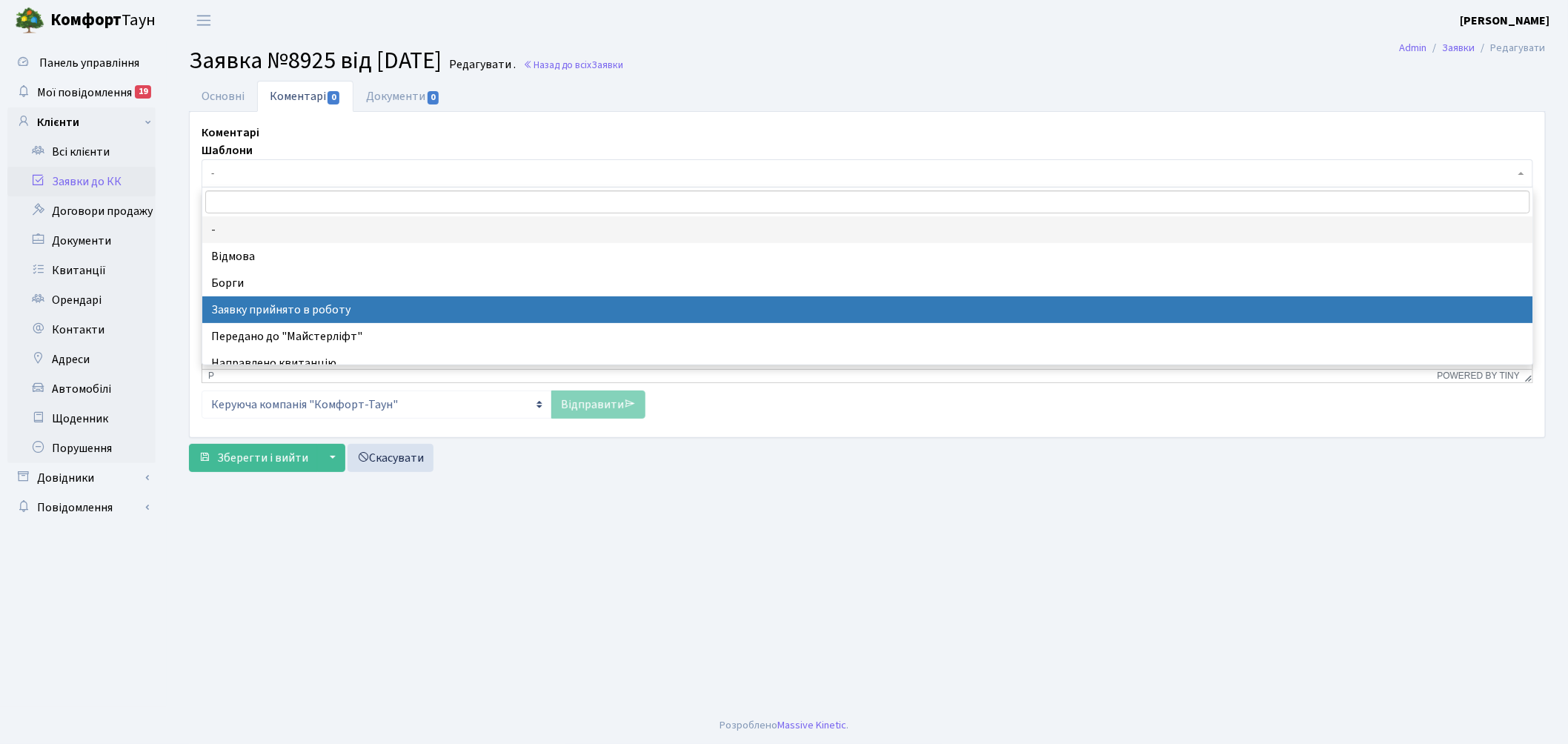
select select "7"
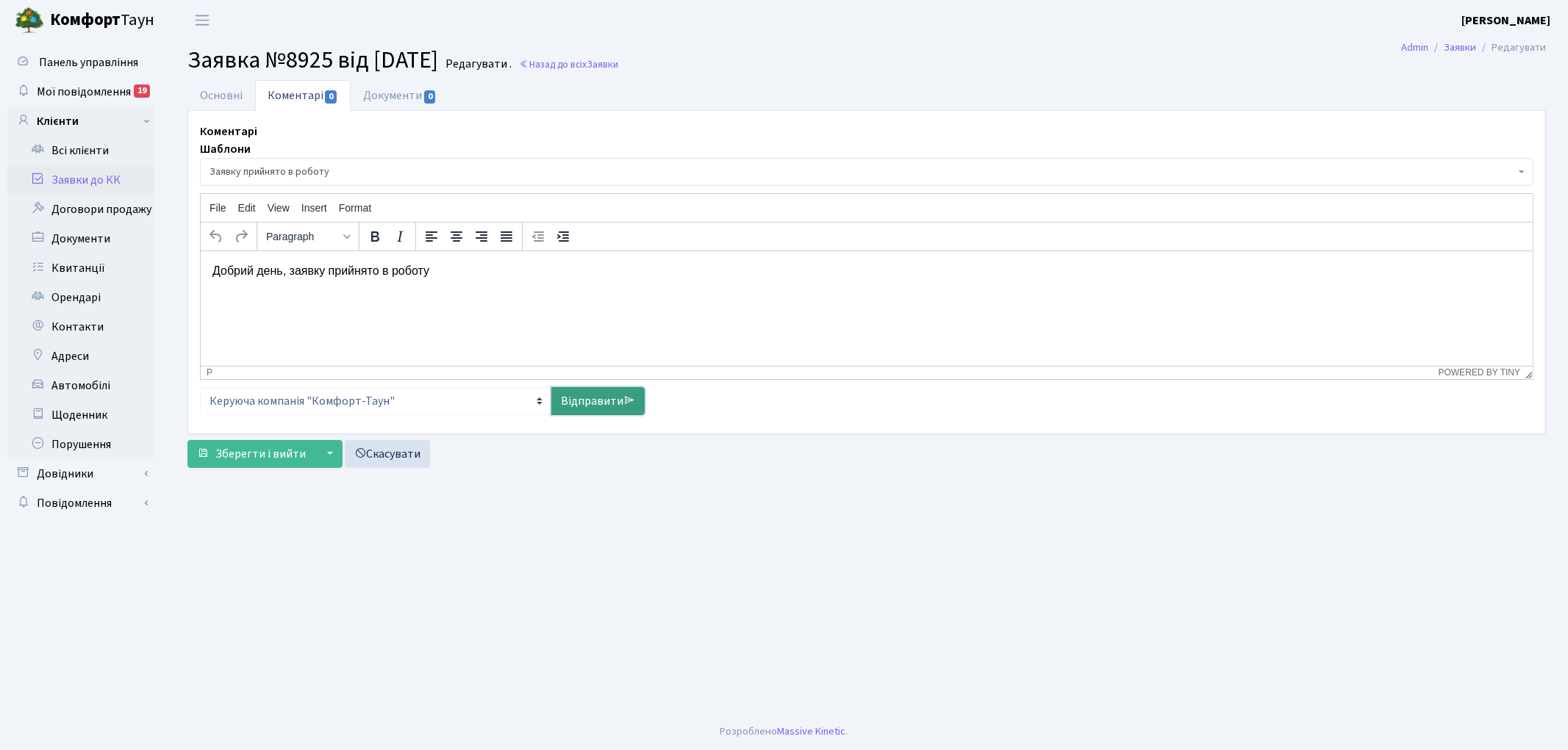
click at [594, 400] on link "Відправити" at bounding box center [598, 401] width 94 height 28
select select
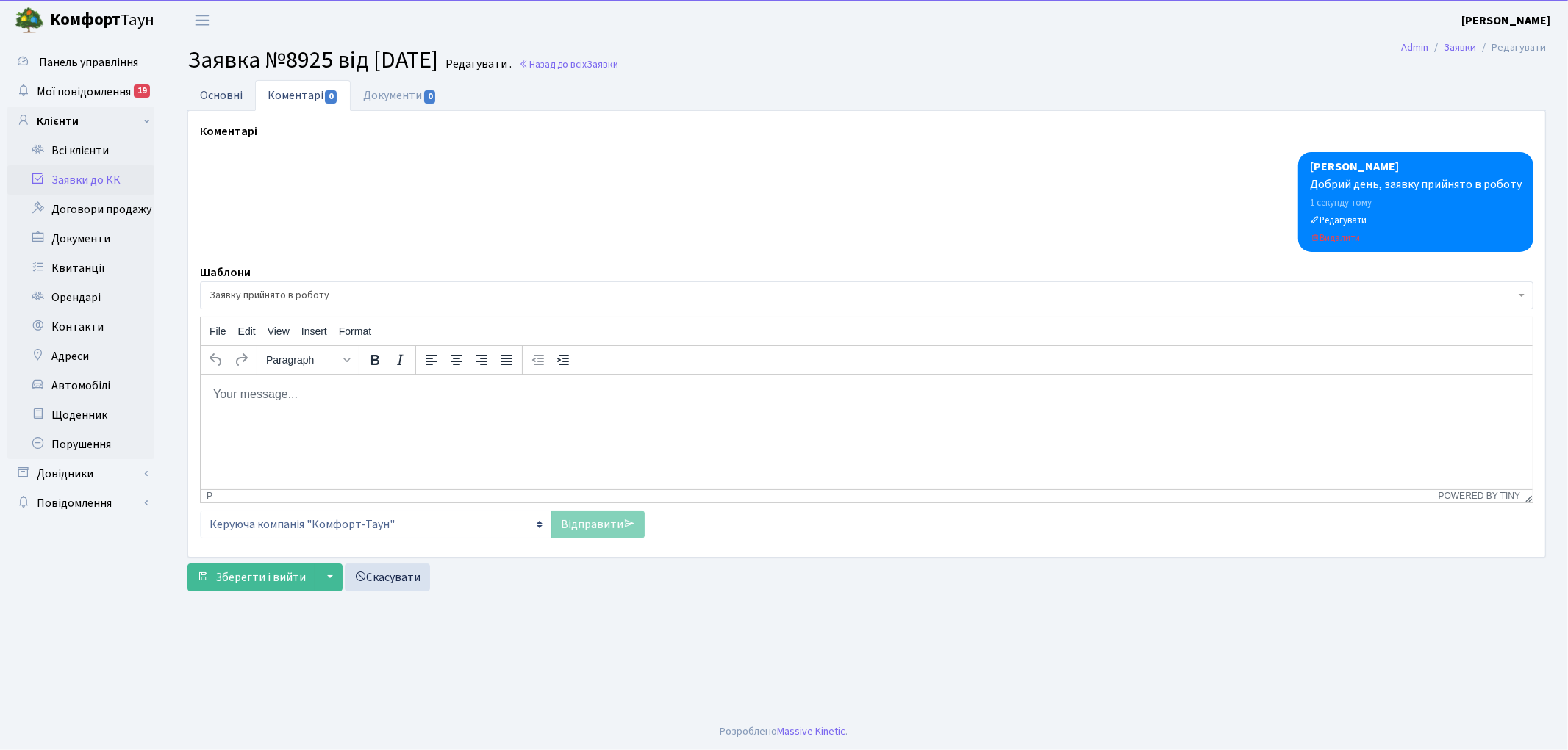
click at [234, 101] on link "Основні" at bounding box center [221, 95] width 68 height 30
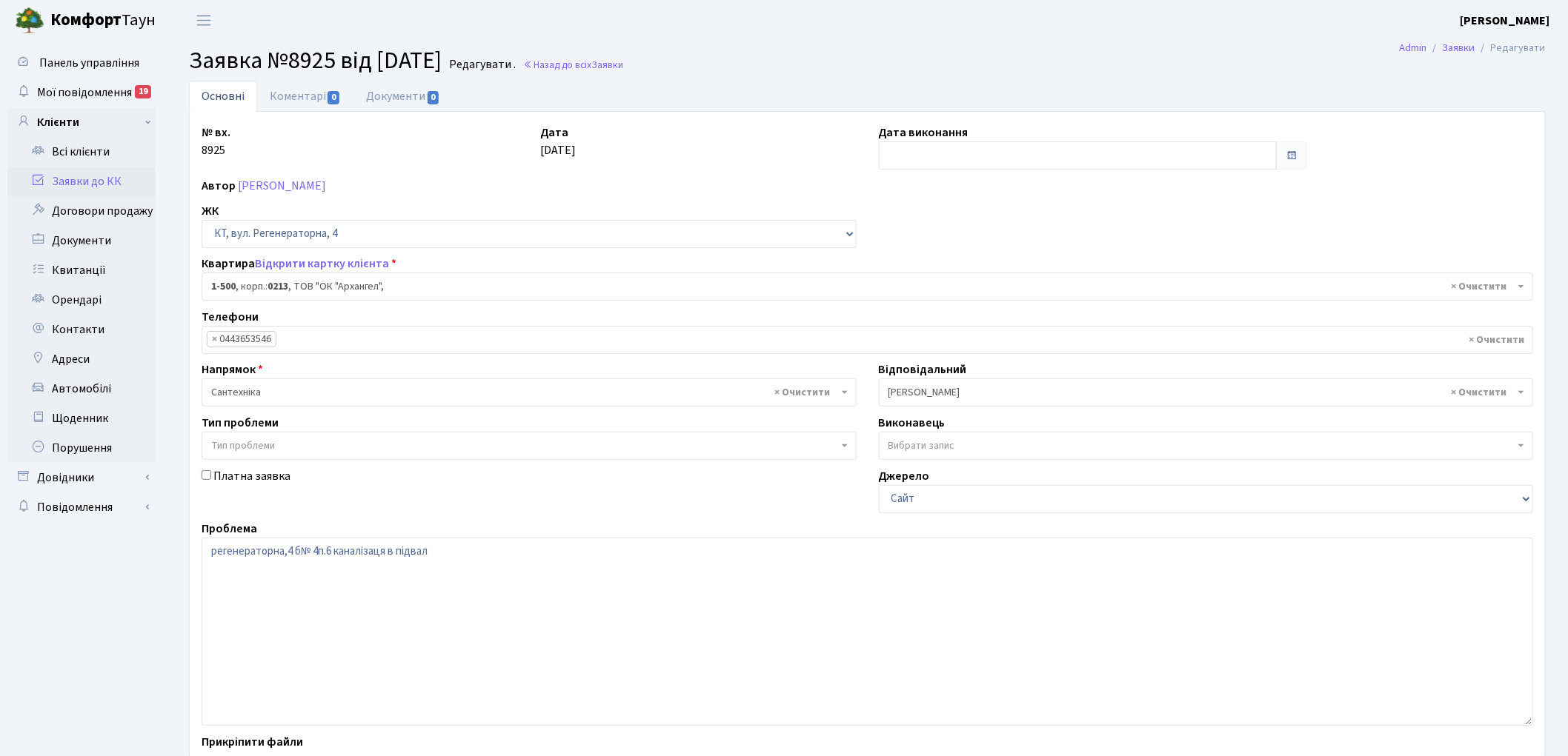
click at [104, 183] on link "Заявки до КК" at bounding box center [82, 181] width 148 height 29
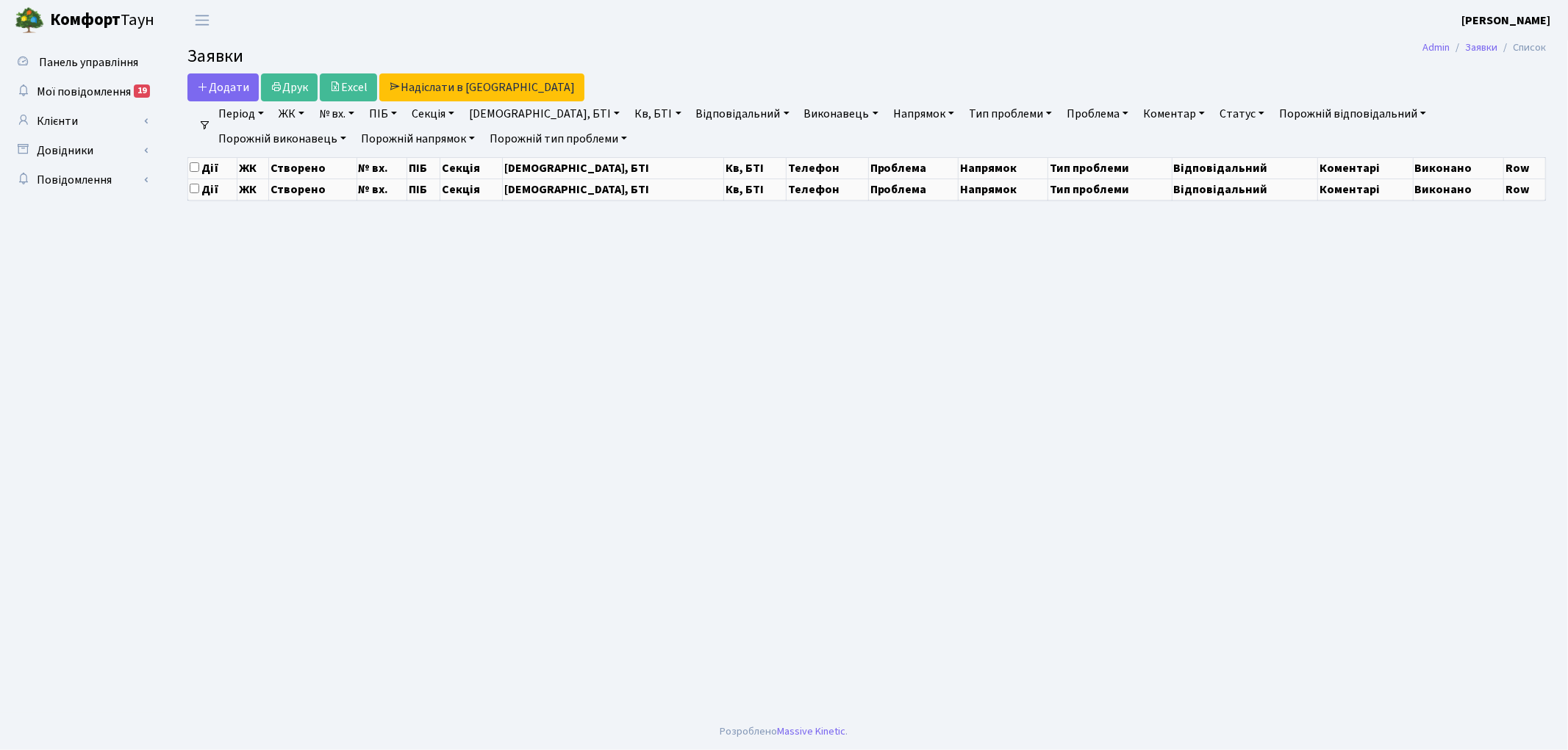
select select "25"
